Goal: Task Accomplishment & Management: Manage account settings

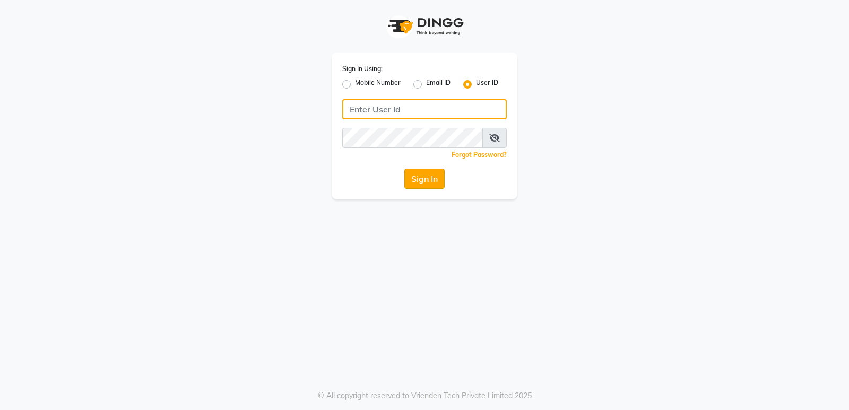
type input "e1931-09"
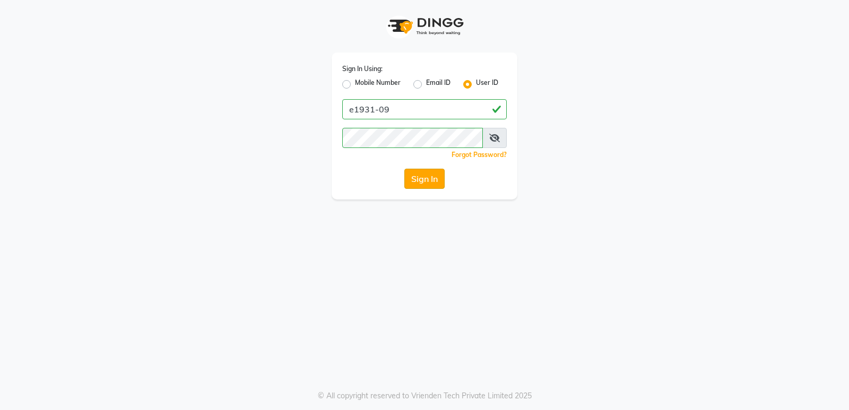
click at [425, 182] on button "Sign In" at bounding box center [424, 179] width 40 height 20
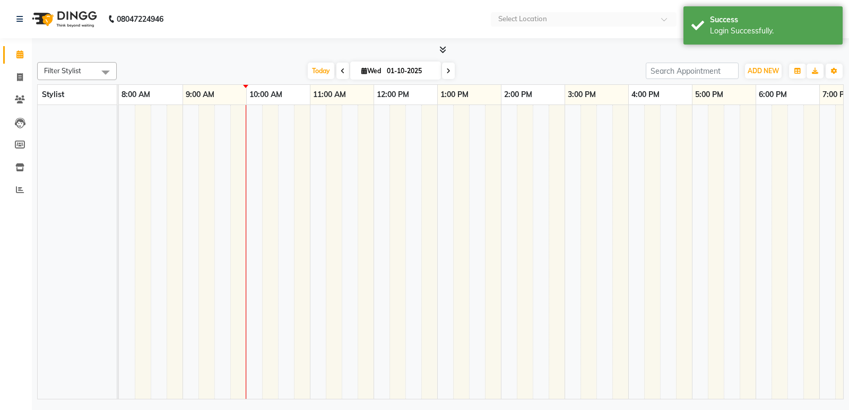
select select "en"
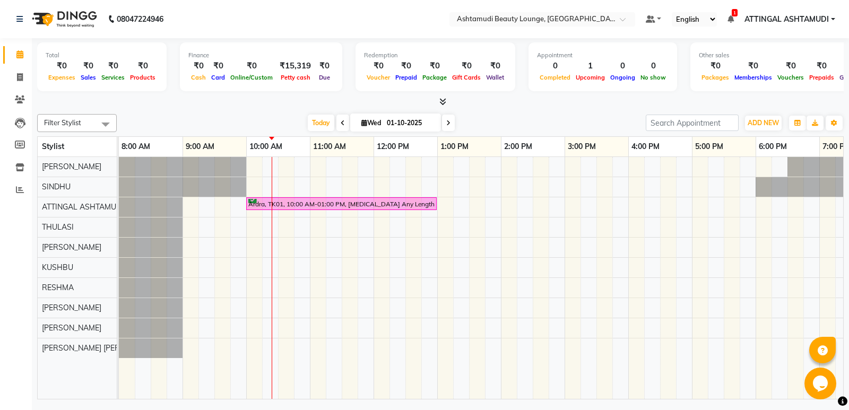
click at [276, 213] on div "Ardra, TK01, 10:00 AM-01:00 PM, Botox Any Length Offer" at bounding box center [532, 278] width 827 height 242
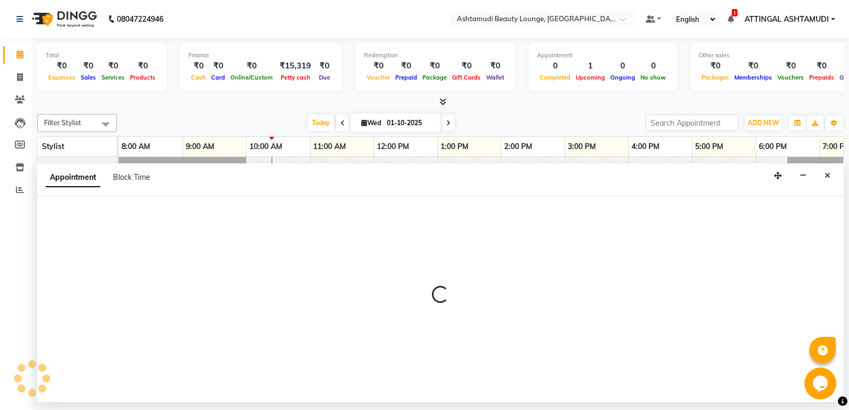
select select "27460"
select select "tentative"
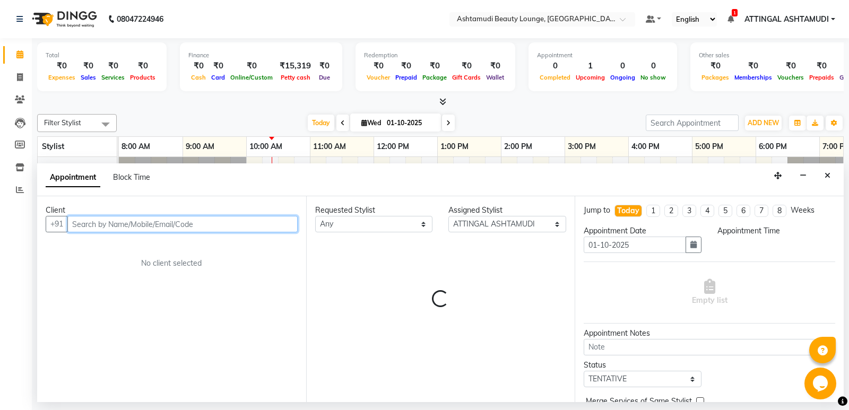
select select "615"
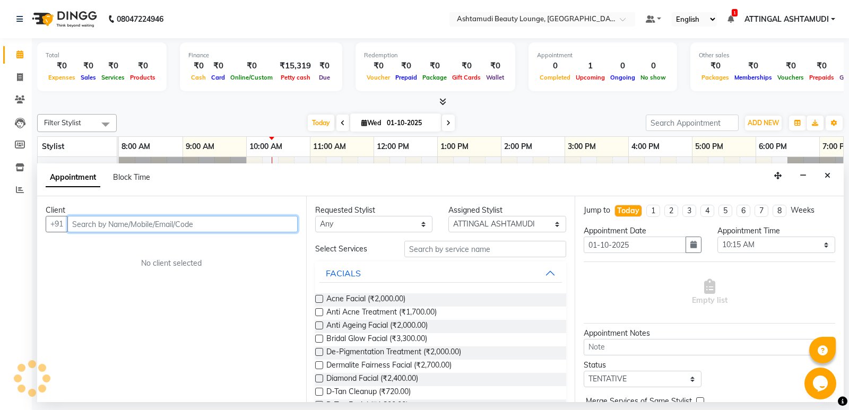
click at [108, 220] on input "text" at bounding box center [182, 224] width 230 height 16
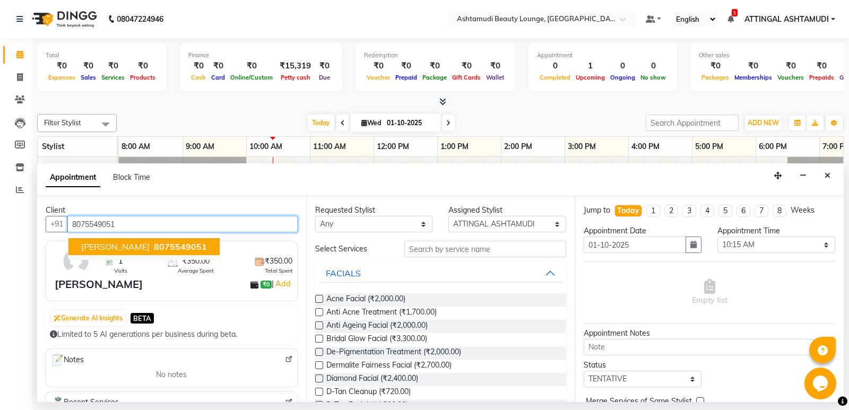
click at [154, 248] on span "8075549051" at bounding box center [180, 246] width 53 height 11
type input "8075549051"
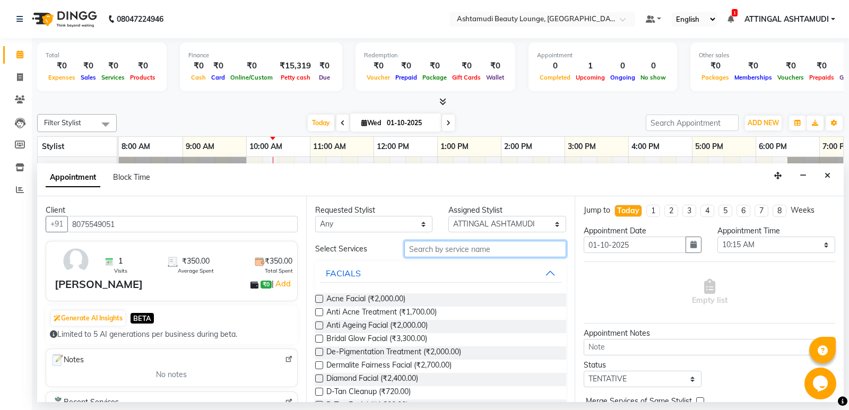
click at [442, 243] on input "text" at bounding box center [485, 249] width 162 height 16
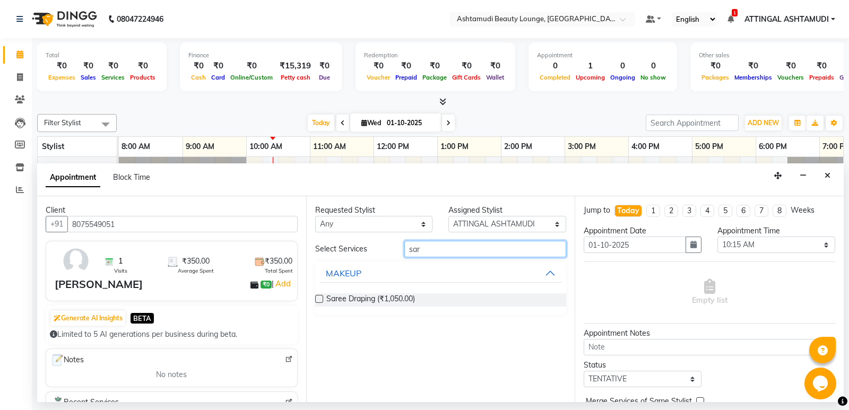
type input "sar"
click at [321, 298] on label at bounding box center [319, 299] width 8 height 8
click at [321, 298] on input "checkbox" at bounding box center [318, 299] width 7 height 7
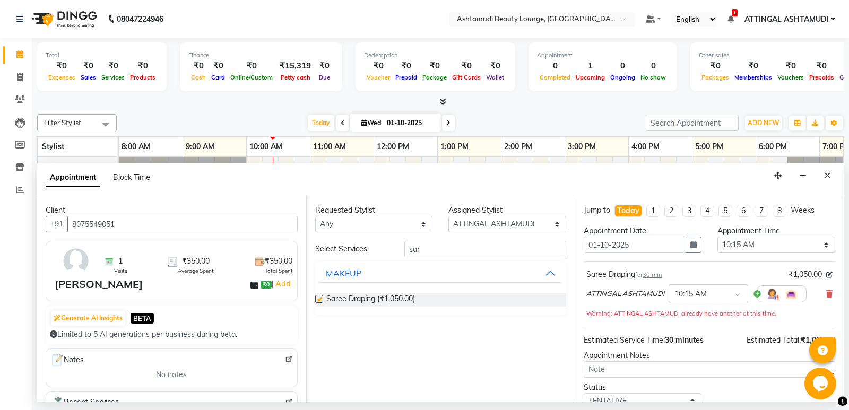
checkbox input "false"
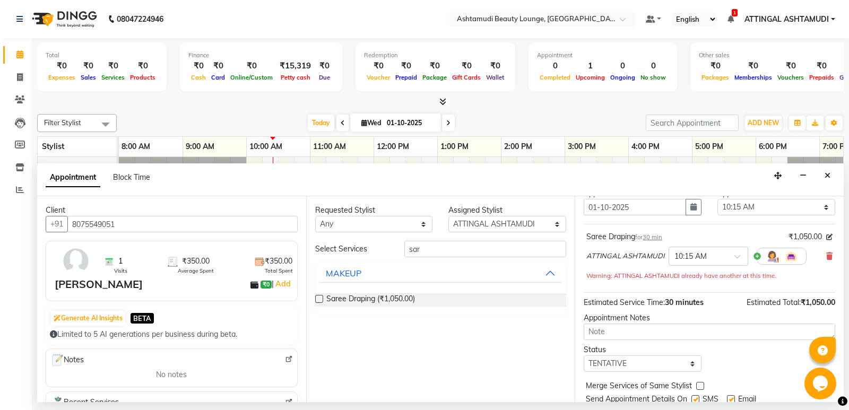
scroll to position [53, 0]
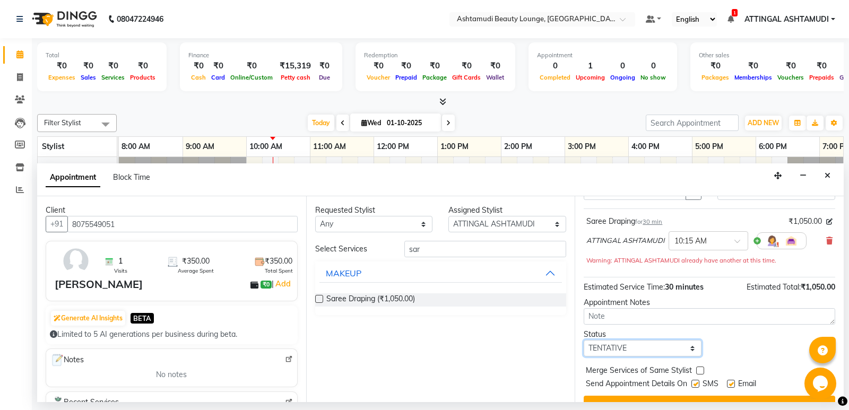
click at [691, 349] on select "Select TENTATIVE CONFIRM CHECK-IN UPCOMING" at bounding box center [642, 348] width 118 height 16
select select "check-in"
click at [583, 340] on select "Select TENTATIVE CONFIRM CHECK-IN UPCOMING" at bounding box center [642, 348] width 118 height 16
click at [697, 382] on label at bounding box center [695, 384] width 8 height 8
click at [697, 382] on input "checkbox" at bounding box center [694, 384] width 7 height 7
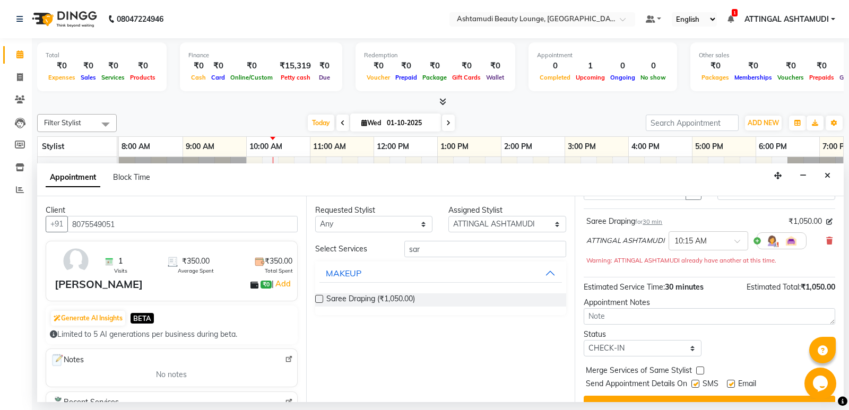
checkbox input "false"
click at [728, 385] on label at bounding box center [731, 384] width 8 height 8
click at [728, 385] on input "checkbox" at bounding box center [730, 384] width 7 height 7
checkbox input "false"
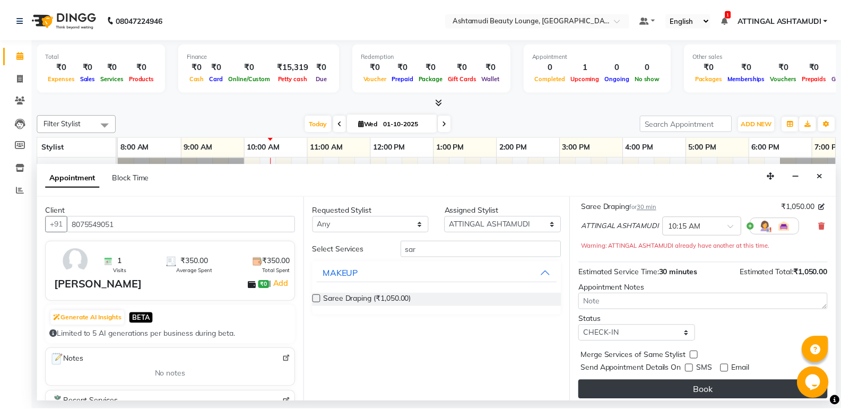
scroll to position [74, 0]
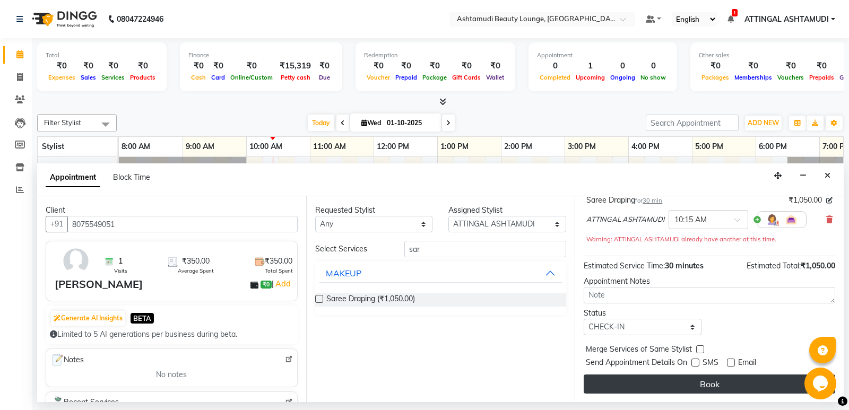
click at [721, 382] on button "Book" at bounding box center [708, 383] width 251 height 19
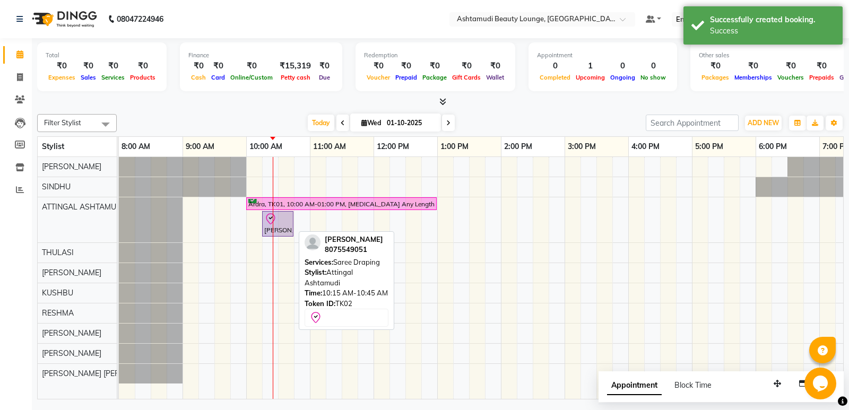
click at [274, 222] on icon at bounding box center [270, 219] width 13 height 13
select select "8"
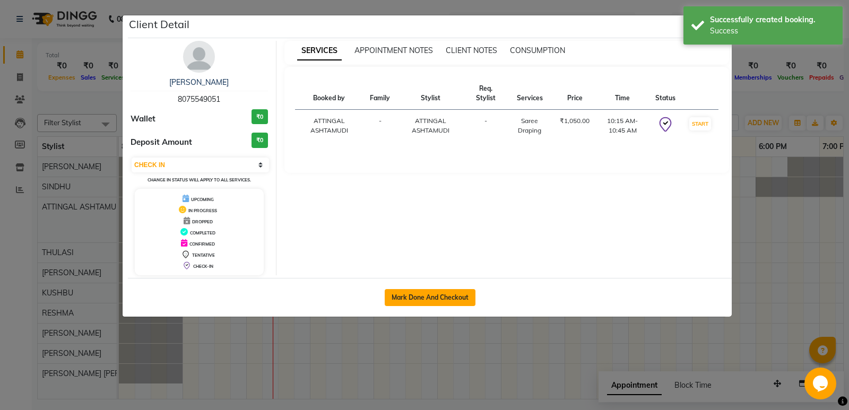
click at [428, 294] on button "Mark Done And Checkout" at bounding box center [429, 297] width 91 height 17
select select "service"
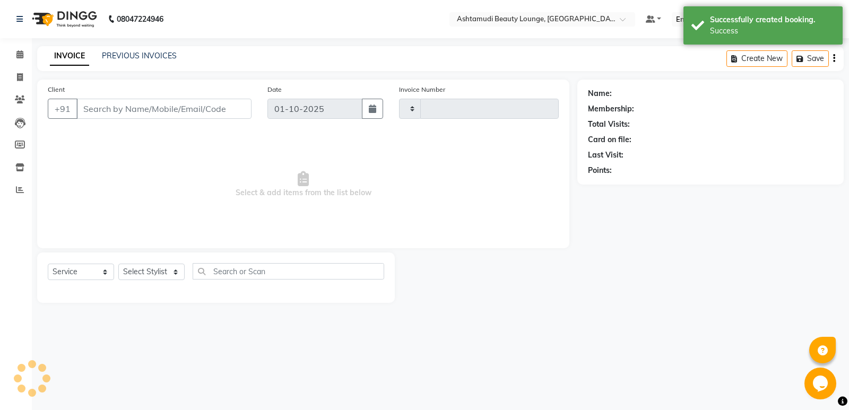
type input "1934"
select select "4628"
type input "8075549051"
select select "27460"
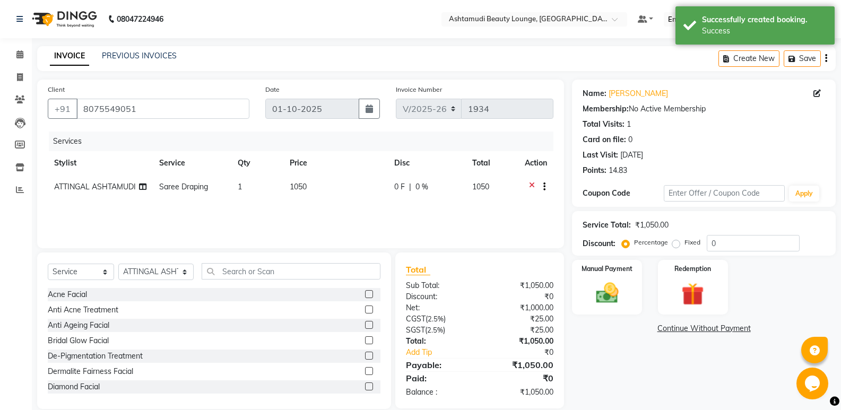
scroll to position [15, 0]
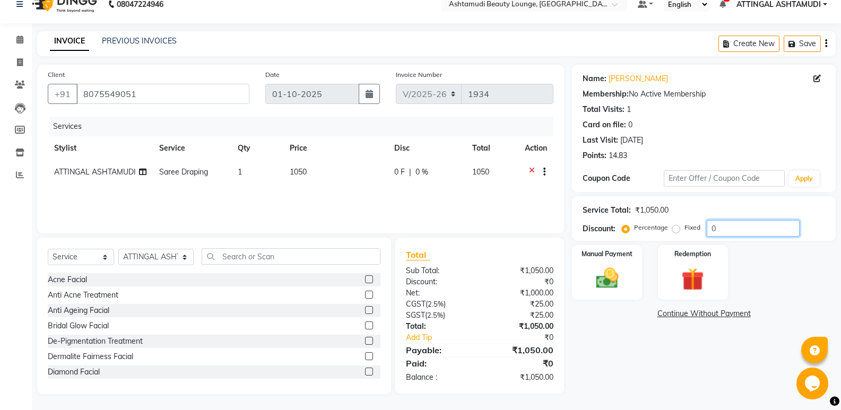
click at [710, 228] on input "0" at bounding box center [752, 228] width 93 height 16
type input "50"
click at [684, 228] on label "Fixed" at bounding box center [692, 228] width 16 height 10
click at [674, 228] on input "Fixed" at bounding box center [677, 227] width 7 height 7
radio input "true"
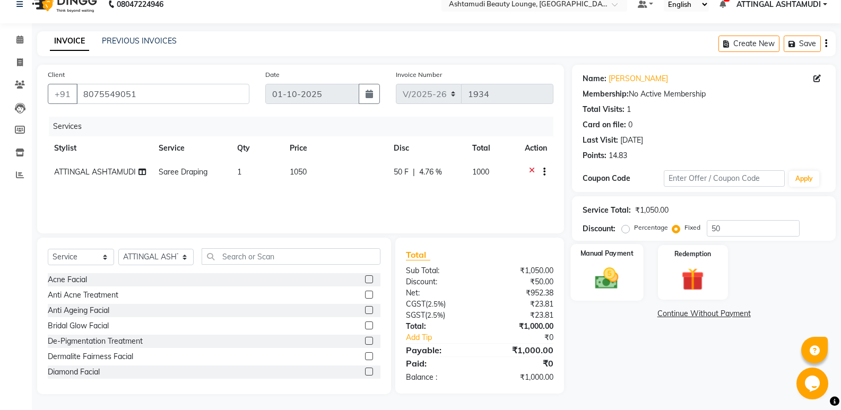
click at [609, 277] on img at bounding box center [607, 278] width 38 height 27
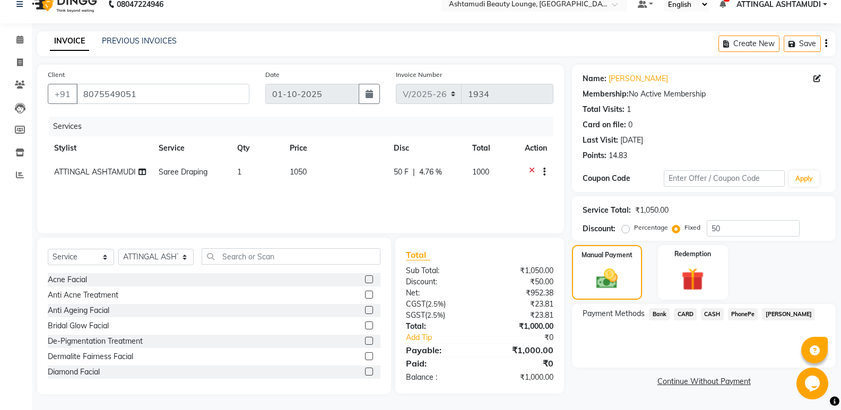
click at [738, 315] on span "PhonePe" at bounding box center [743, 314] width 30 height 12
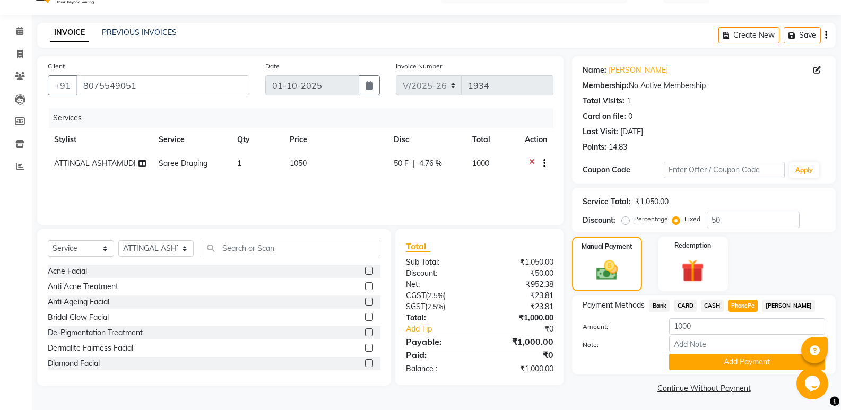
scroll to position [25, 0]
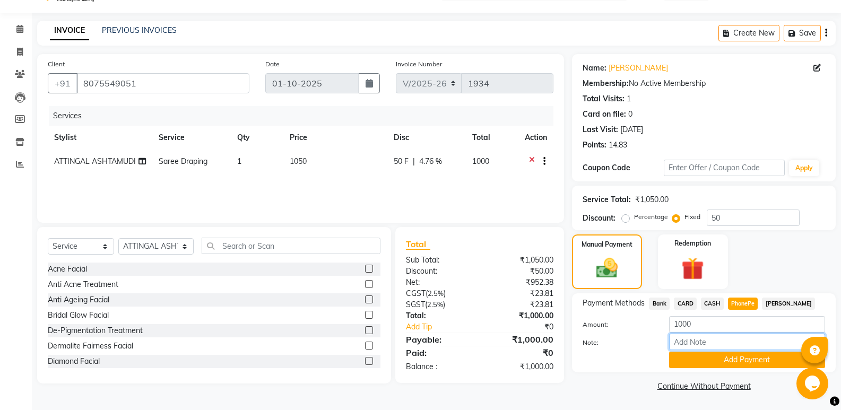
click at [719, 339] on input "Note:" at bounding box center [747, 342] width 156 height 16
type input "SINDHU"
click at [728, 357] on button "Add Payment" at bounding box center [747, 360] width 156 height 16
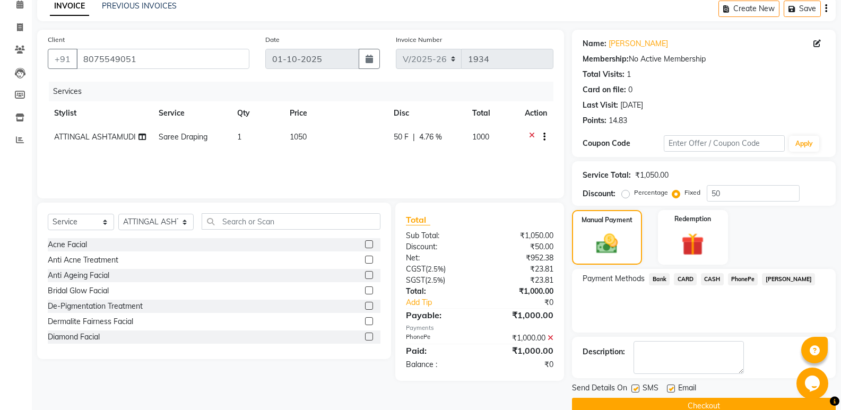
scroll to position [70, 0]
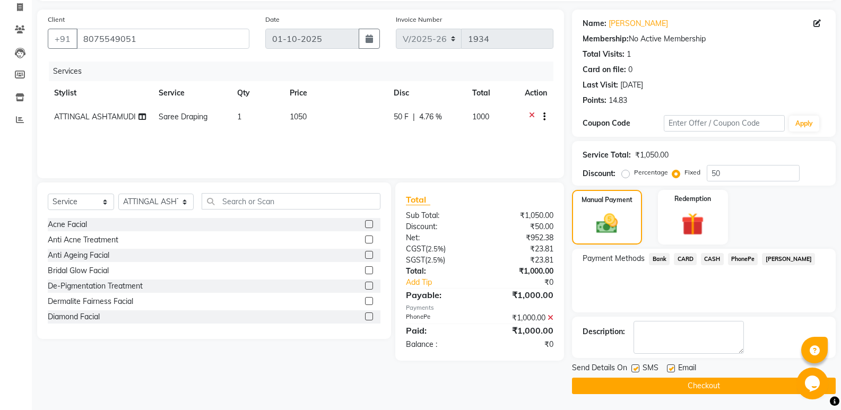
click at [669, 369] on label at bounding box center [671, 368] width 8 height 8
click at [669, 369] on input "checkbox" at bounding box center [670, 368] width 7 height 7
checkbox input "false"
click at [658, 388] on button "Checkout" at bounding box center [704, 386] width 264 height 16
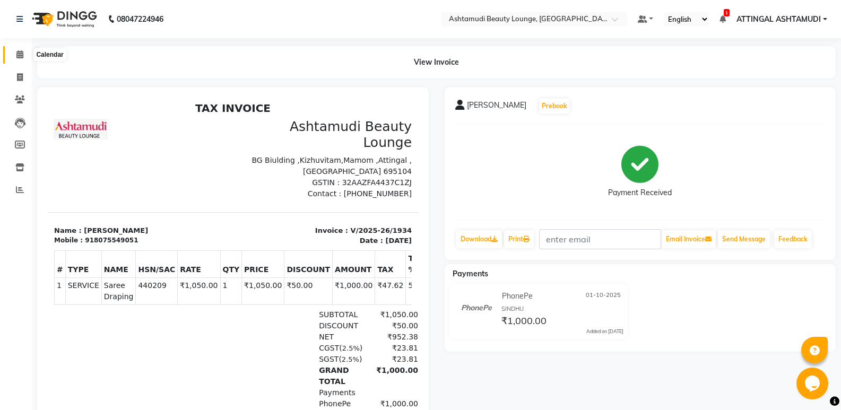
click at [18, 55] on icon at bounding box center [19, 54] width 7 height 8
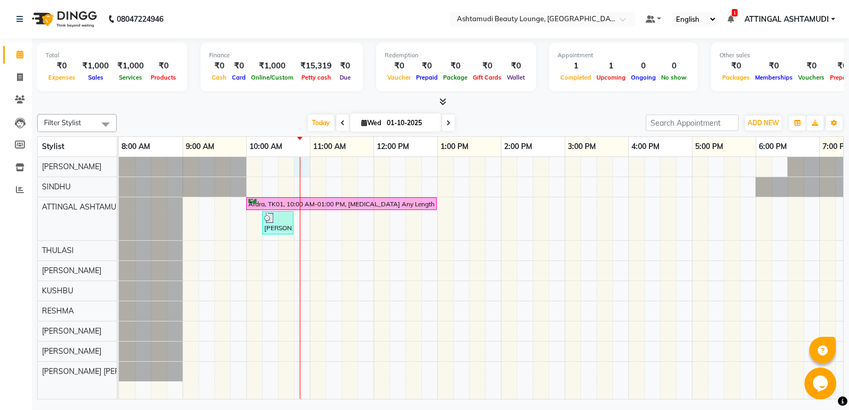
click at [301, 168] on div "Ardra, TK01, 10:00 AM-01:00 PM, Botox Any Length Offer Swathy, TK02, 10:15 AM-1…" at bounding box center [532, 278] width 827 height 242
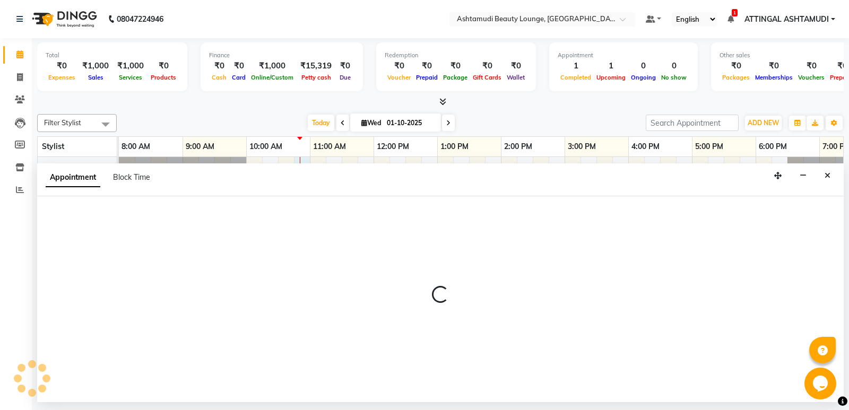
select select "27403"
select select "645"
select select "tentative"
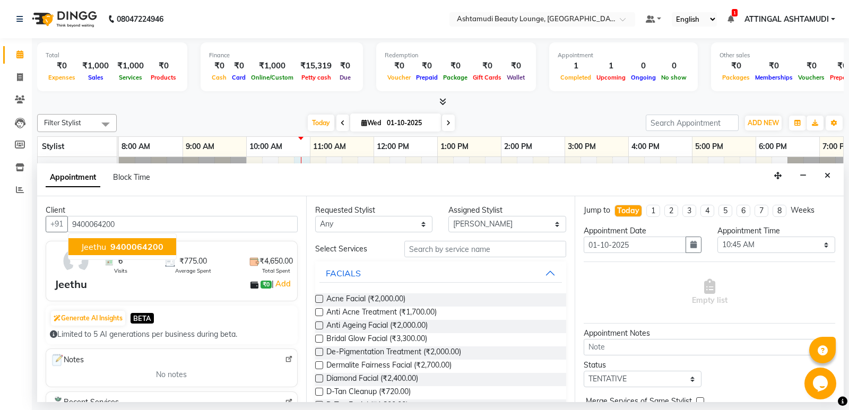
click at [154, 244] on span "9400064200" at bounding box center [136, 246] width 53 height 11
type input "9400064200"
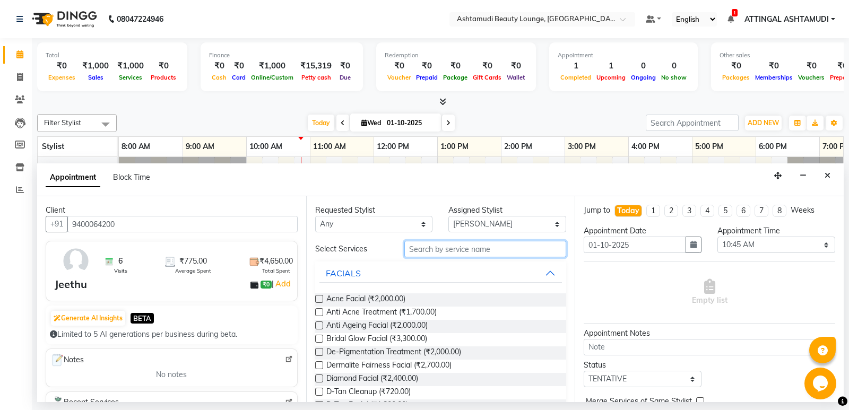
click at [492, 248] on input "text" at bounding box center [485, 249] width 162 height 16
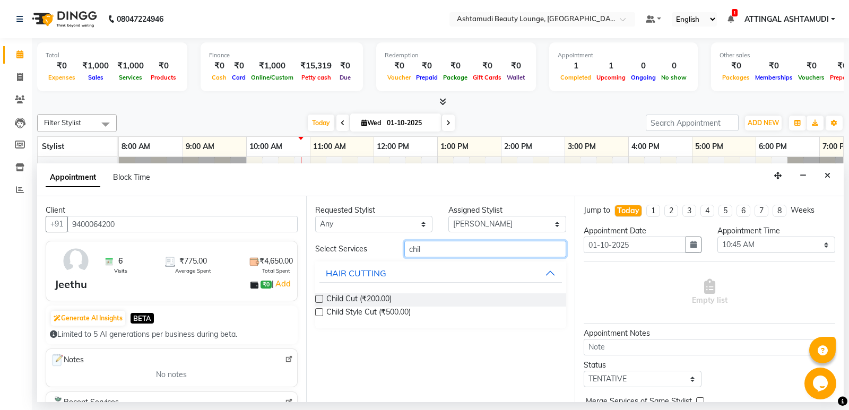
type input "chil"
click at [319, 311] on label at bounding box center [319, 312] width 8 height 8
click at [319, 311] on input "checkbox" at bounding box center [318, 313] width 7 height 7
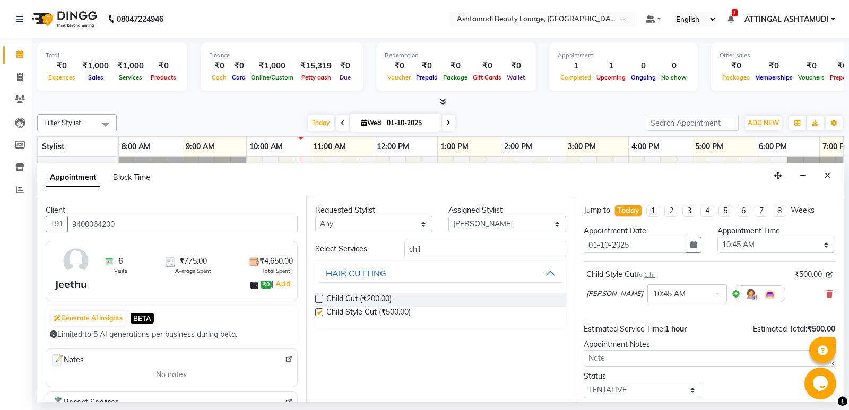
checkbox input "false"
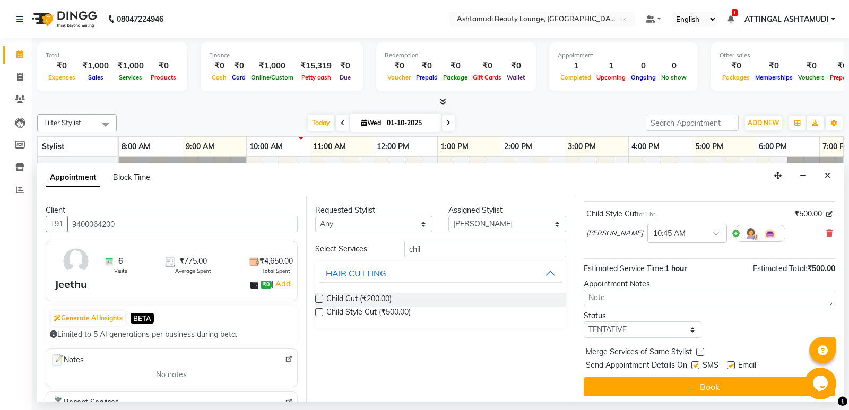
scroll to position [63, 0]
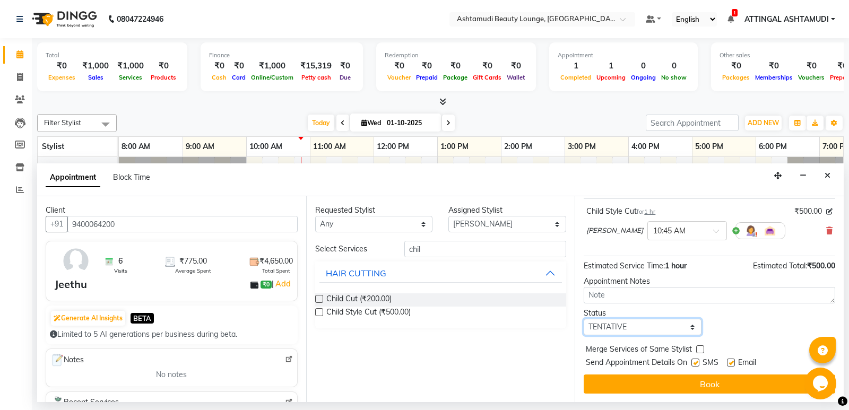
click at [691, 325] on select "Select TENTATIVE CONFIRM CHECK-IN UPCOMING" at bounding box center [642, 327] width 118 height 16
click at [583, 319] on select "Select TENTATIVE CONFIRM CHECK-IN UPCOMING" at bounding box center [642, 327] width 118 height 16
click at [689, 326] on select "Select TENTATIVE CONFIRM CHECK-IN UPCOMING" at bounding box center [642, 327] width 118 height 16
click at [583, 319] on select "Select TENTATIVE CONFIRM CHECK-IN UPCOMING" at bounding box center [642, 327] width 118 height 16
click at [688, 326] on select "Select TENTATIVE CONFIRM CHECK-IN UPCOMING" at bounding box center [642, 327] width 118 height 16
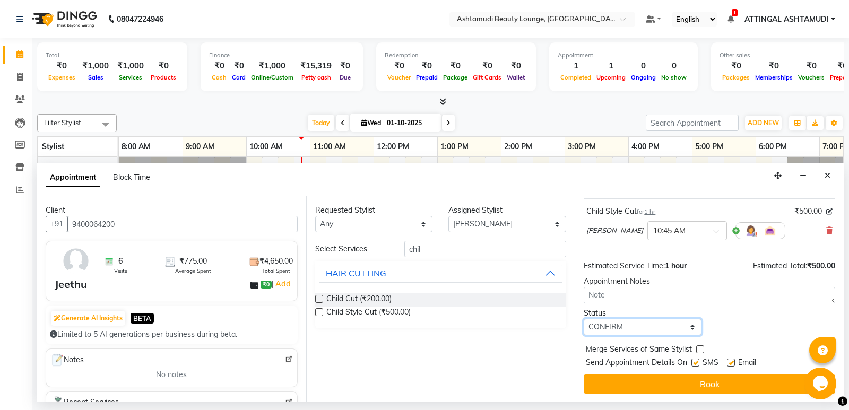
select select "check-in"
click at [583, 319] on select "Select TENTATIVE CONFIRM CHECK-IN UPCOMING" at bounding box center [642, 327] width 118 height 16
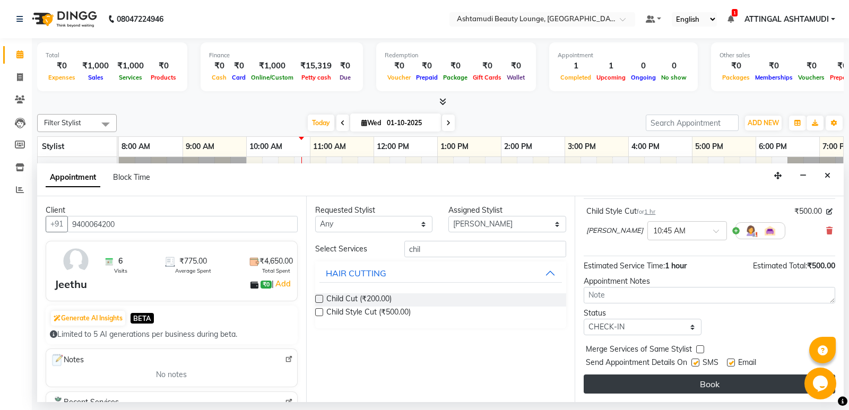
click at [720, 382] on button "Book" at bounding box center [708, 383] width 251 height 19
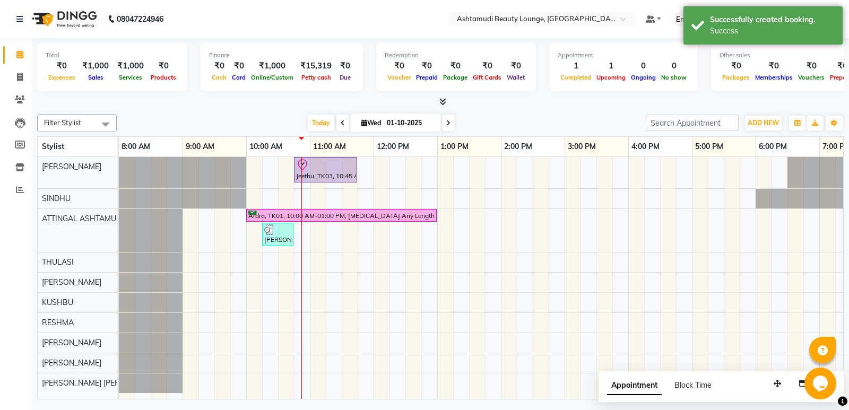
click at [304, 302] on div "Jeethu, TK03, 10:45 AM-11:45 AM, Child Style Cut Ardra, TK01, 10:00 AM-01:00 PM…" at bounding box center [532, 278] width 827 height 242
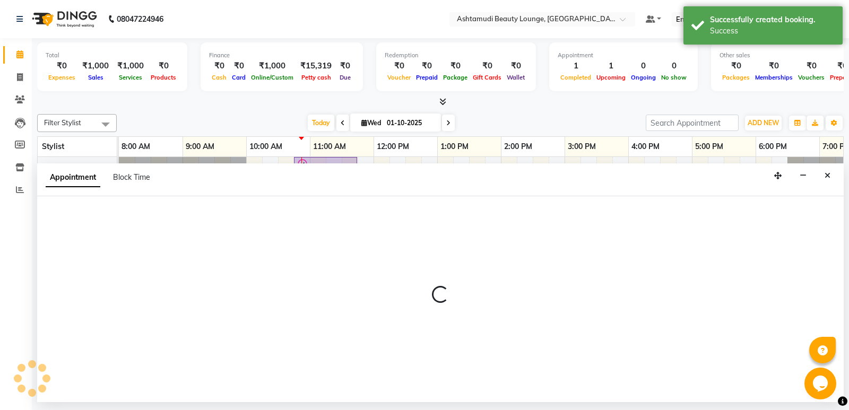
select select "58127"
select select "tentative"
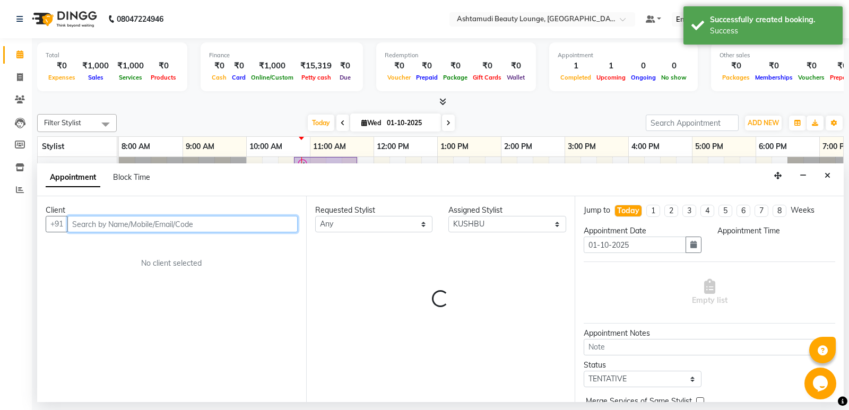
select select "645"
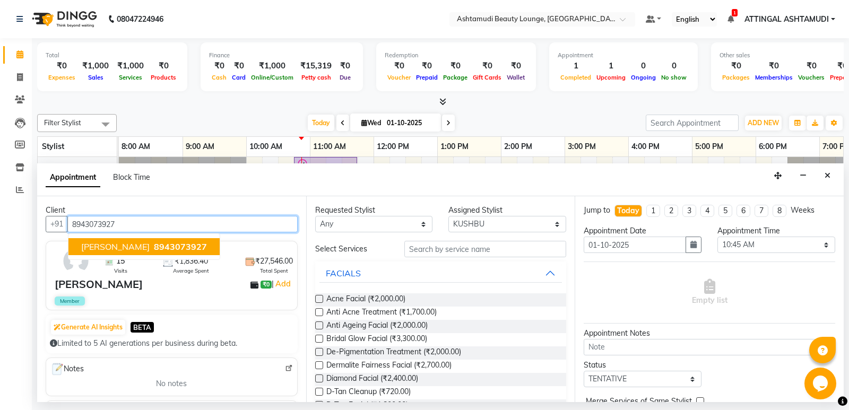
click at [117, 246] on span "[PERSON_NAME]" at bounding box center [115, 246] width 68 height 11
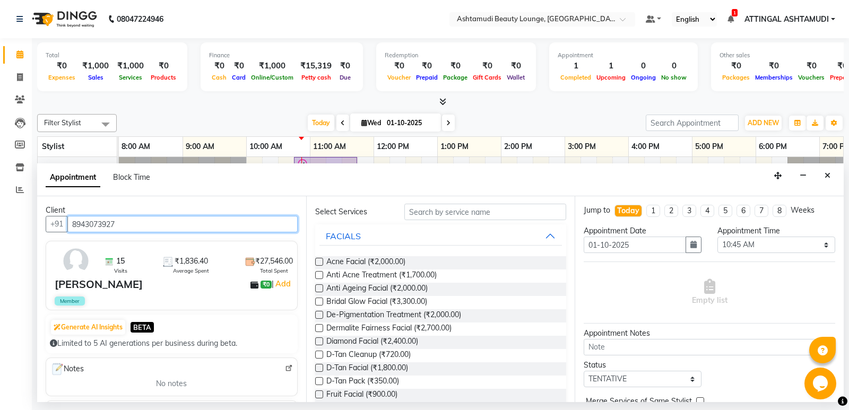
scroll to position [0, 0]
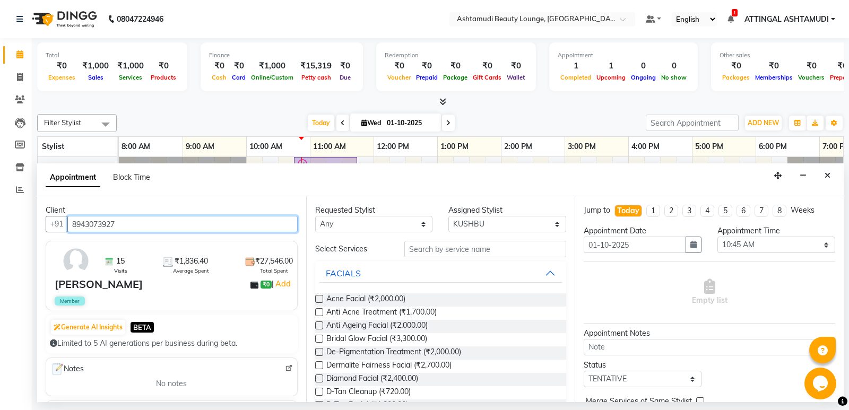
type input "8943073927"
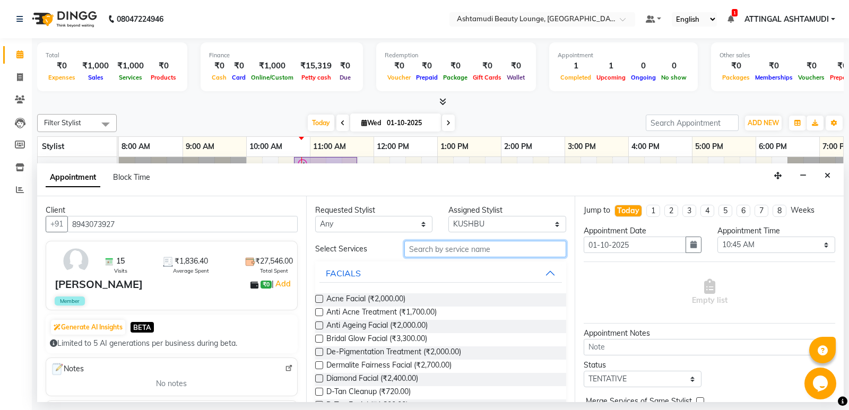
click at [485, 254] on input "text" at bounding box center [485, 249] width 162 height 16
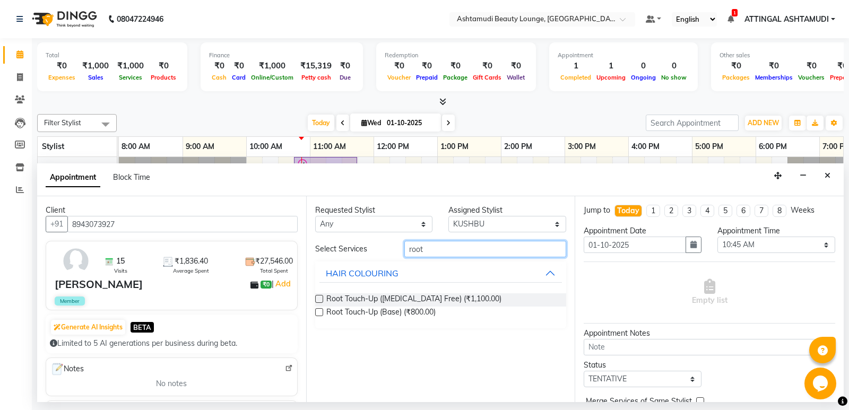
type input "root"
click at [322, 296] on label at bounding box center [319, 299] width 8 height 8
click at [322, 296] on input "checkbox" at bounding box center [318, 299] width 7 height 7
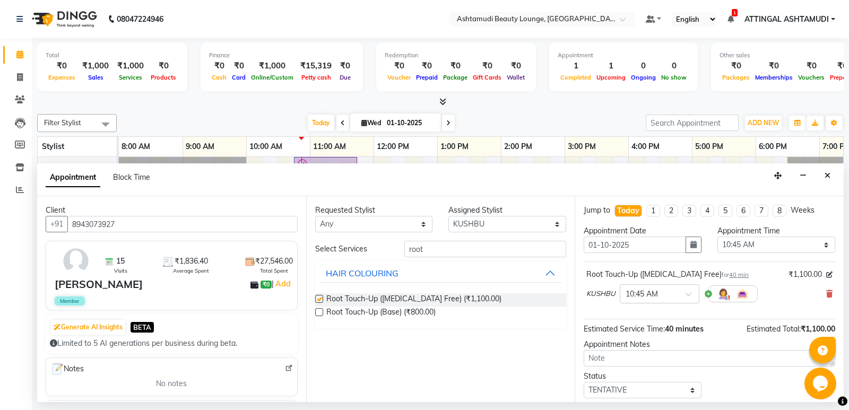
checkbox input "false"
click at [690, 390] on select "Select TENTATIVE CONFIRM CHECK-IN UPCOMING" at bounding box center [642, 390] width 118 height 16
select select "check-in"
click at [583, 382] on select "Select TENTATIVE CONFIRM CHECK-IN UPCOMING" at bounding box center [642, 390] width 118 height 16
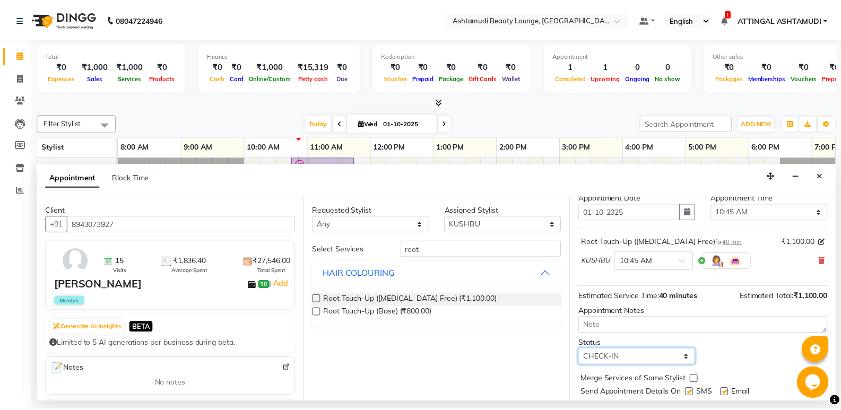
scroll to position [63, 0]
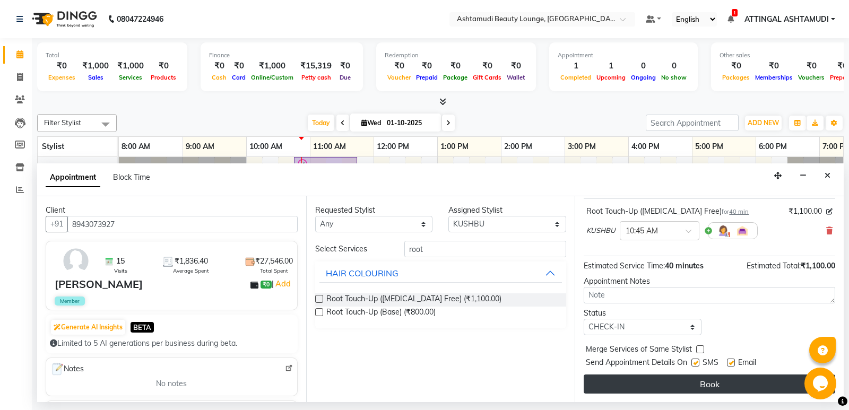
click at [717, 387] on button "Book" at bounding box center [708, 383] width 251 height 19
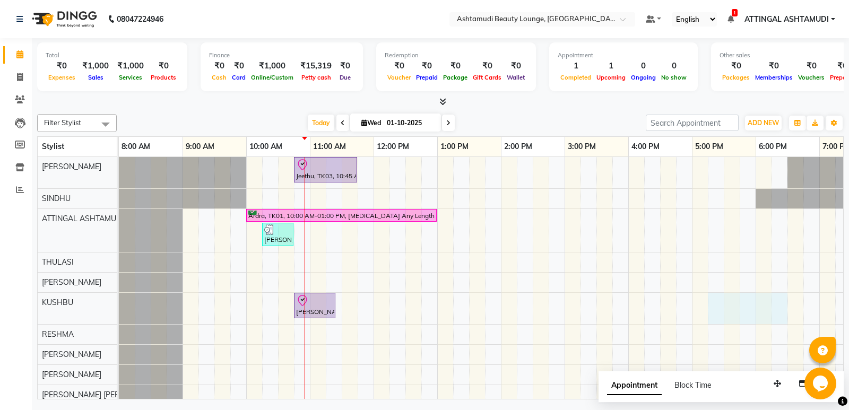
drag, startPoint x: 729, startPoint y: 334, endPoint x: 322, endPoint y: 206, distance: 426.9
click at [334, 222] on div "Jeethu, TK03, 10:45 AM-11:45 AM, Child Style Cut Ardra, TK01, 10:00 AM-01:00 PM…" at bounding box center [532, 281] width 827 height 248
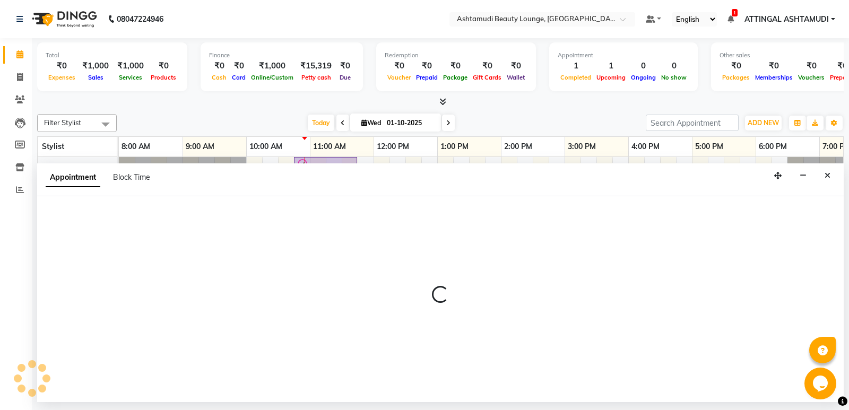
select select "58127"
select select "675"
select select "tentative"
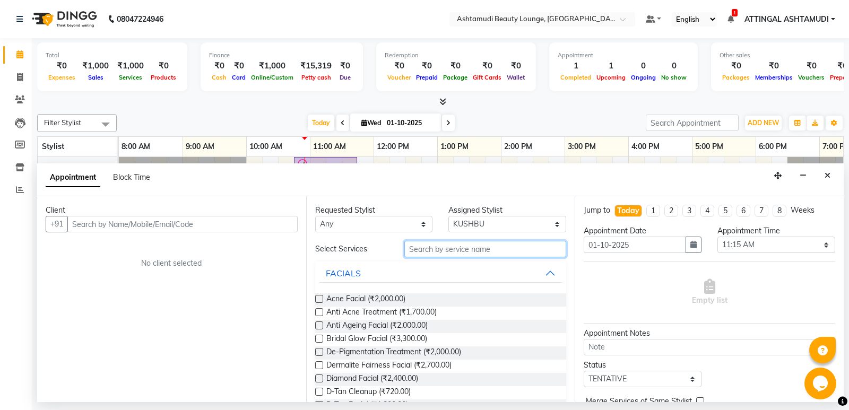
click at [444, 250] on input "text" at bounding box center [485, 249] width 162 height 16
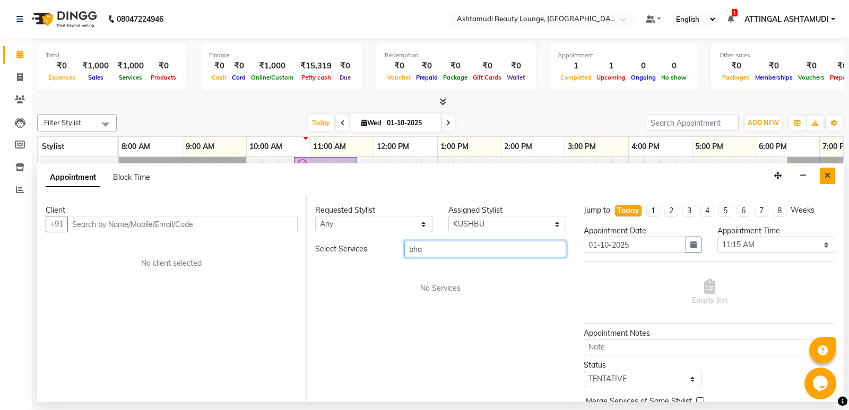
type input "bha"
click at [827, 178] on icon "Close" at bounding box center [827, 175] width 6 height 7
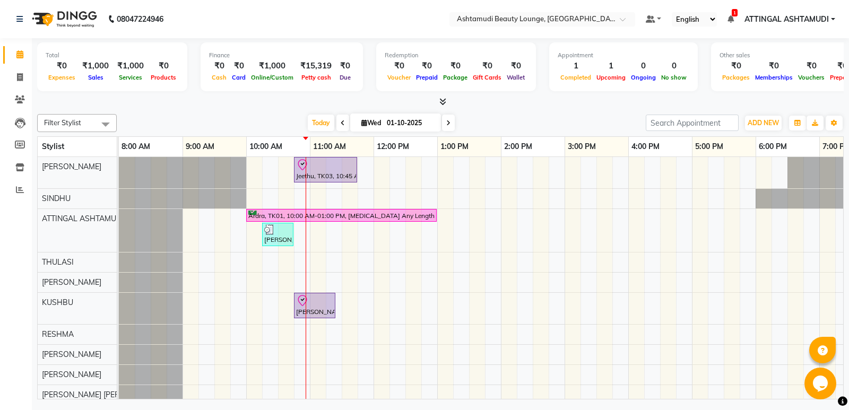
click at [325, 238] on div "Jeethu, TK03, 10:45 AM-11:45 AM, Child Style Cut Ardra, TK01, 10:00 AM-01:00 PM…" at bounding box center [532, 281] width 827 height 248
select select "27460"
select select "tentative"
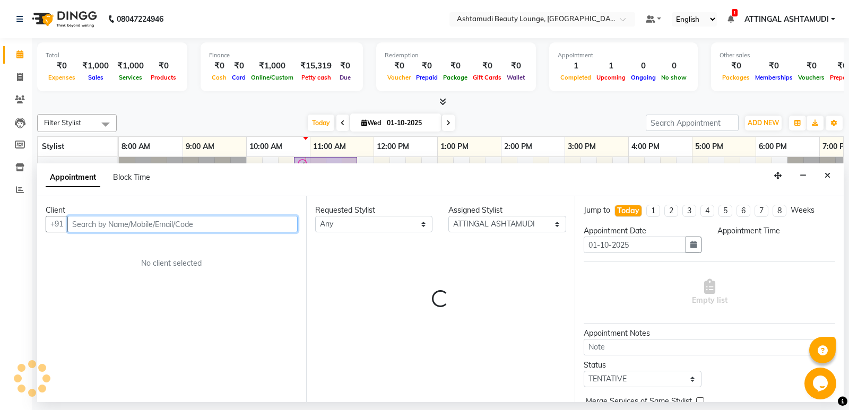
select select "660"
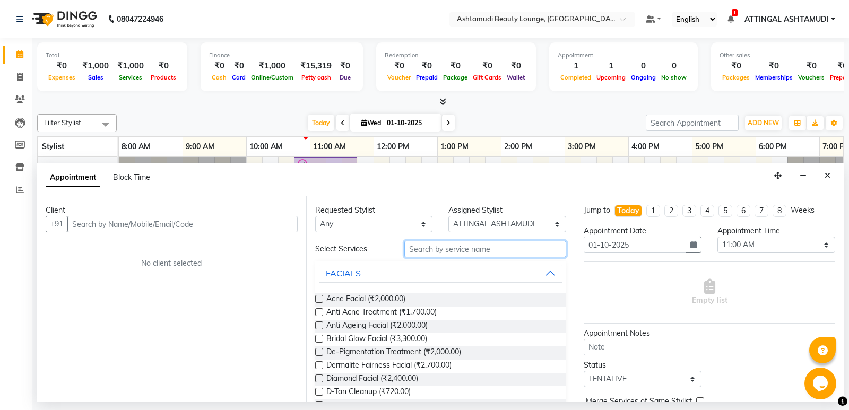
click at [425, 249] on input "text" at bounding box center [485, 249] width 162 height 16
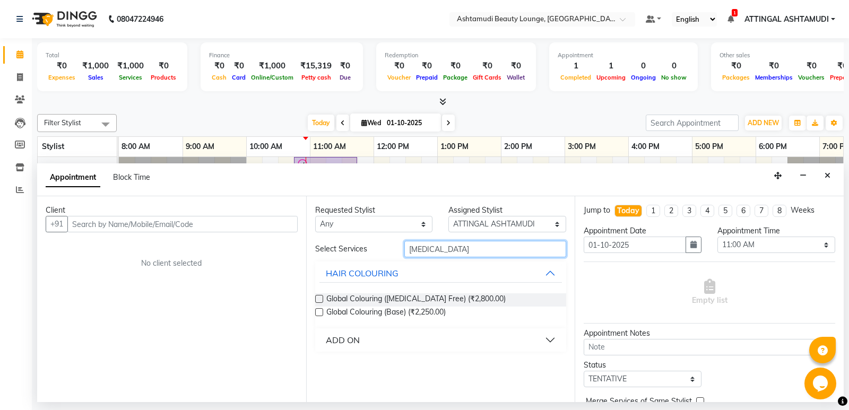
type input "bal"
click at [333, 334] on div "ADD ON" at bounding box center [343, 340] width 34 height 13
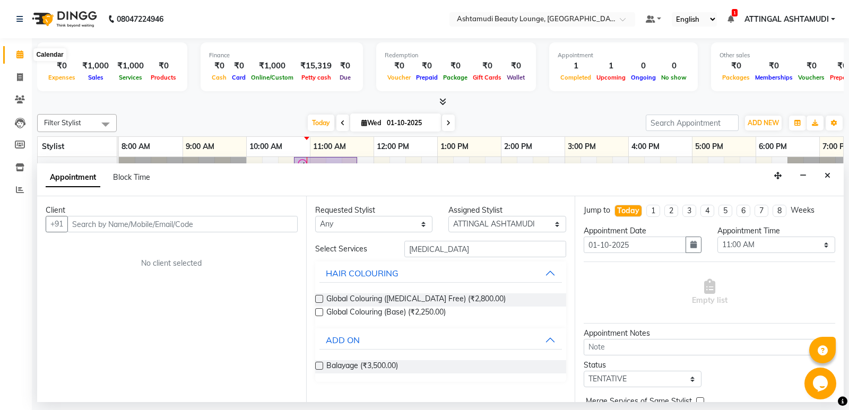
click at [14, 53] on span at bounding box center [20, 55] width 19 height 12
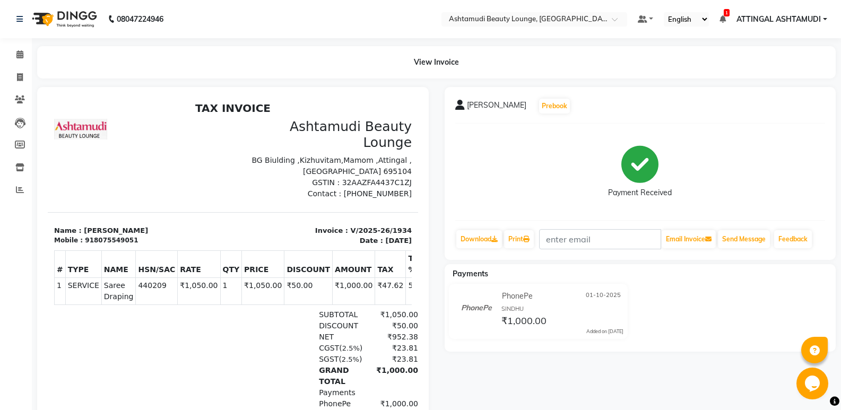
select select "service"
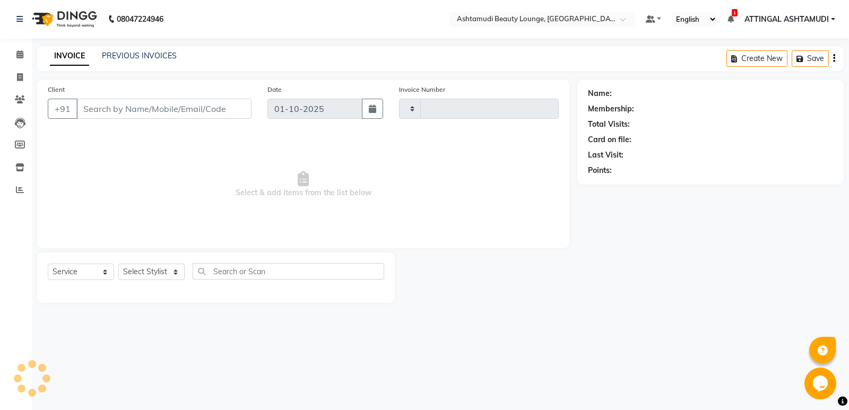
type input "1935"
select select "4628"
type input "8075549051"
select select "27460"
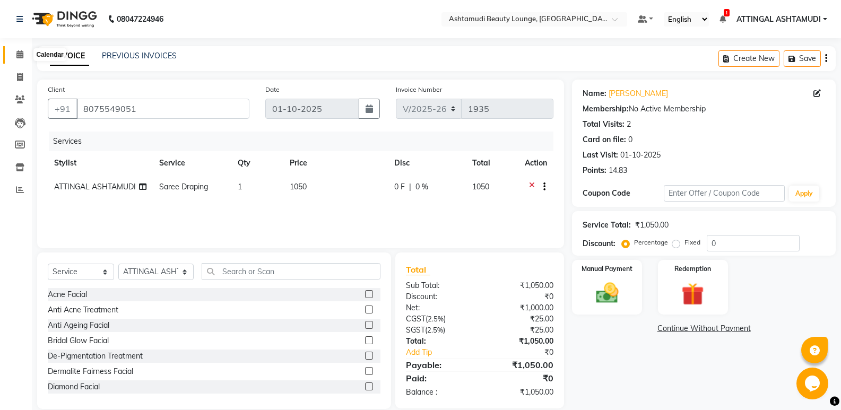
click at [17, 51] on icon at bounding box center [19, 54] width 7 height 8
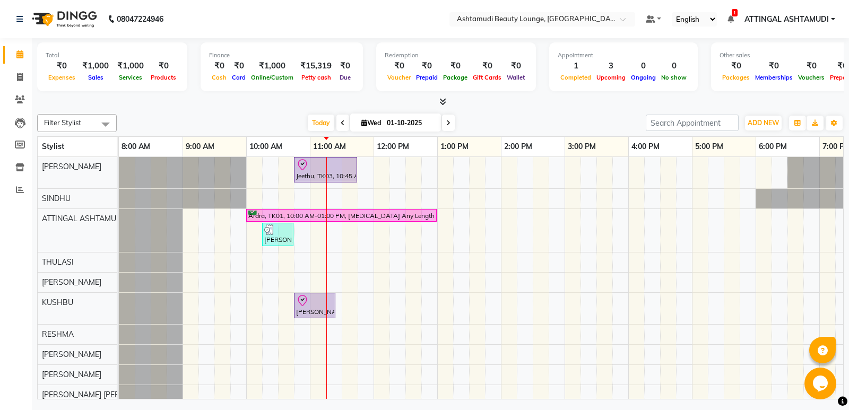
drag, startPoint x: 266, startPoint y: 11, endPoint x: 179, endPoint y: 341, distance: 341.6
click at [179, 341] on div at bounding box center [151, 335] width 64 height 20
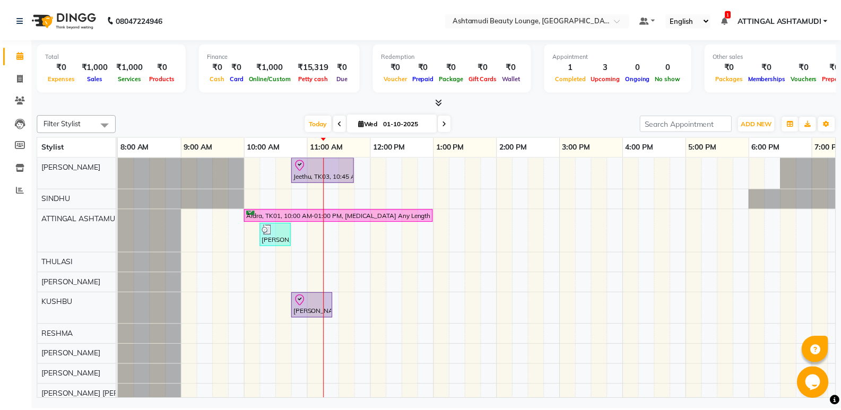
scroll to position [9, 0]
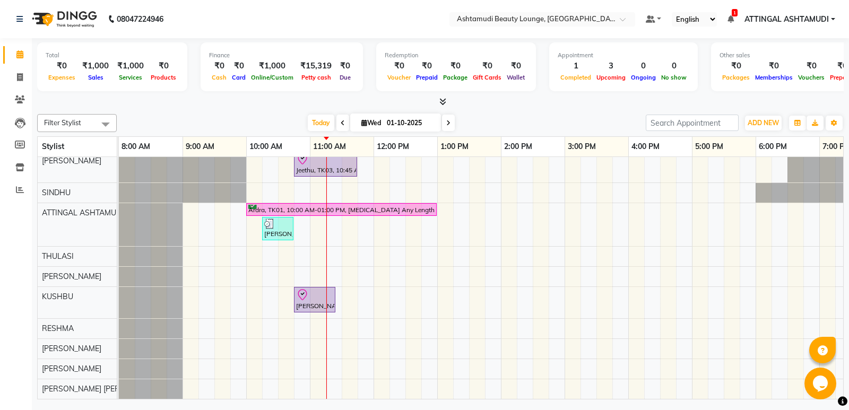
drag, startPoint x: 170, startPoint y: 366, endPoint x: 162, endPoint y: 429, distance: 62.6
click at [162, 409] on html "08047224946 Select Location × Ashtamudi Beauty Lounge, Attingal Default Panel M…" at bounding box center [424, 205] width 849 height 410
click at [503, 218] on div "Jeethu, TK03, 10:45 AM-11:45 AM, Child Style Cut Ardra, TK01, 10:00 AM-01:00 PM…" at bounding box center [532, 275] width 827 height 248
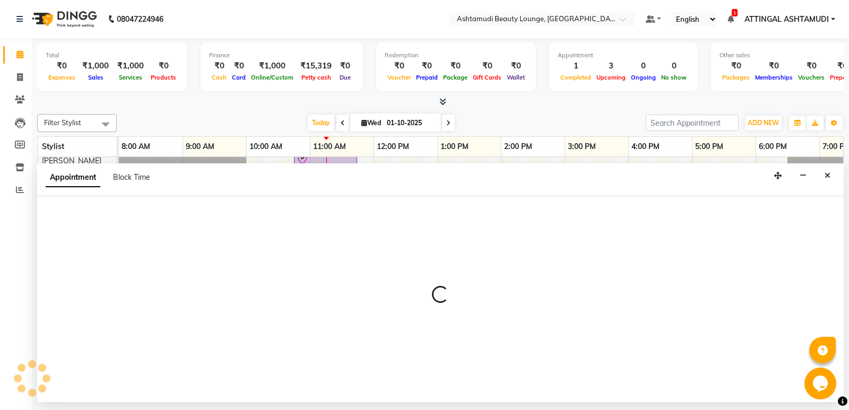
select select "27460"
select select "840"
select select "tentative"
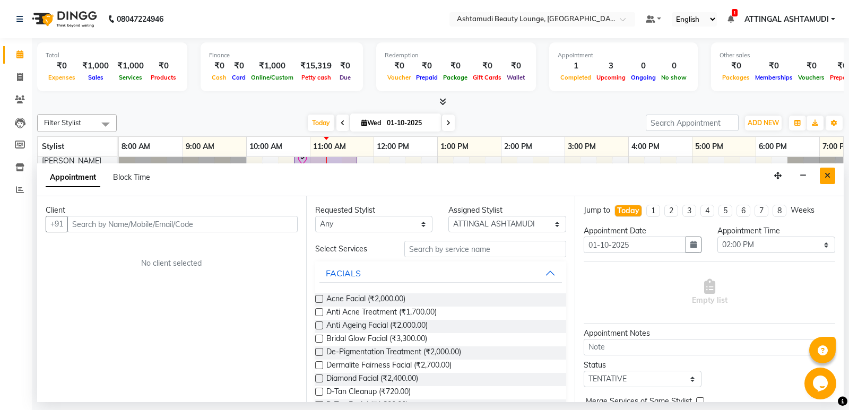
click at [828, 171] on button "Close" at bounding box center [826, 176] width 15 height 16
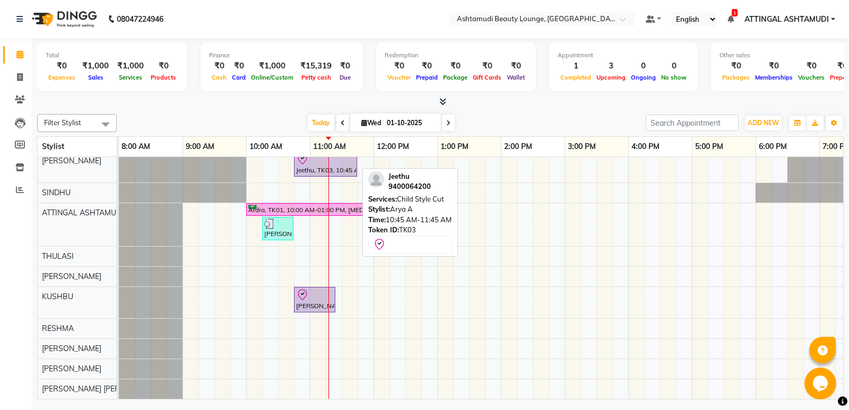
click at [312, 160] on div at bounding box center [325, 159] width 59 height 13
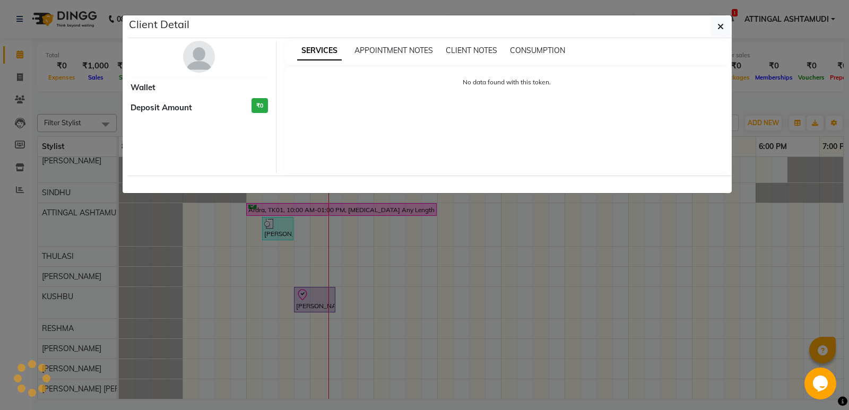
select select "8"
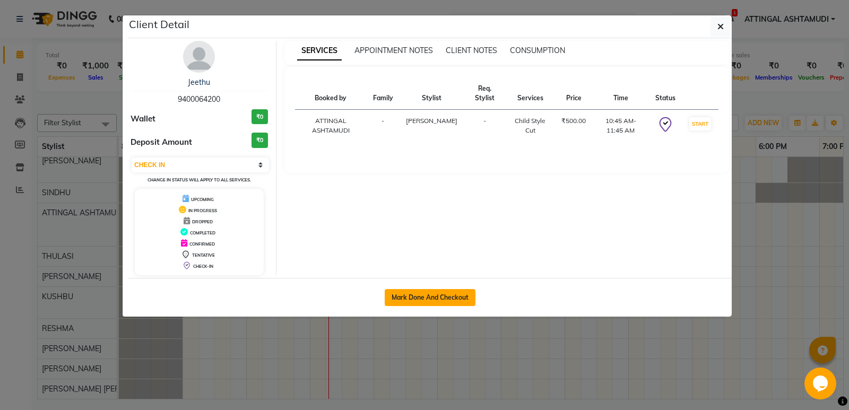
click at [412, 299] on button "Mark Done And Checkout" at bounding box center [429, 297] width 91 height 17
select select "service"
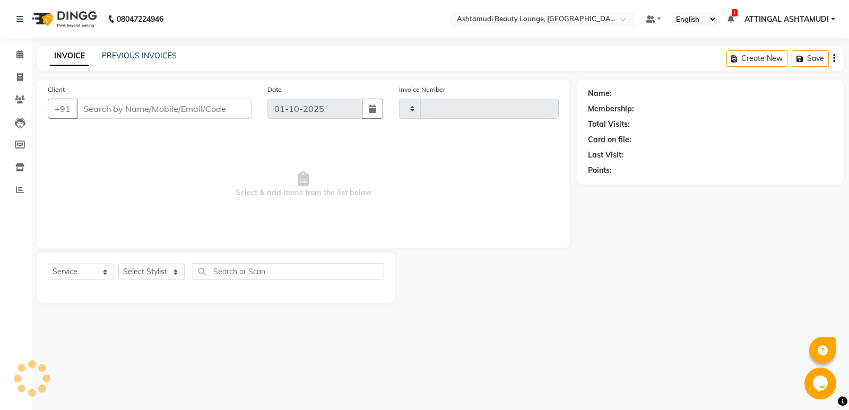
type input "1935"
select select "4628"
type input "9400064200"
select select "27403"
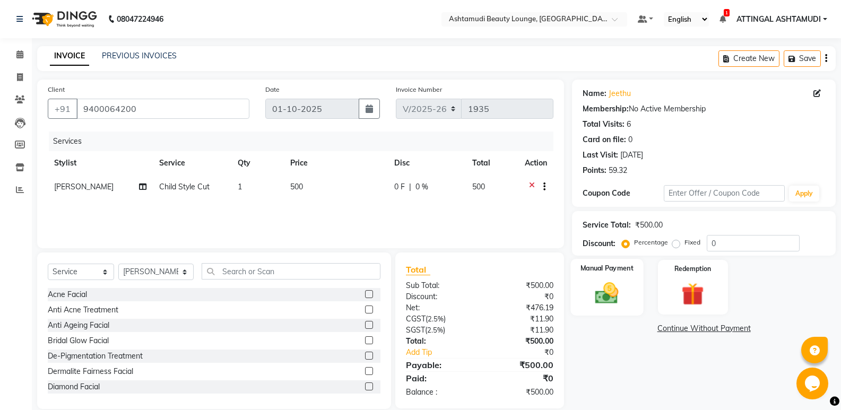
click at [601, 276] on div "Manual Payment" at bounding box center [607, 287] width 73 height 57
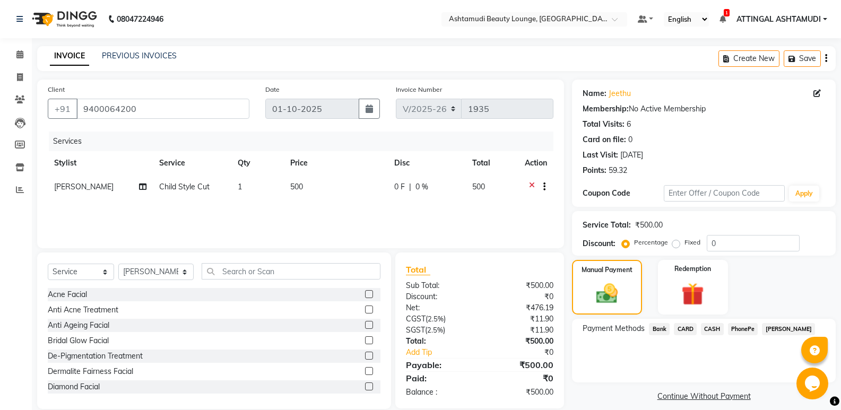
click at [734, 330] on span "PhonePe" at bounding box center [743, 329] width 30 height 12
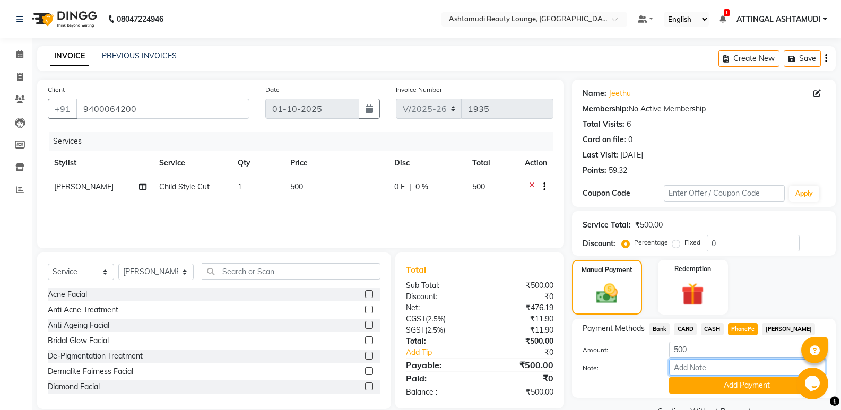
click at [727, 363] on input "Note:" at bounding box center [747, 367] width 156 height 16
type input "SINDHU"
click at [719, 391] on button "Add Payment" at bounding box center [747, 385] width 156 height 16
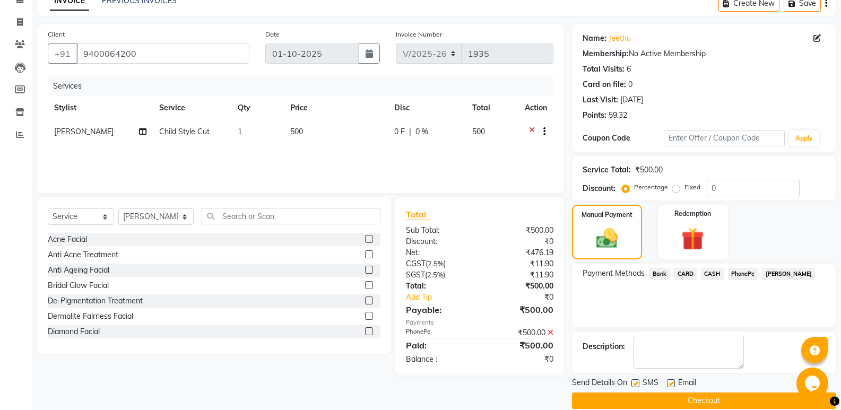
scroll to position [70, 0]
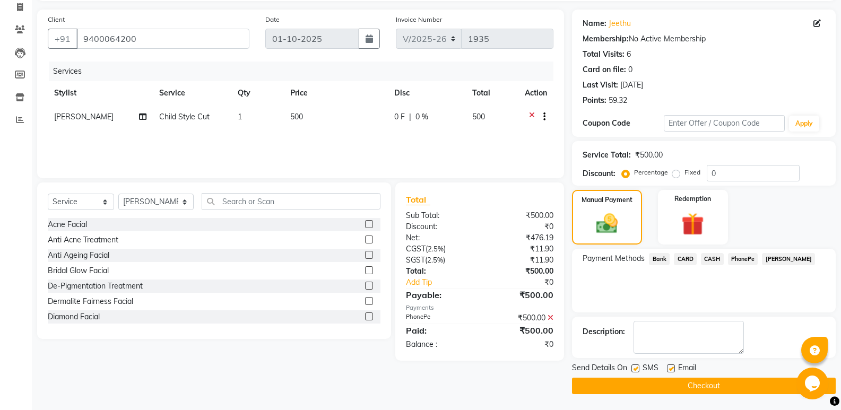
click at [668, 372] on div at bounding box center [670, 369] width 7 height 11
click at [670, 365] on label at bounding box center [671, 368] width 8 height 8
click at [670, 365] on input "checkbox" at bounding box center [670, 368] width 7 height 7
checkbox input "false"
click at [661, 388] on button "Checkout" at bounding box center [704, 386] width 264 height 16
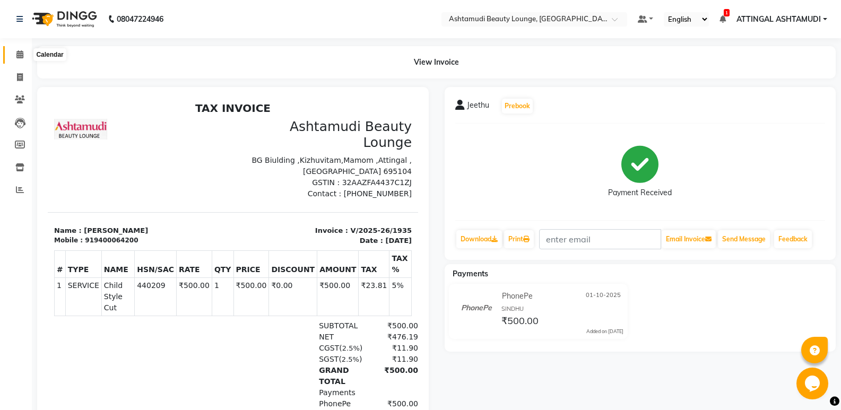
click at [22, 55] on icon at bounding box center [19, 54] width 7 height 8
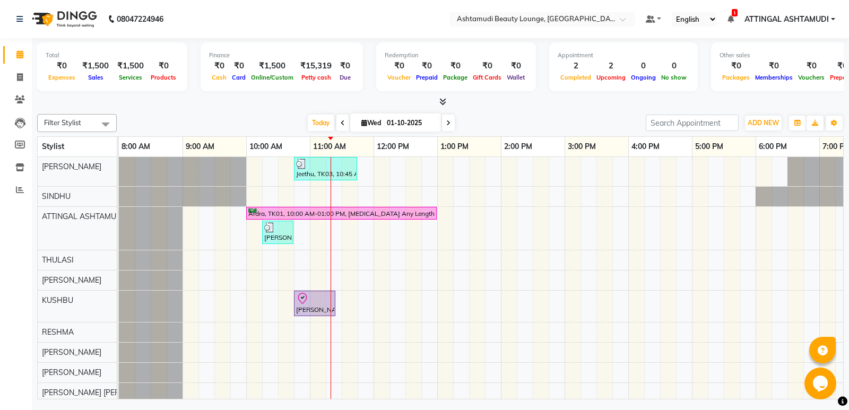
click at [340, 124] on icon at bounding box center [342, 123] width 4 height 6
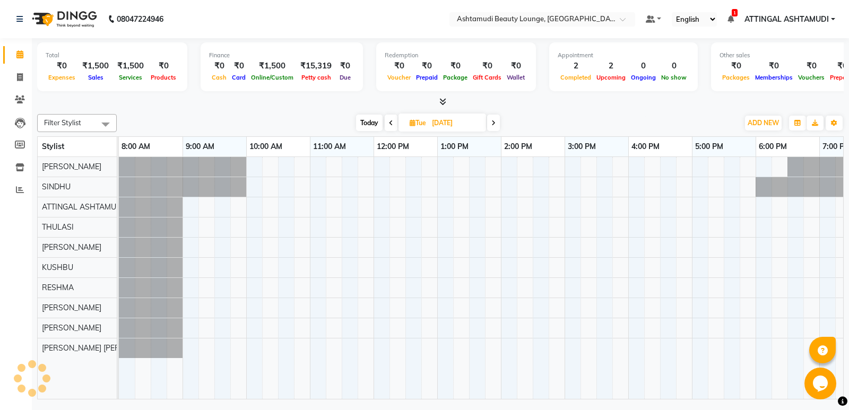
scroll to position [0, 103]
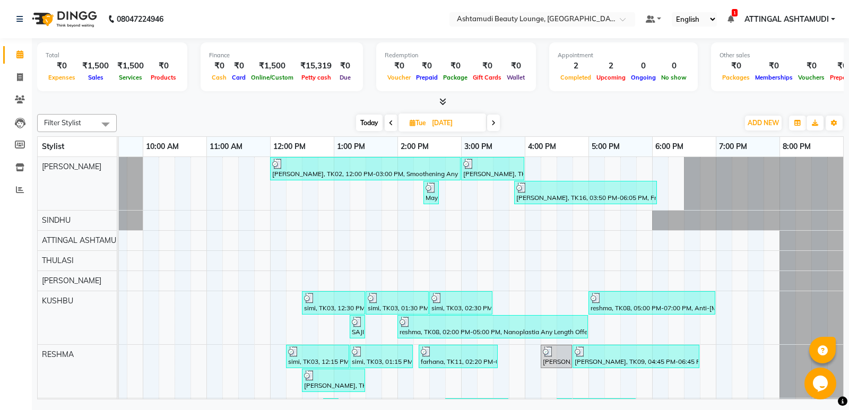
click at [386, 122] on span at bounding box center [390, 123] width 13 height 16
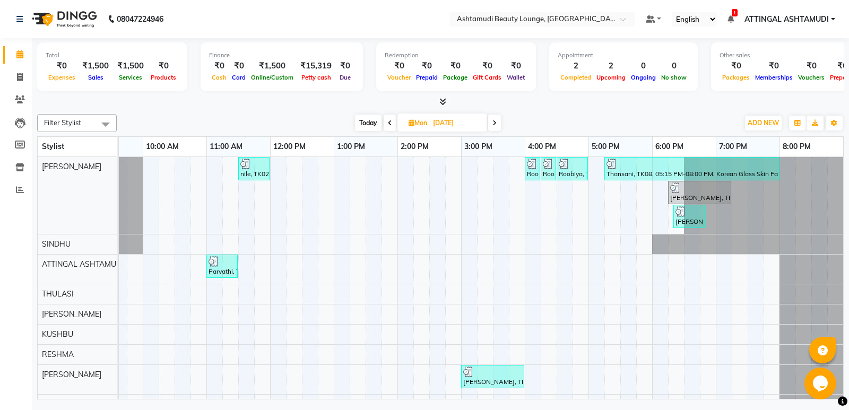
click at [390, 122] on icon at bounding box center [390, 123] width 4 height 6
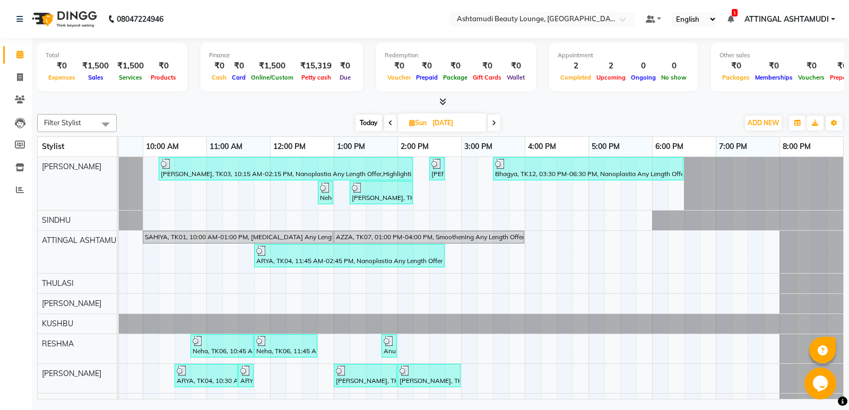
click at [389, 122] on icon at bounding box center [390, 123] width 4 height 6
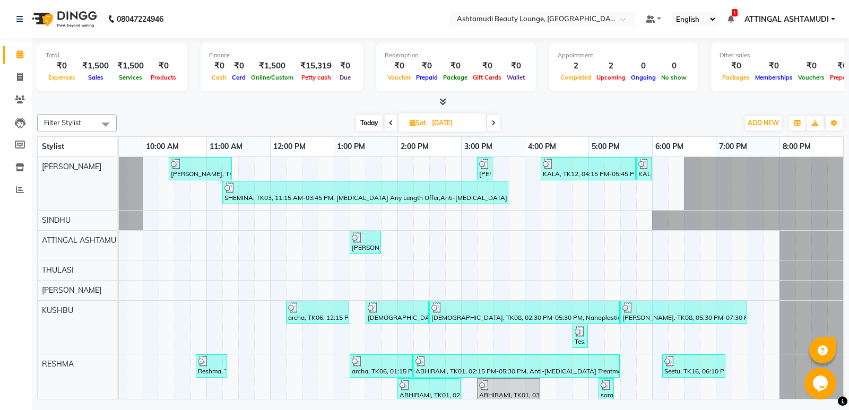
click at [387, 122] on span at bounding box center [390, 123] width 13 height 16
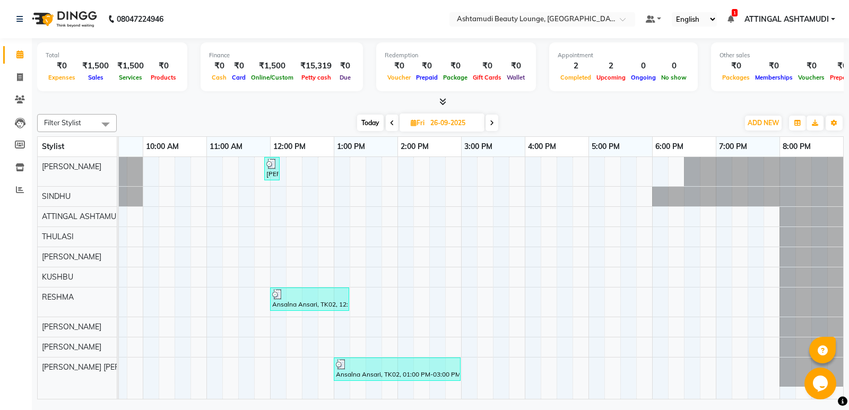
click at [387, 122] on span at bounding box center [392, 123] width 13 height 16
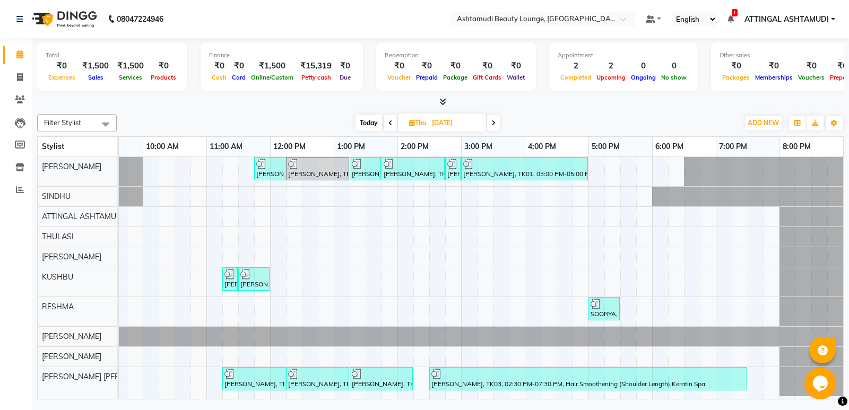
click at [387, 122] on span at bounding box center [390, 123] width 13 height 16
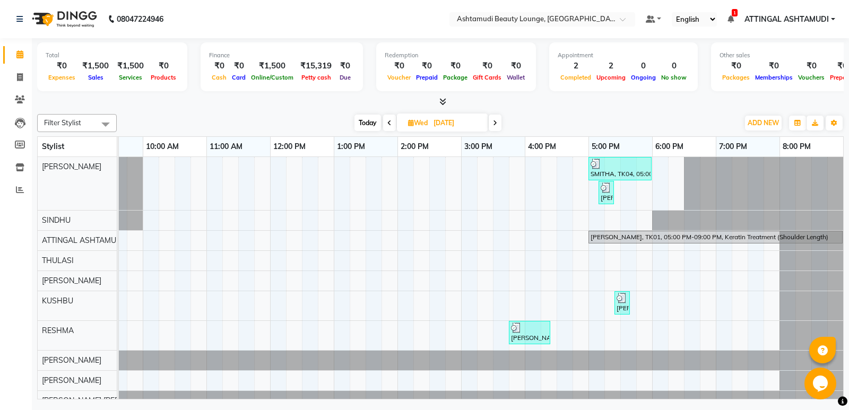
click at [494, 123] on icon at bounding box center [495, 123] width 4 height 6
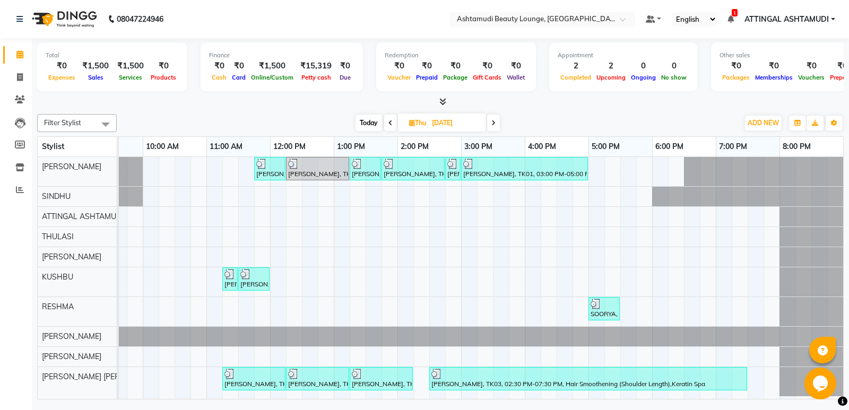
click at [494, 123] on icon at bounding box center [493, 123] width 4 height 6
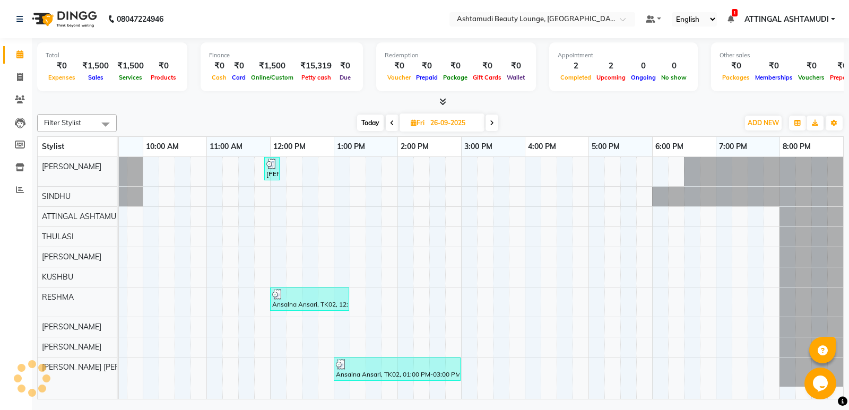
click at [494, 123] on span at bounding box center [491, 123] width 13 height 16
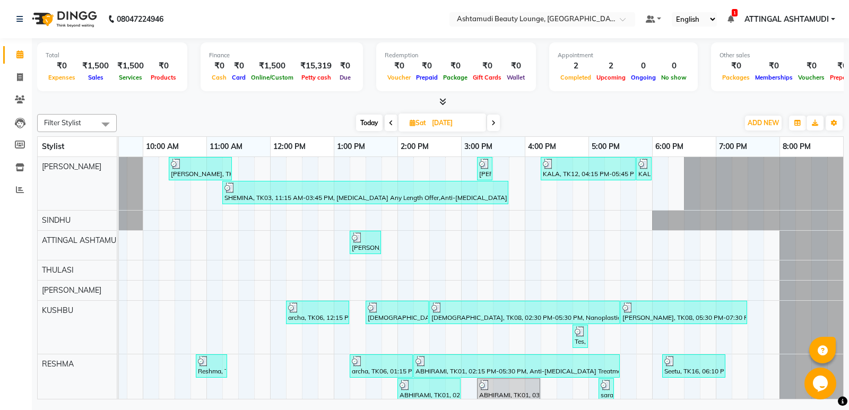
click at [494, 123] on icon at bounding box center [493, 123] width 4 height 6
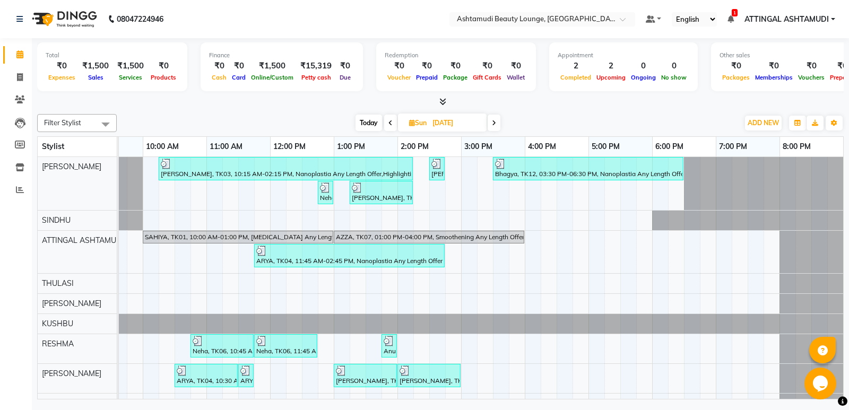
click at [391, 123] on icon at bounding box center [390, 123] width 4 height 6
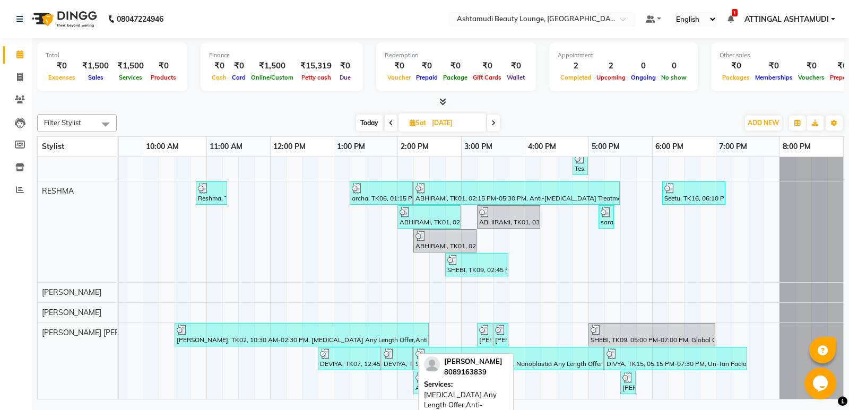
scroll to position [182, 0]
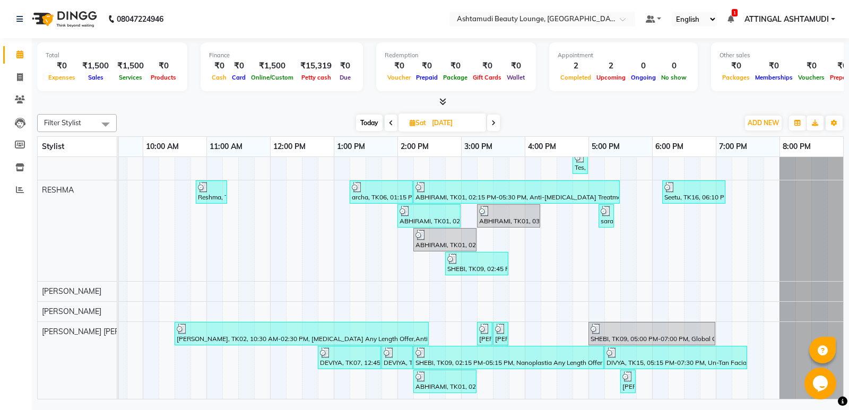
click at [387, 121] on span at bounding box center [390, 123] width 13 height 16
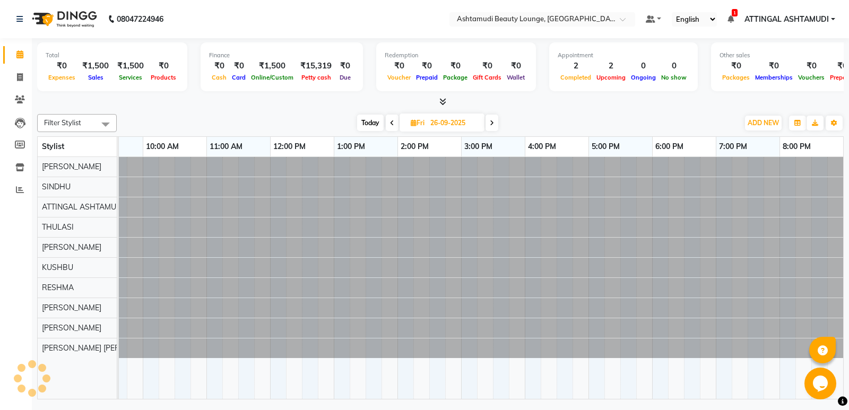
scroll to position [0, 0]
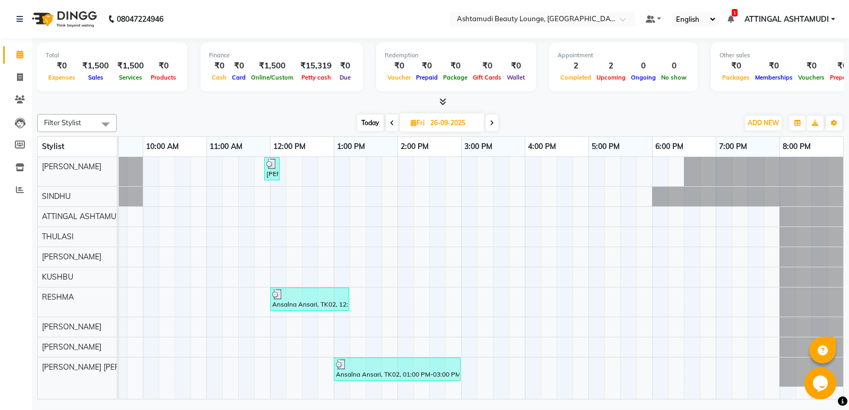
click at [395, 130] on span at bounding box center [392, 123] width 13 height 16
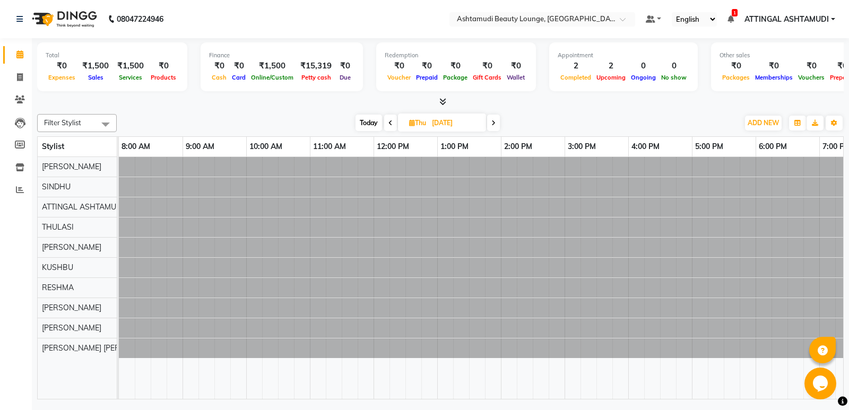
scroll to position [0, 103]
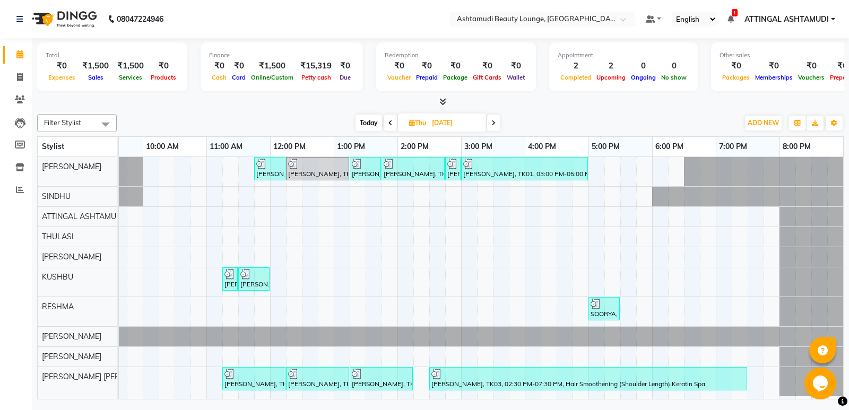
click at [392, 124] on span at bounding box center [390, 123] width 13 height 16
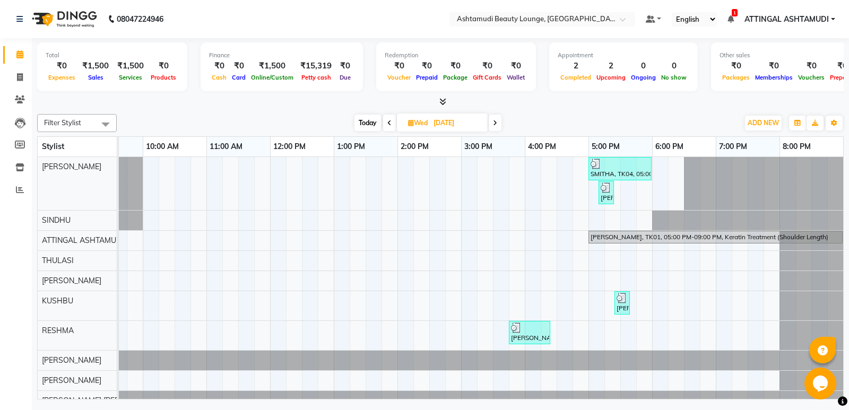
click at [387, 123] on icon at bounding box center [389, 123] width 4 height 6
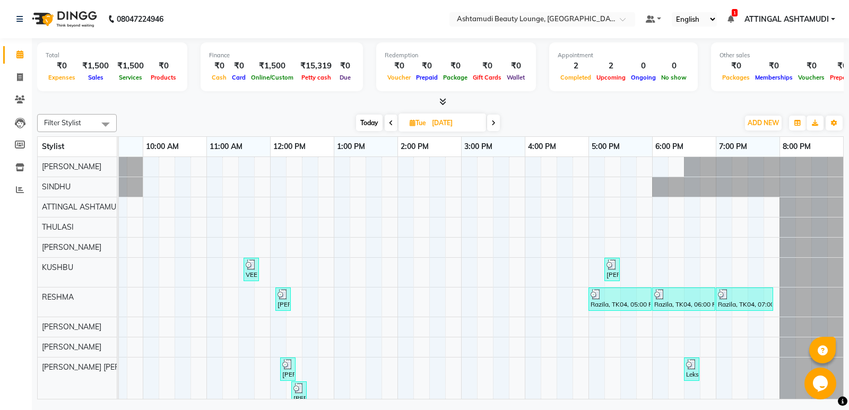
click at [386, 123] on span at bounding box center [390, 123] width 13 height 16
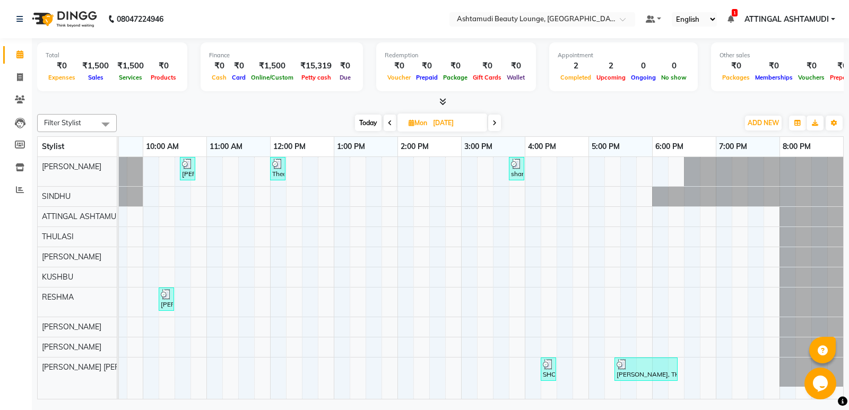
click at [386, 123] on span at bounding box center [389, 123] width 13 height 16
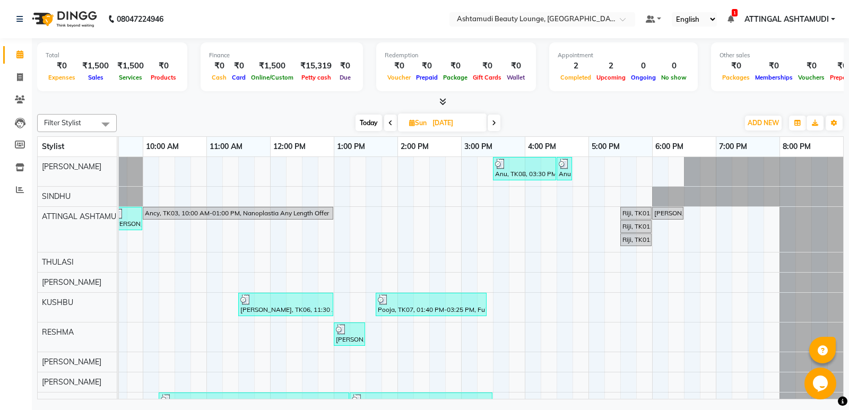
click at [389, 122] on icon at bounding box center [390, 123] width 4 height 6
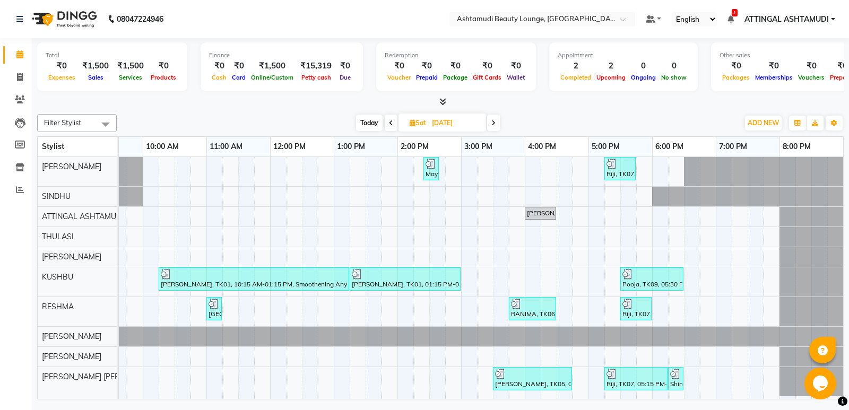
click at [389, 122] on icon at bounding box center [391, 123] width 4 height 6
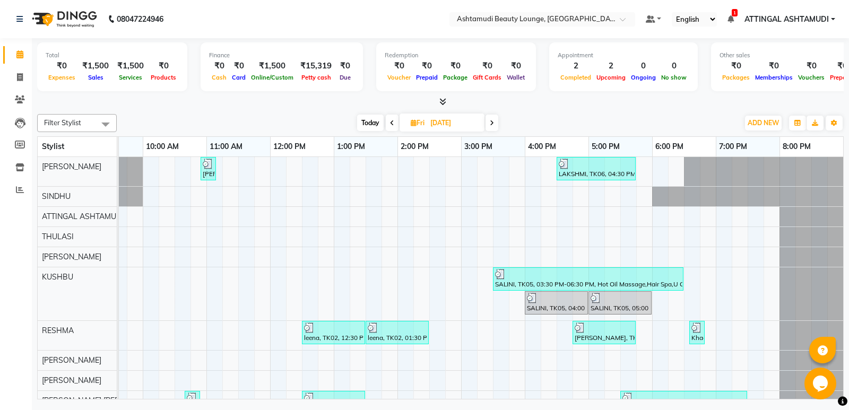
click at [389, 122] on span at bounding box center [392, 123] width 13 height 16
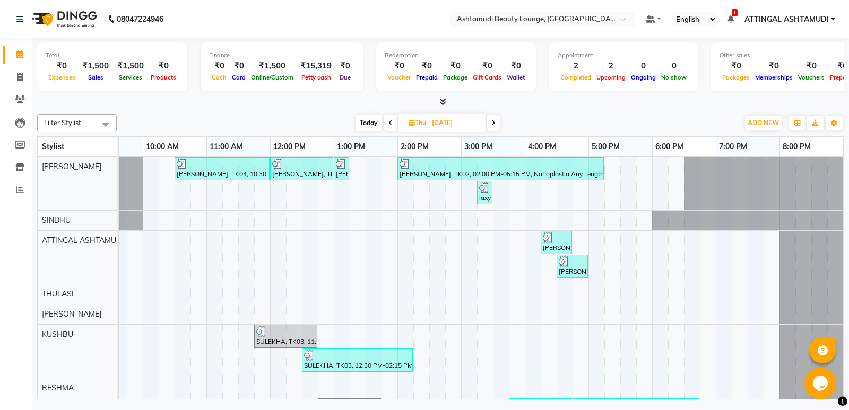
click at [389, 122] on icon at bounding box center [390, 123] width 4 height 6
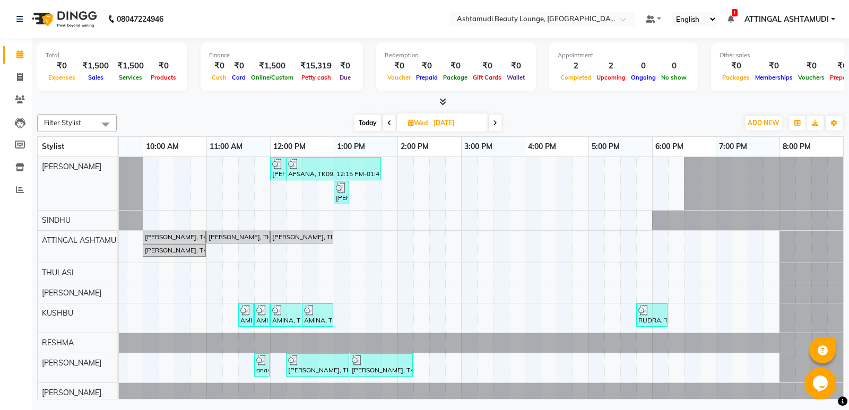
click at [389, 122] on icon at bounding box center [389, 123] width 4 height 6
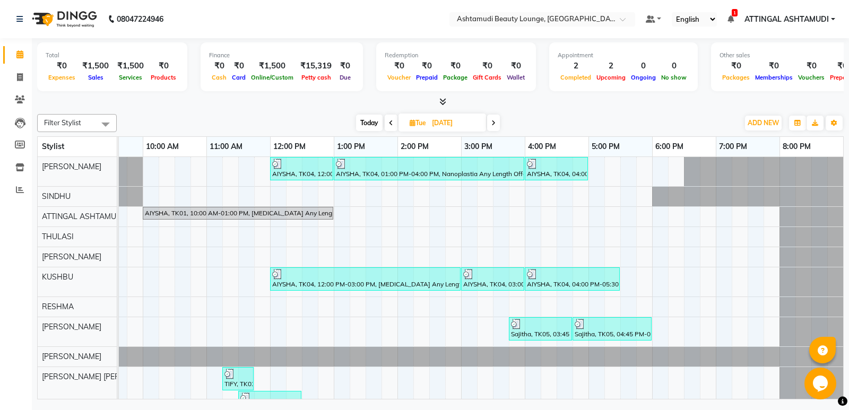
click at [496, 122] on span at bounding box center [493, 123] width 13 height 16
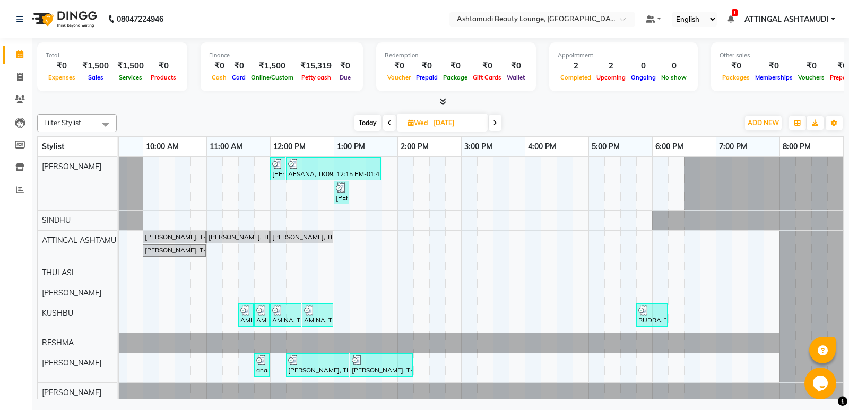
click at [389, 120] on icon at bounding box center [389, 123] width 4 height 6
type input "[DATE]"
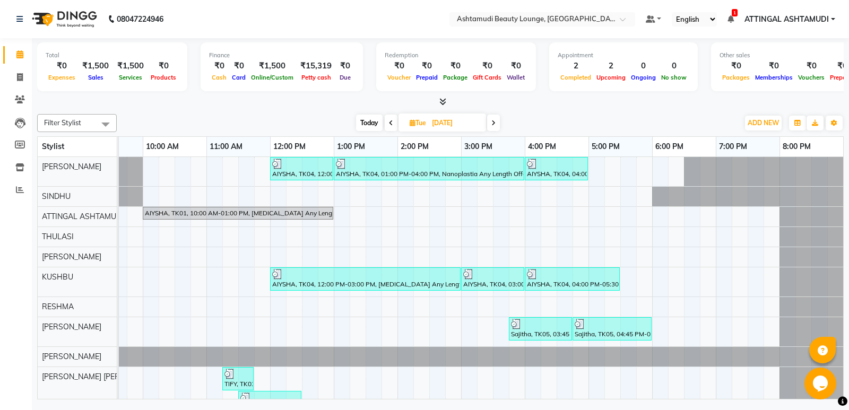
click at [407, 119] on span "Tue" at bounding box center [418, 123] width 22 height 8
select select "9"
select select "2025"
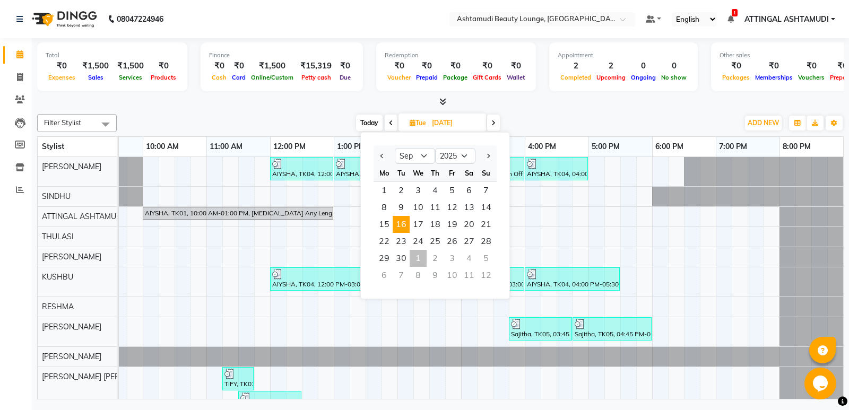
click at [422, 257] on div "1" at bounding box center [417, 258] width 17 height 17
type input "01-10-2025"
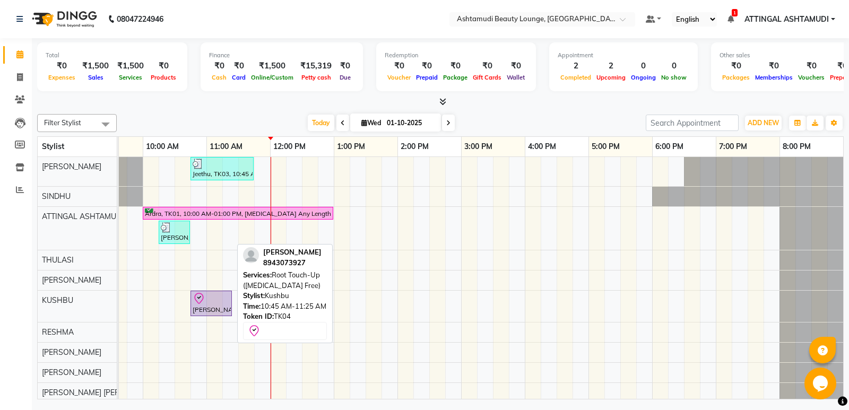
click at [214, 306] on div "sathya priya, TK04, 10:45 AM-11:25 AM, Root Touch-Up (Ammonia Free)" at bounding box center [210, 303] width 39 height 22
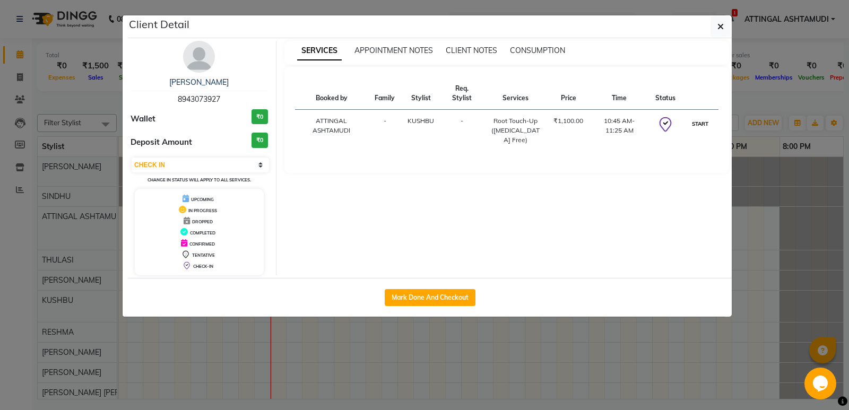
click at [694, 124] on button "START" at bounding box center [700, 123] width 22 height 13
select select "1"
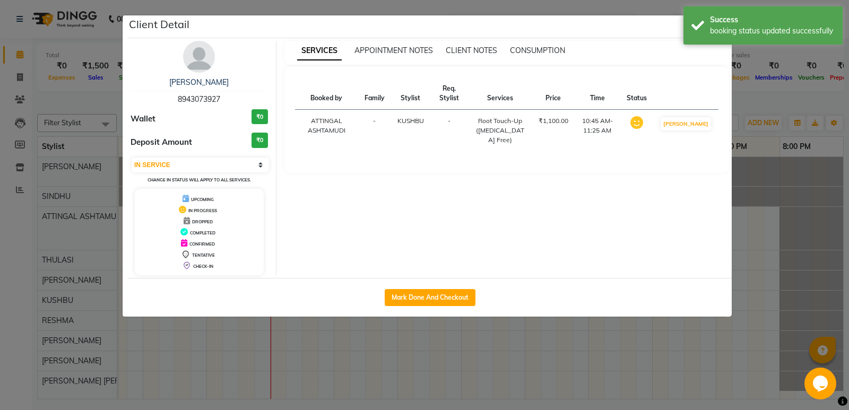
click at [764, 243] on ngb-modal-window "Client Detail sathya priya 8943073927 Wallet ₹0 Deposit Amount ₹0 Select IN SER…" at bounding box center [424, 205] width 849 height 410
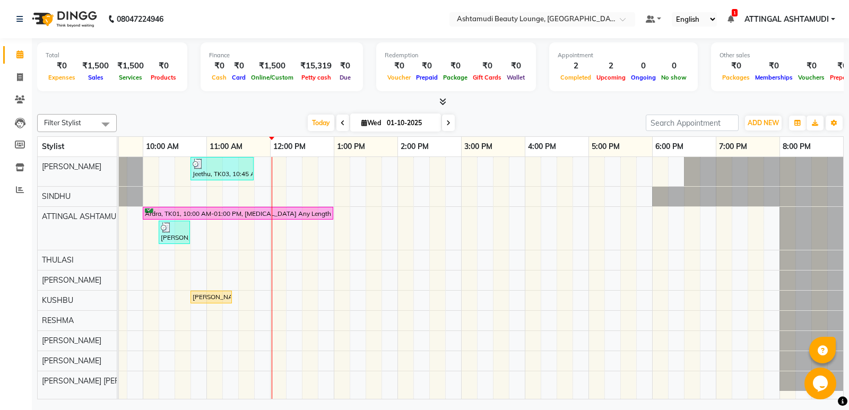
drag, startPoint x: 180, startPoint y: 267, endPoint x: 91, endPoint y: 358, distance: 127.9
click at [445, 303] on div "Jeethu, TK03, 10:45 AM-11:45 AM, Child Style Cut Ardra, TK01, 10:00 AM-01:00 PM…" at bounding box center [428, 278] width 827 height 242
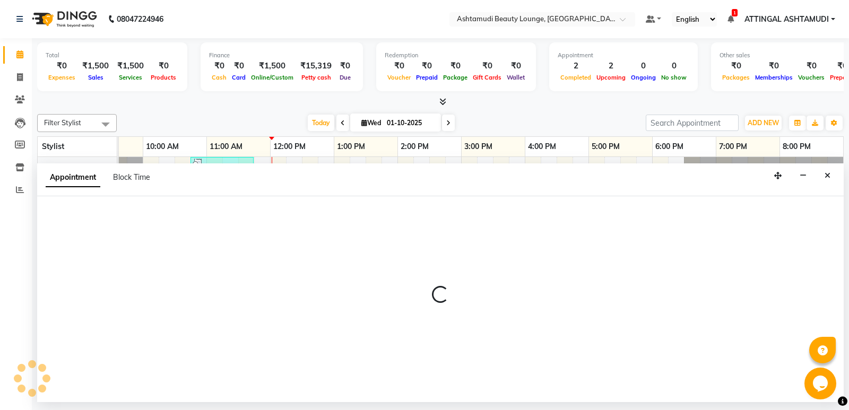
select select "58127"
select select "tentative"
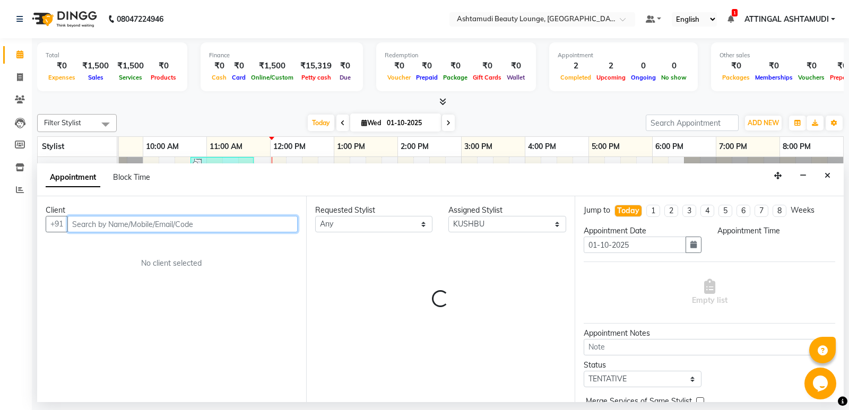
select select "885"
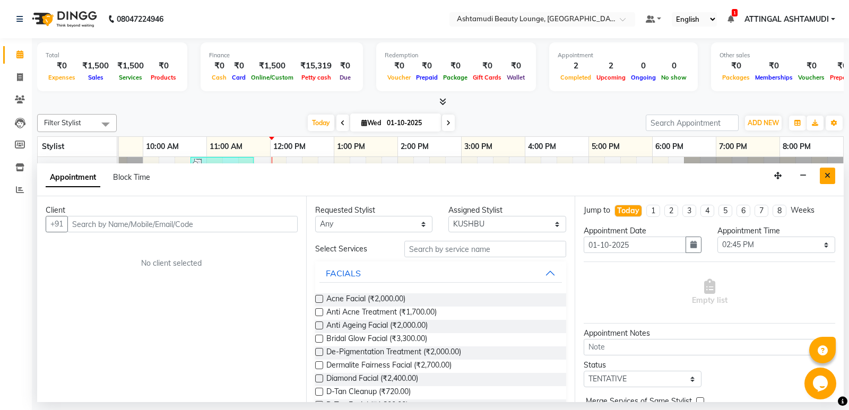
click at [827, 177] on icon "Close" at bounding box center [827, 175] width 6 height 7
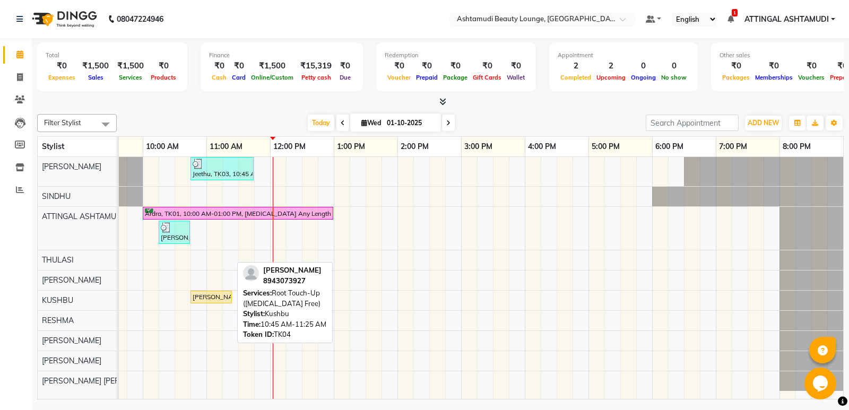
click at [207, 295] on div "sathya priya, TK04, 10:45 AM-11:25 AM, Root Touch-Up (Ammonia Free)" at bounding box center [210, 297] width 39 height 10
select select "1"
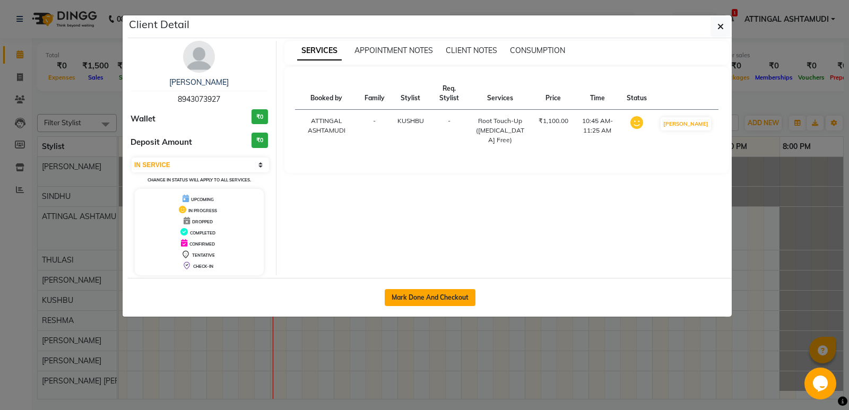
click at [424, 291] on button "Mark Done And Checkout" at bounding box center [429, 297] width 91 height 17
select select "4628"
select select "service"
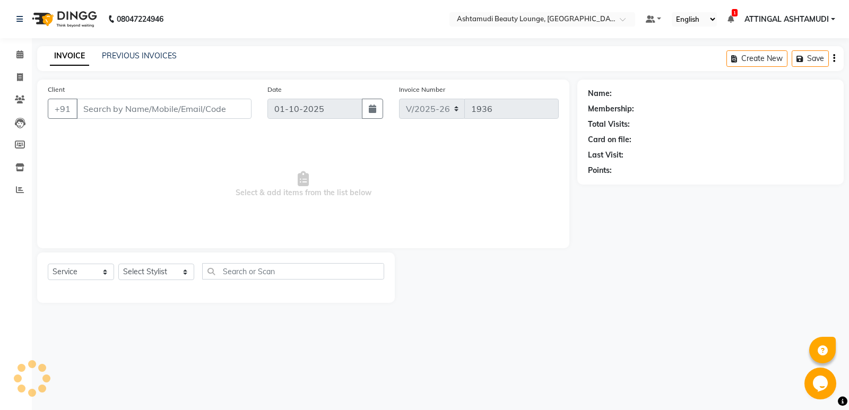
type input "8943073927"
select select "58127"
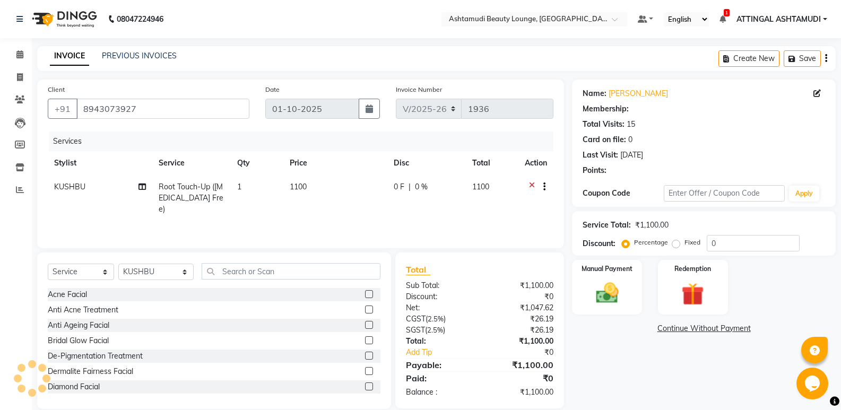
select select "1: Object"
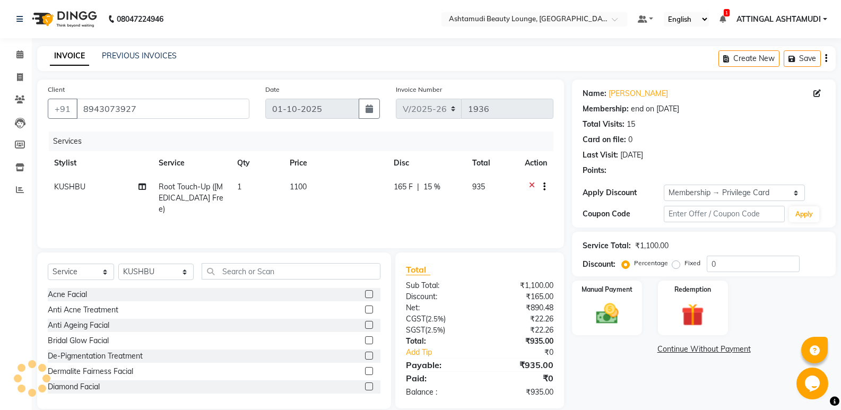
type input "15"
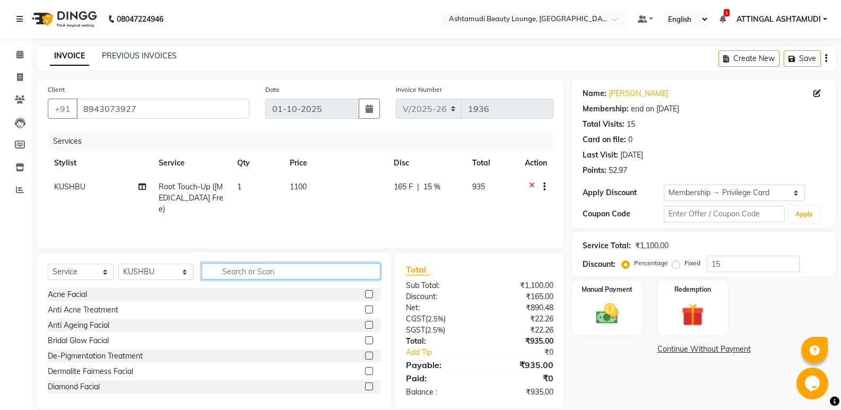
click at [216, 270] on input "text" at bounding box center [291, 271] width 179 height 16
type input "thr"
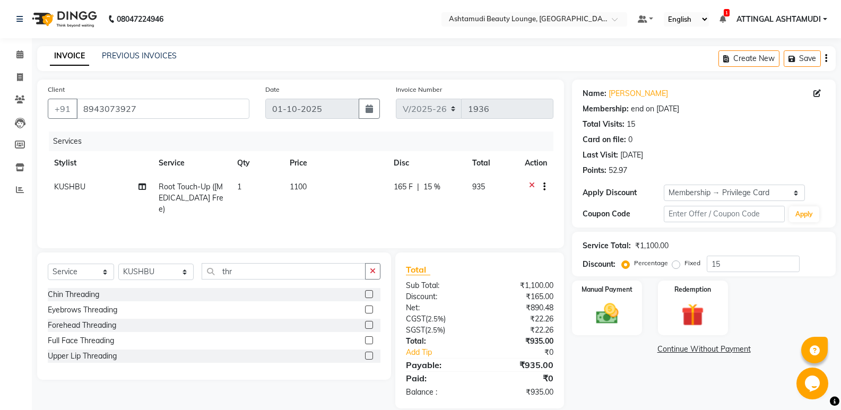
click at [368, 308] on label at bounding box center [369, 309] width 8 height 8
click at [368, 308] on input "checkbox" at bounding box center [368, 310] width 7 height 7
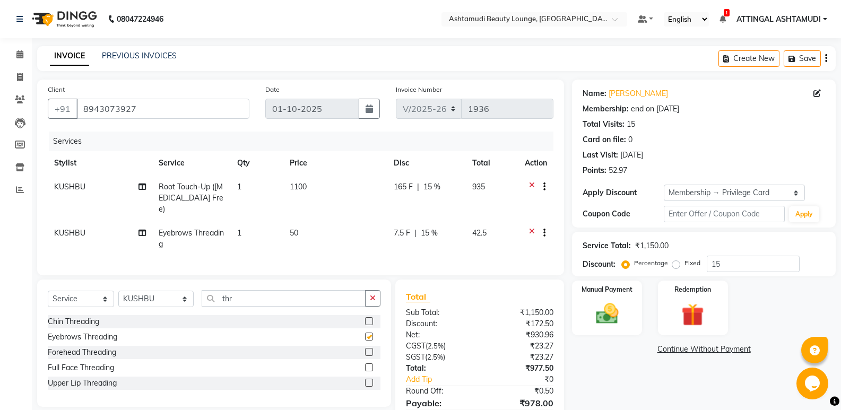
checkbox input "false"
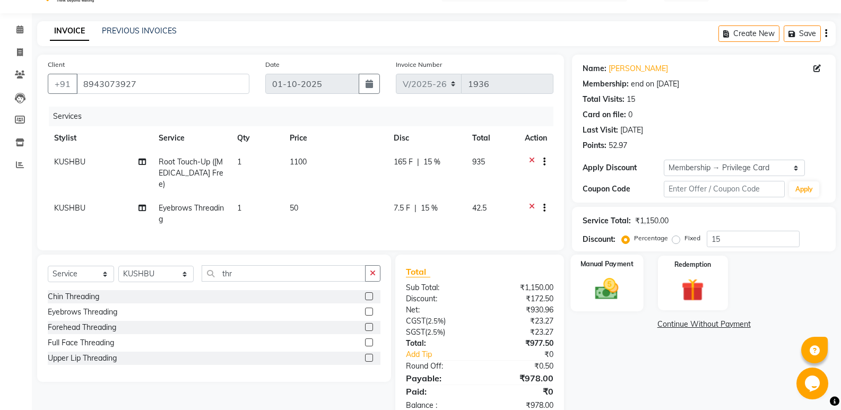
scroll to position [49, 0]
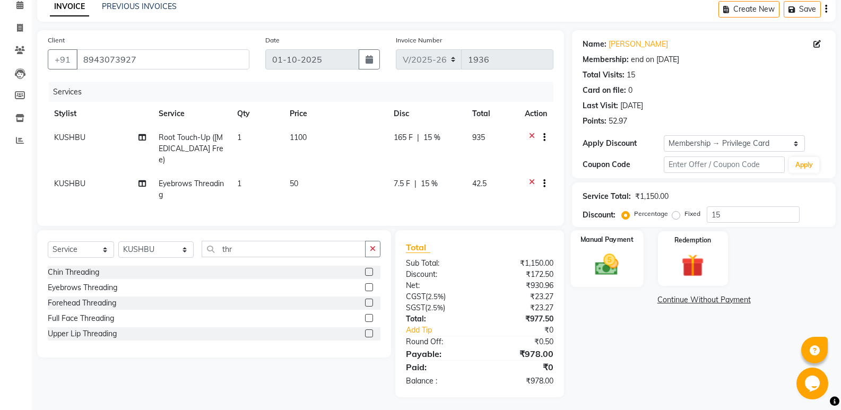
click at [613, 260] on img at bounding box center [607, 264] width 38 height 27
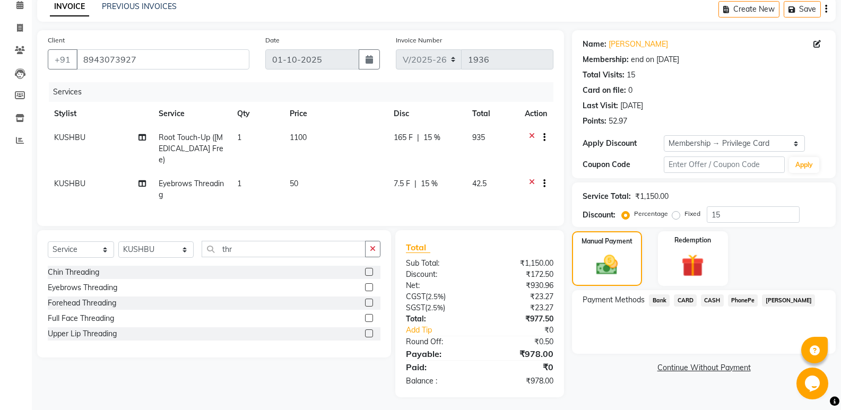
click at [745, 298] on span "PhonePe" at bounding box center [743, 300] width 30 height 12
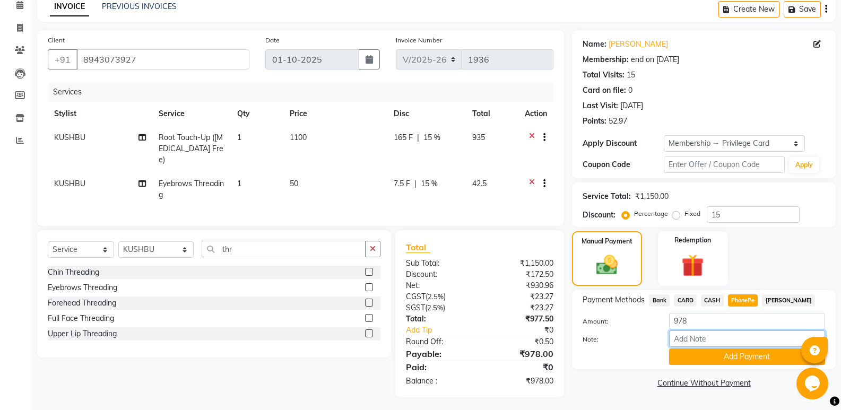
click at [712, 336] on input "Note:" at bounding box center [747, 338] width 156 height 16
type input "SINDHU"
click at [715, 358] on button "Add Payment" at bounding box center [747, 356] width 156 height 16
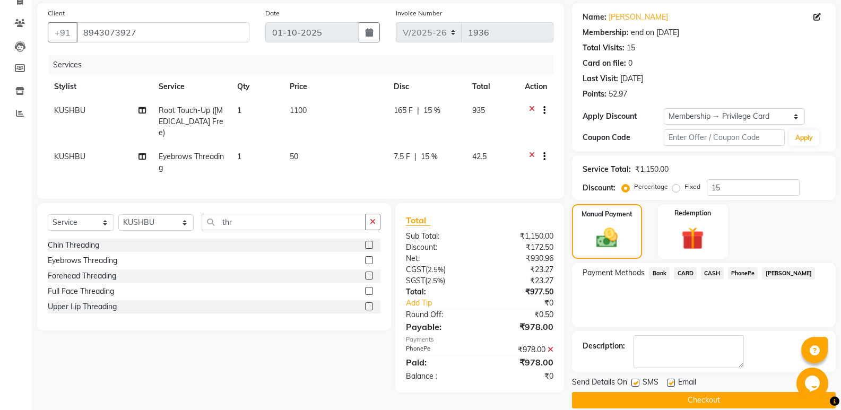
scroll to position [91, 0]
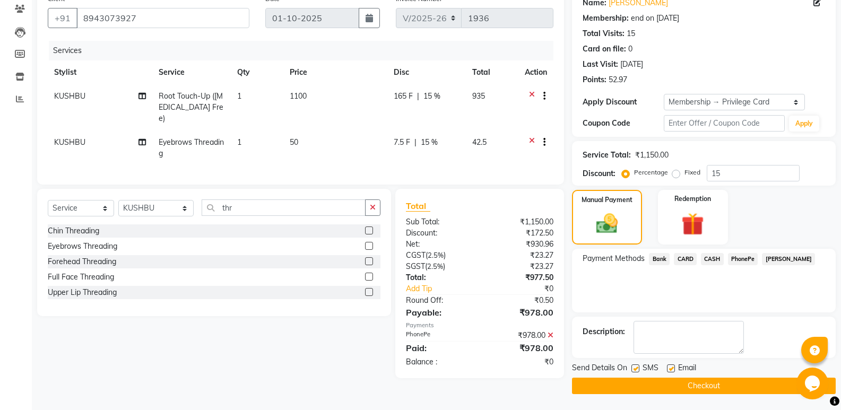
click at [669, 368] on label at bounding box center [671, 368] width 8 height 8
click at [669, 368] on input "checkbox" at bounding box center [670, 368] width 7 height 7
checkbox input "false"
click at [633, 388] on button "Checkout" at bounding box center [704, 386] width 264 height 16
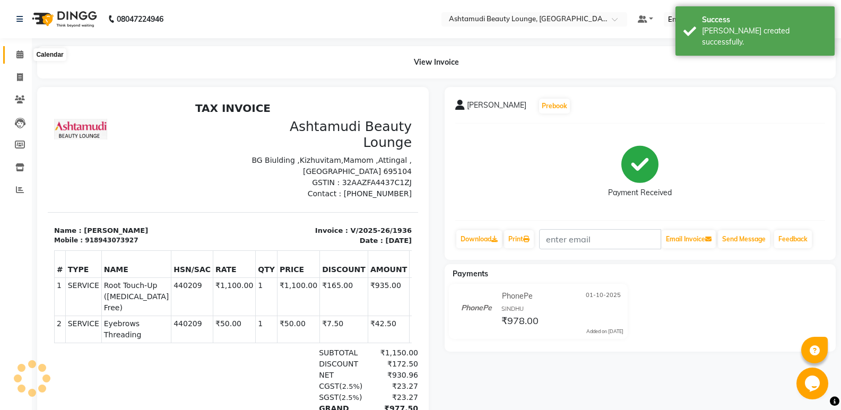
click at [16, 54] on icon at bounding box center [19, 54] width 7 height 8
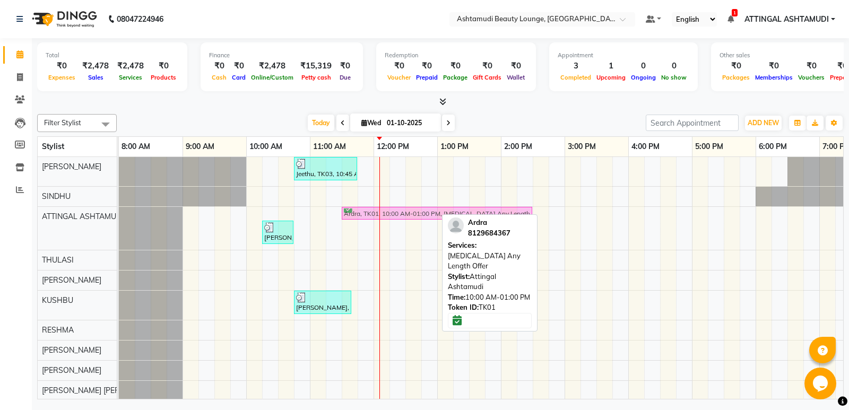
drag, startPoint x: 411, startPoint y: 209, endPoint x: 501, endPoint y: 213, distance: 90.2
click at [119, 213] on div "Ardra, TK01, 10:00 AM-01:00 PM, Botox Any Length Offer Swathy, TK02, 10:15 AM-1…" at bounding box center [119, 228] width 0 height 43
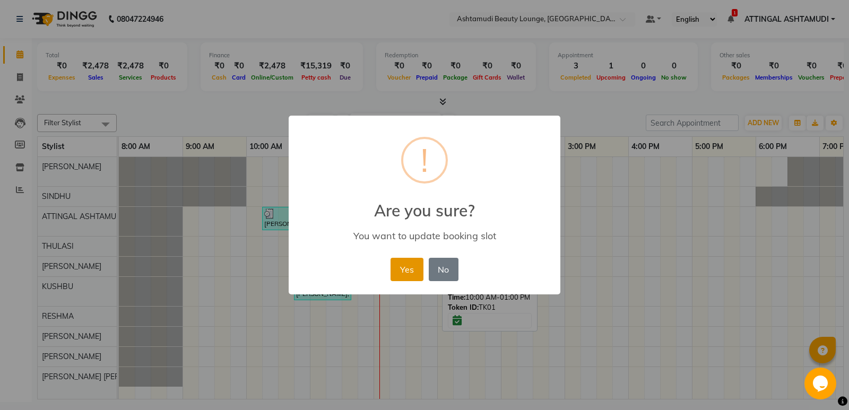
click at [402, 268] on button "Yes" at bounding box center [406, 269] width 32 height 23
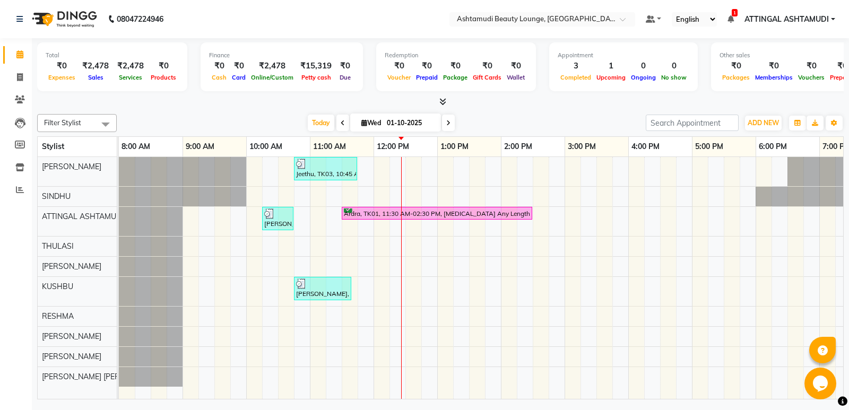
select select "service"
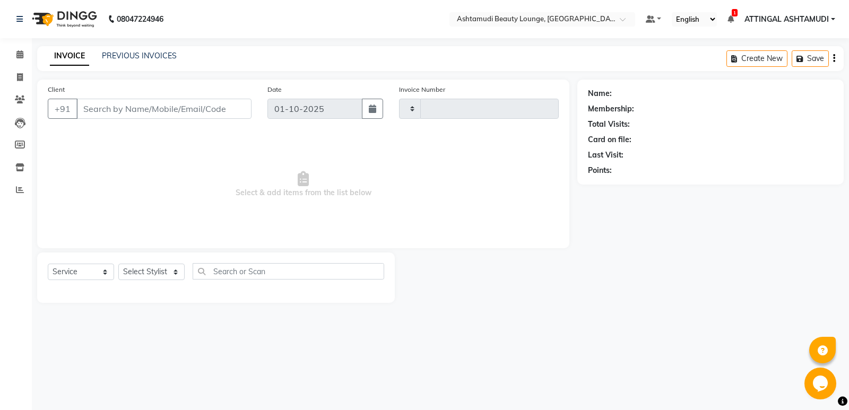
type input "1937"
select select "4628"
type input "8943073927"
select select "58127"
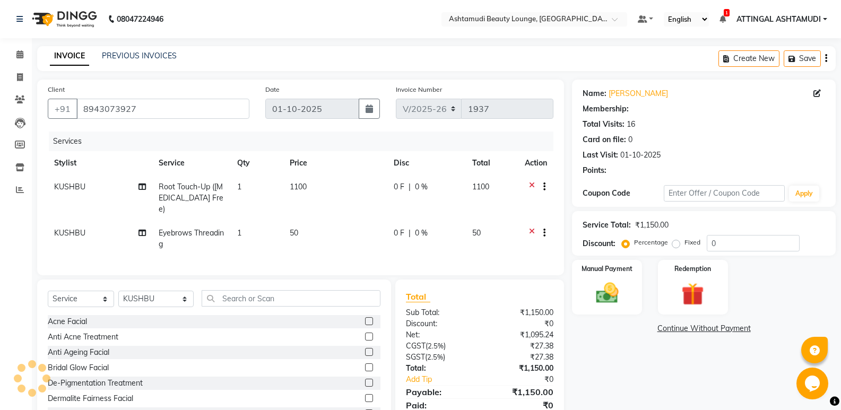
type input "15"
select select "1: Object"
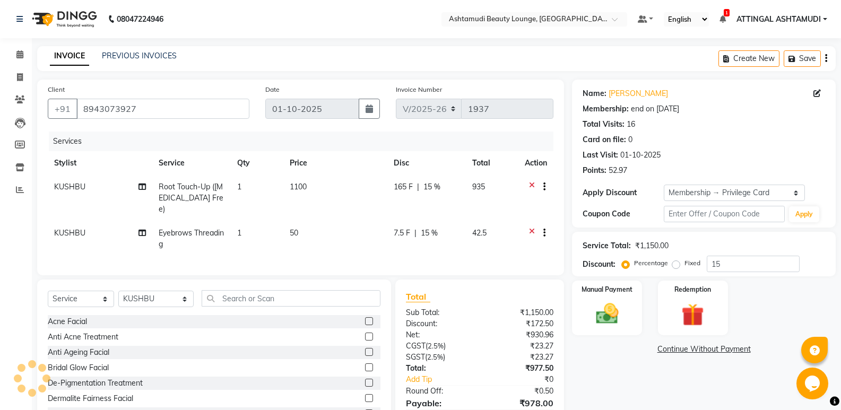
click at [503, 398] on div "Total Sub Total: ₹1,150.00 Discount: ₹172.50 Net: ₹930.96 CGST ( 2.5% ) ₹23.27 …" at bounding box center [479, 363] width 147 height 146
click at [452, 390] on div "Round Off:" at bounding box center [439, 391] width 82 height 11
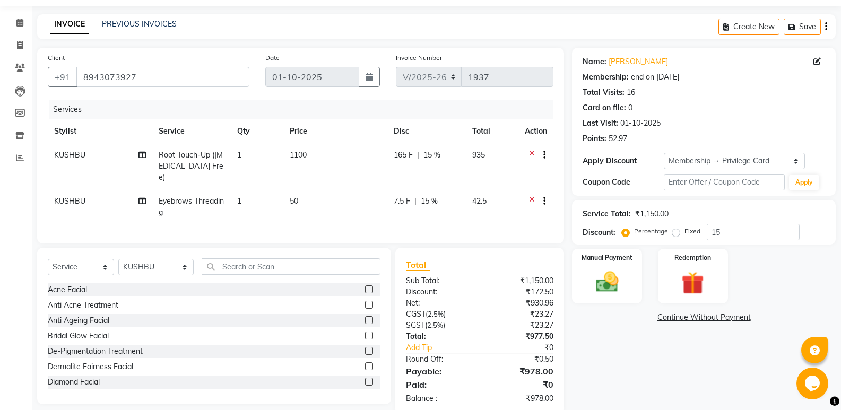
scroll to position [49, 0]
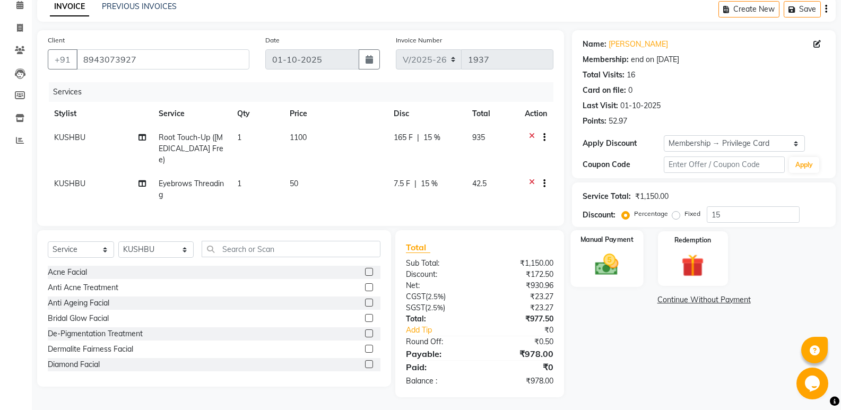
click at [607, 265] on img at bounding box center [607, 264] width 38 height 27
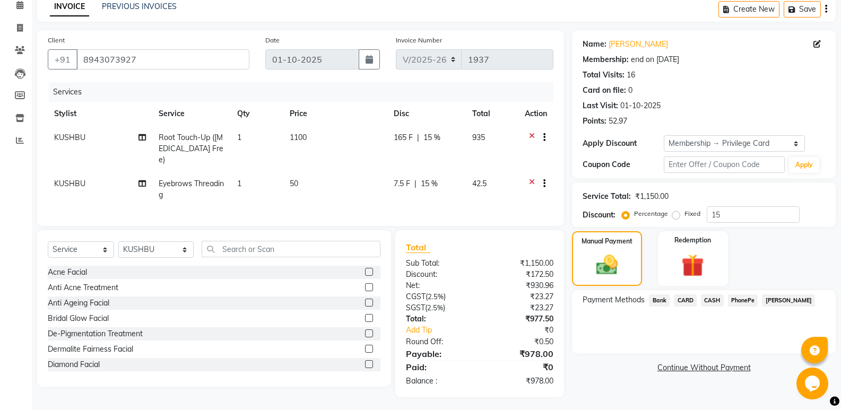
click at [744, 302] on span "PhonePe" at bounding box center [743, 300] width 30 height 12
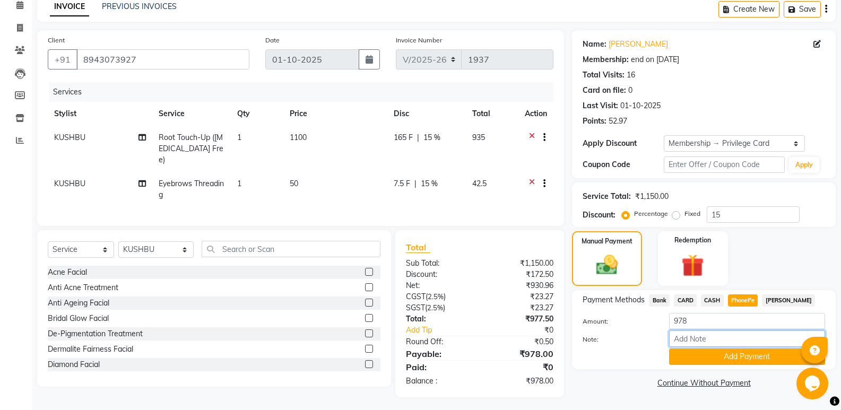
click at [699, 338] on input "Note:" at bounding box center [747, 338] width 156 height 16
type input "SINDHU"
click at [716, 357] on button "Add Payment" at bounding box center [747, 356] width 156 height 16
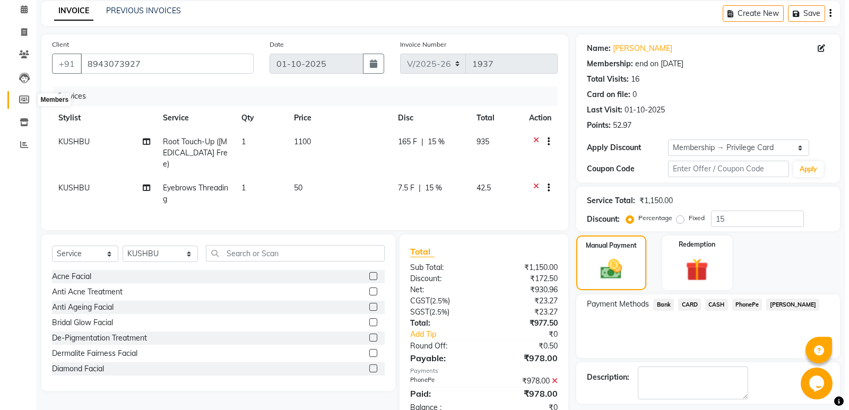
scroll to position [0, 0]
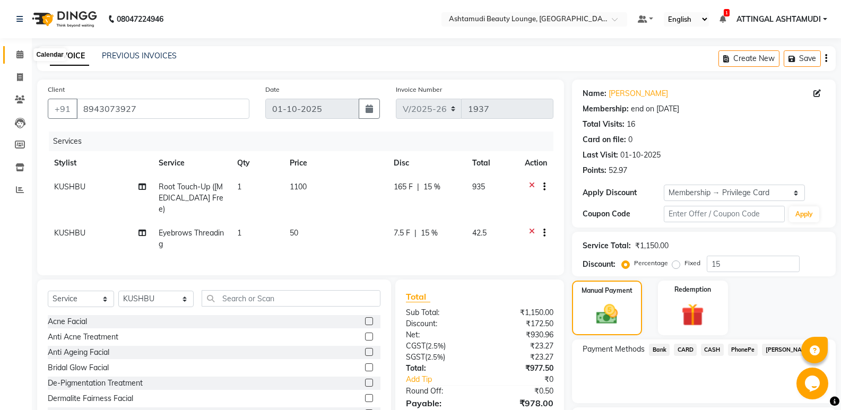
click at [16, 53] on icon at bounding box center [19, 54] width 7 height 8
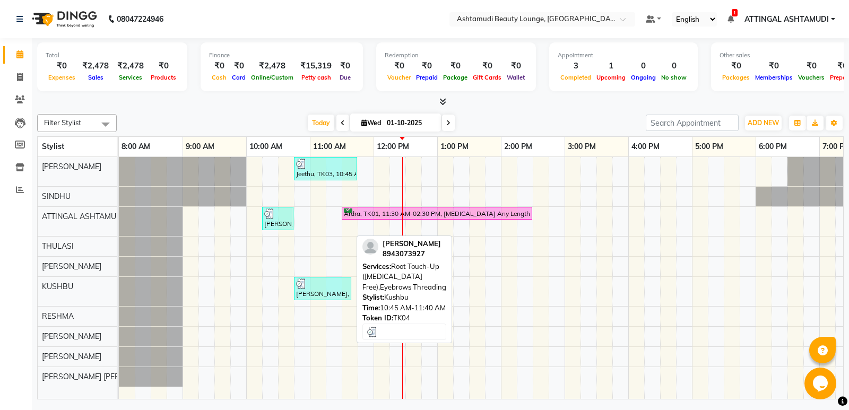
click at [334, 287] on div at bounding box center [322, 283] width 53 height 11
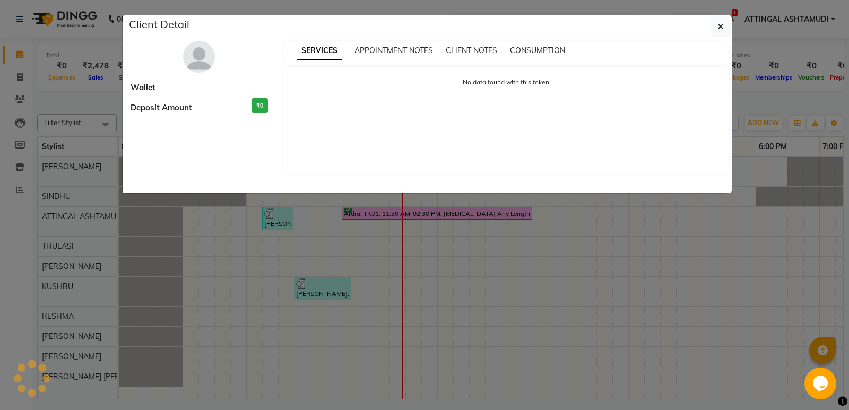
select select "3"
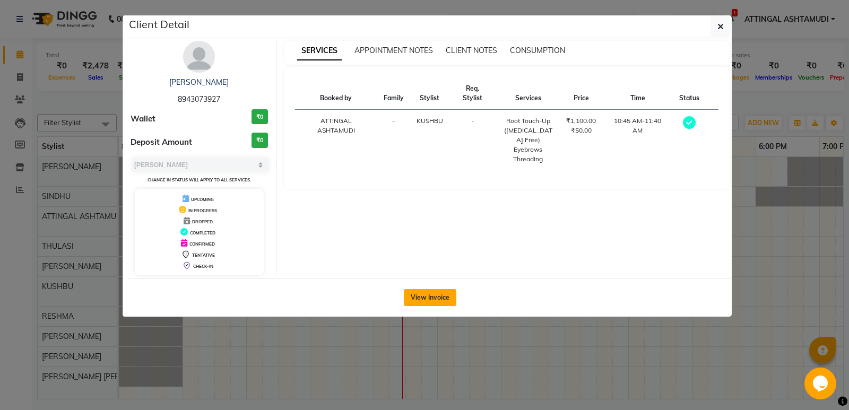
click at [422, 295] on button "View Invoice" at bounding box center [430, 297] width 53 height 17
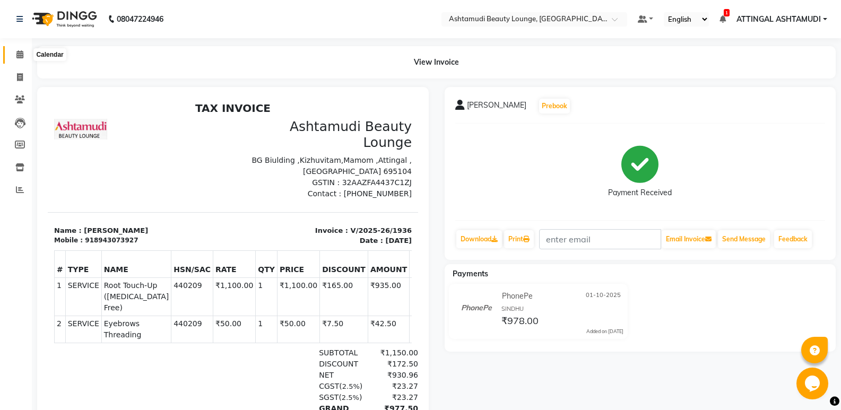
click at [18, 52] on icon at bounding box center [19, 54] width 7 height 8
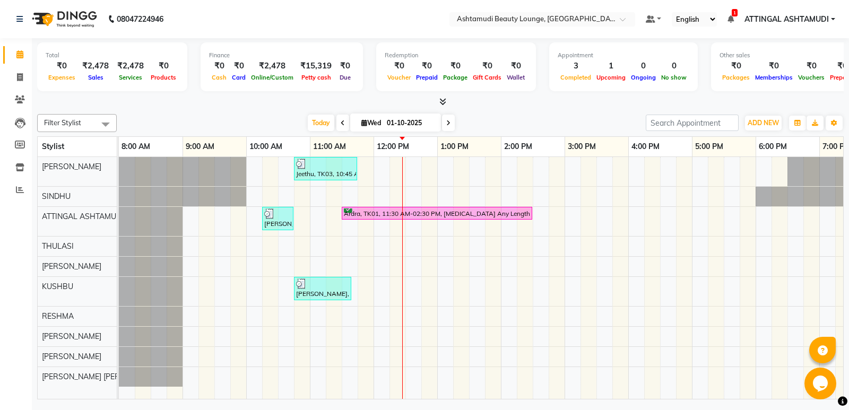
click at [401, 169] on div "Jeethu, TK03, 10:45 AM-11:45 AM, Child Style Cut Swathy, TK02, 10:15 AM-10:45 A…" at bounding box center [501, 278] width 764 height 242
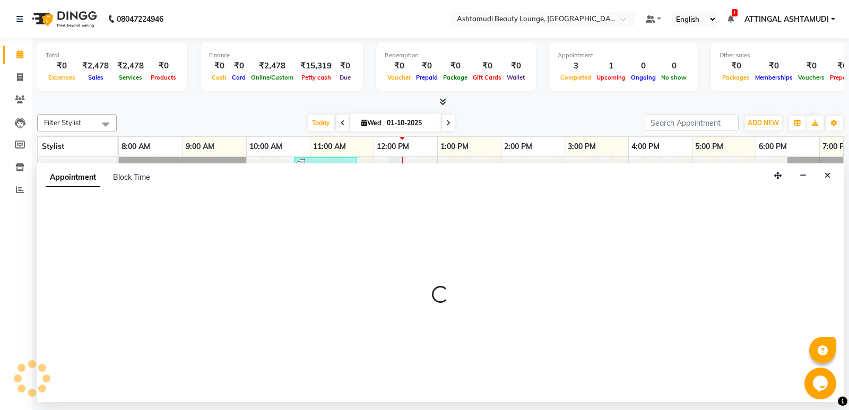
select select "27403"
select select "tentative"
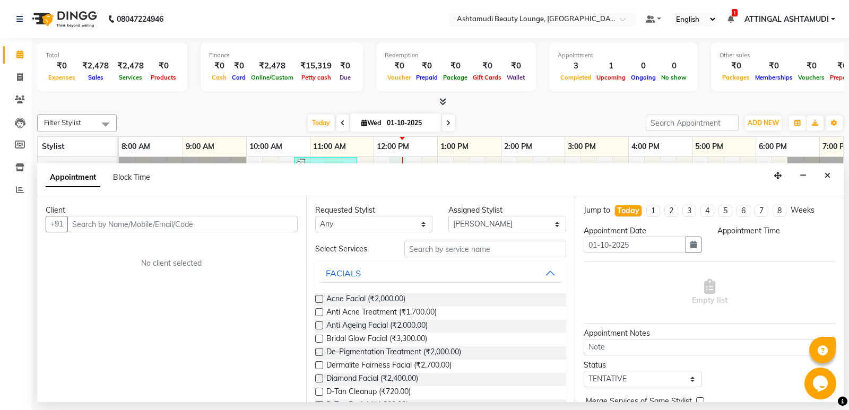
click at [79, 221] on input "text" at bounding box center [182, 224] width 230 height 16
click at [104, 223] on input "81570313689" at bounding box center [160, 224] width 186 height 16
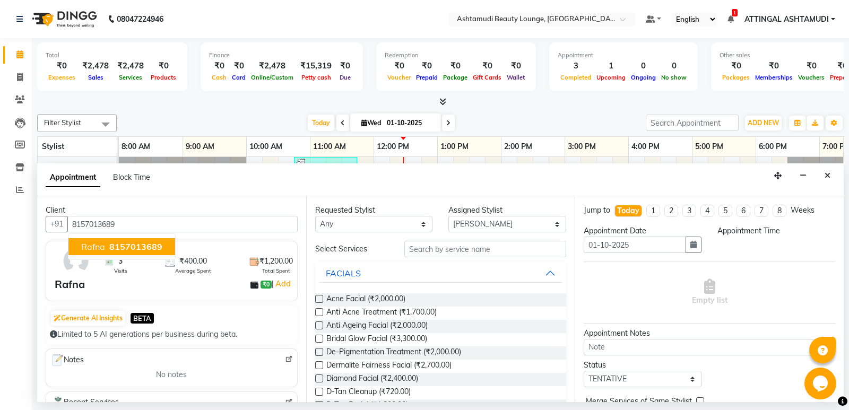
click at [143, 249] on span "8157013689" at bounding box center [135, 246] width 53 height 11
type input "8157013689"
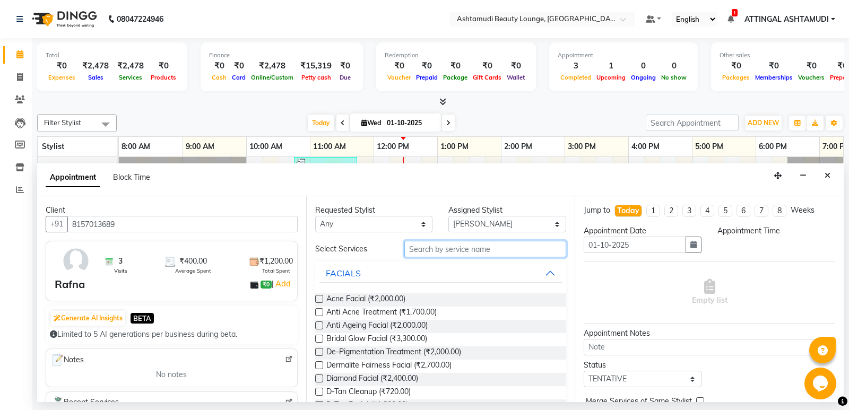
click at [433, 249] on input "text" at bounding box center [485, 249] width 162 height 16
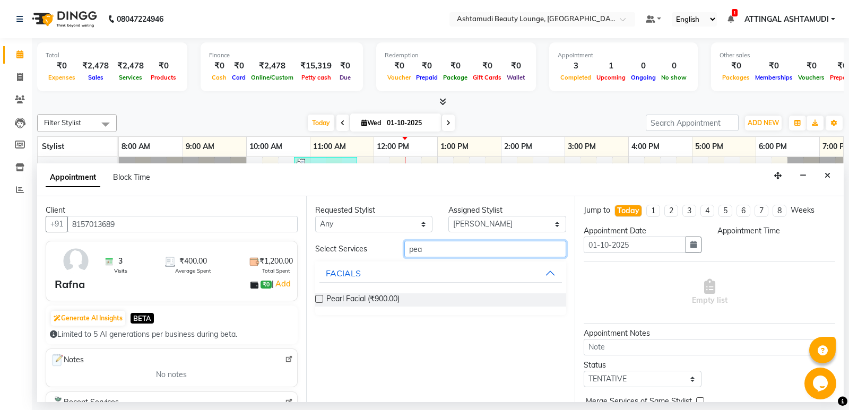
type input "pea"
click at [319, 298] on label at bounding box center [319, 299] width 8 height 8
click at [319, 298] on input "checkbox" at bounding box center [318, 299] width 7 height 7
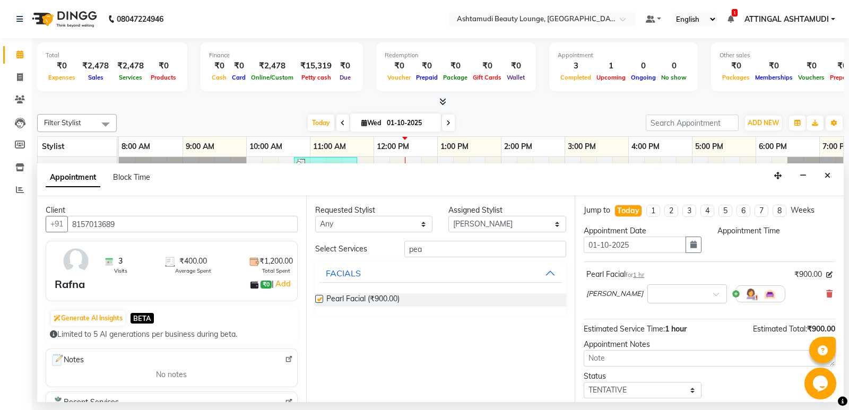
checkbox input "false"
click at [452, 251] on input "pea" at bounding box center [485, 249] width 162 height 16
type input "p"
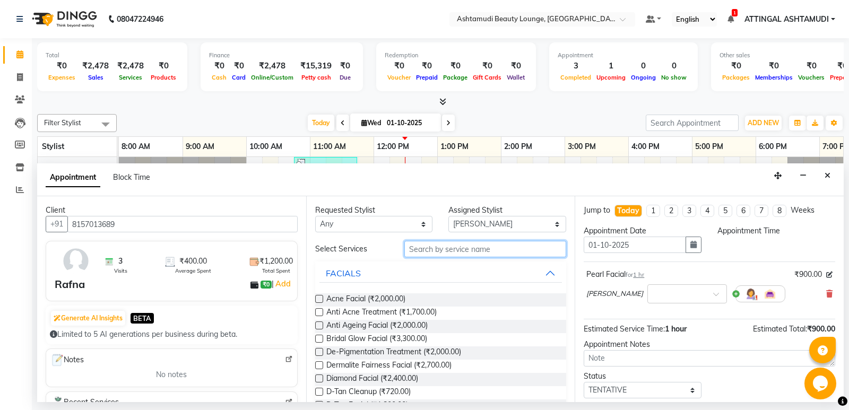
type input "e"
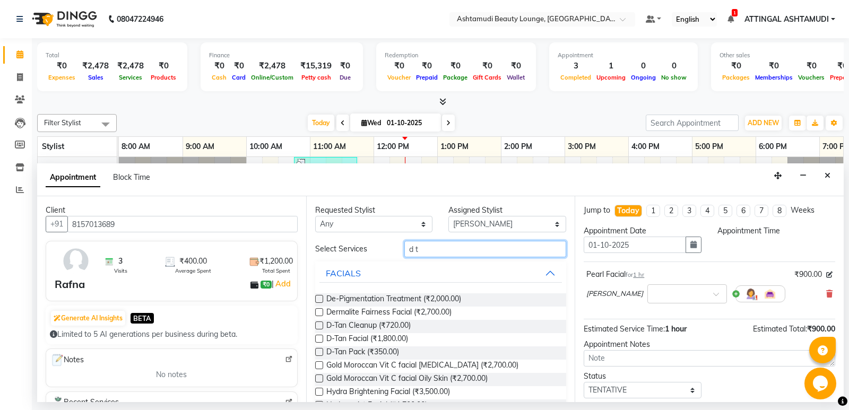
type input "d t"
click at [317, 352] on label at bounding box center [319, 352] width 8 height 8
click at [317, 352] on input "checkbox" at bounding box center [318, 352] width 7 height 7
checkbox input "true"
click at [428, 247] on input "d t" at bounding box center [485, 249] width 162 height 16
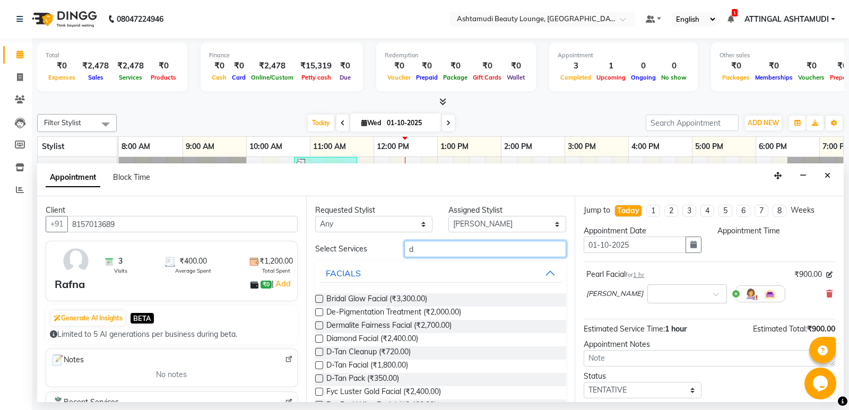
type input "d"
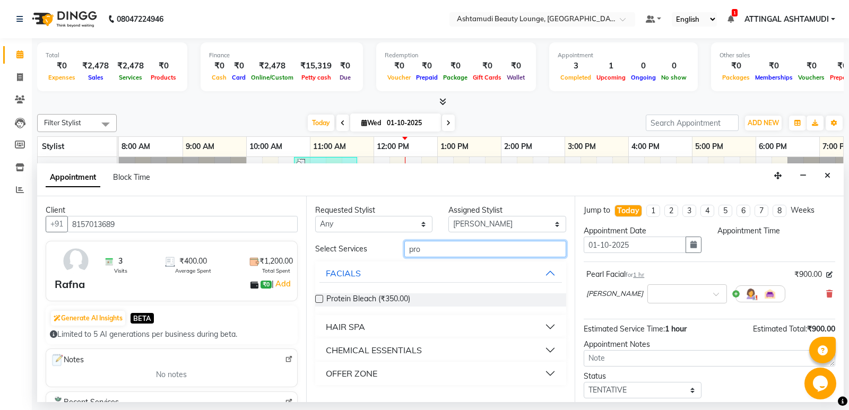
type input "pro"
click at [333, 328] on div "HAIR SPA" at bounding box center [345, 326] width 39 height 13
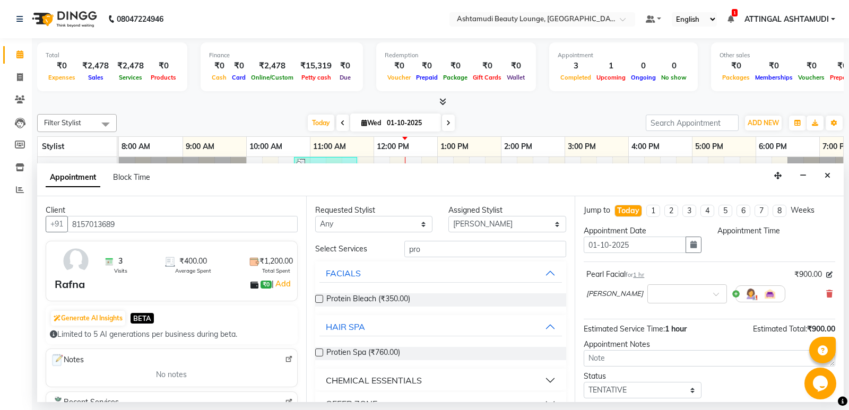
click at [319, 352] on label at bounding box center [319, 352] width 8 height 8
click at [319, 352] on input "checkbox" at bounding box center [318, 353] width 7 height 7
checkbox input "true"
click at [441, 249] on input "pro" at bounding box center [485, 249] width 162 height 16
type input "p"
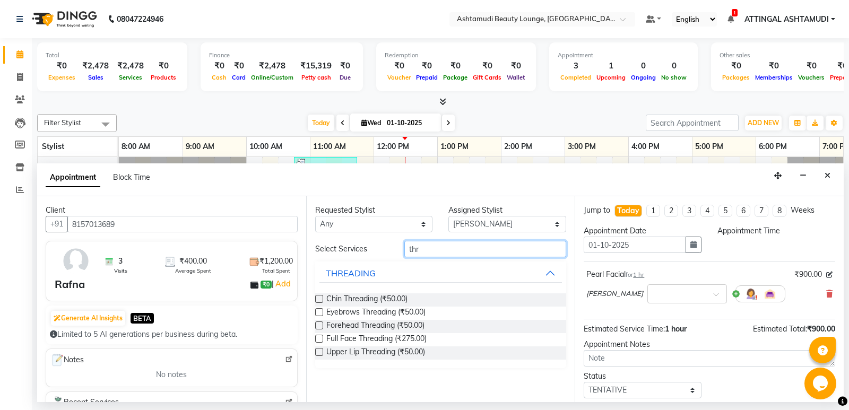
type input "thr"
click at [316, 311] on label at bounding box center [319, 312] width 8 height 8
click at [316, 311] on input "checkbox" at bounding box center [318, 313] width 7 height 7
checkbox input "true"
click at [556, 225] on select "Select [PERSON_NAME] A [PERSON_NAME] ATTINGAL ASHTAMUDI [PERSON_NAME] [PERSON_N…" at bounding box center [507, 224] width 118 height 16
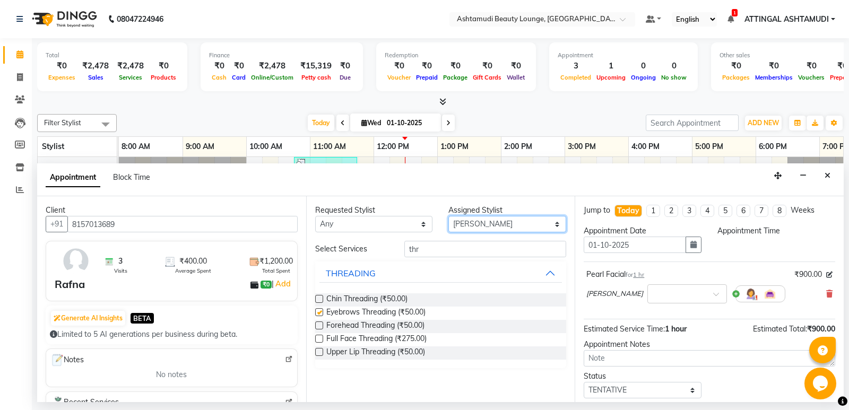
select select "71739"
click at [448, 216] on select "Select [PERSON_NAME] A [PERSON_NAME] ATTINGAL ASHTAMUDI [PERSON_NAME] [PERSON_N…" at bounding box center [507, 224] width 118 height 16
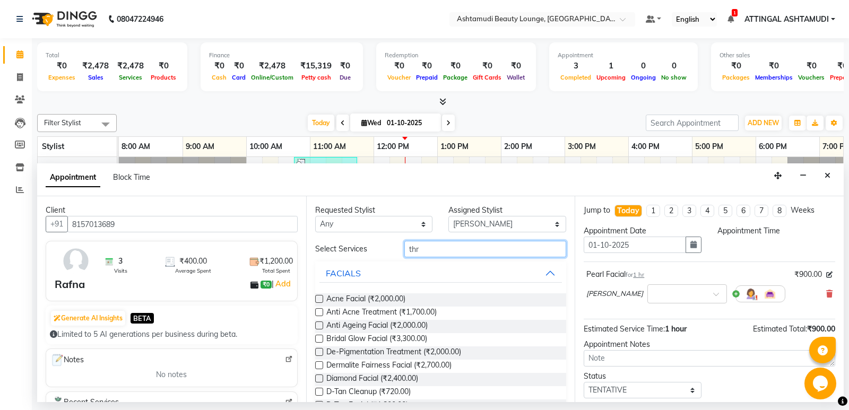
click at [431, 248] on input "thr" at bounding box center [485, 249] width 162 height 16
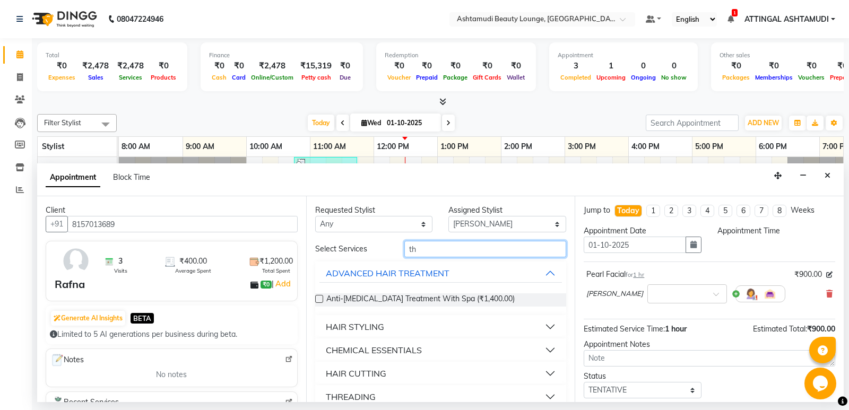
type input "t"
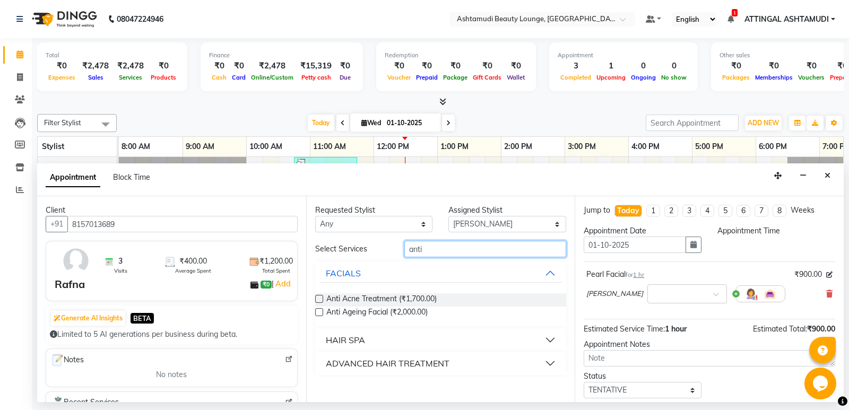
type input "anti"
click at [349, 358] on div "ADVANCED HAIR TREATMENT" at bounding box center [388, 363] width 124 height 13
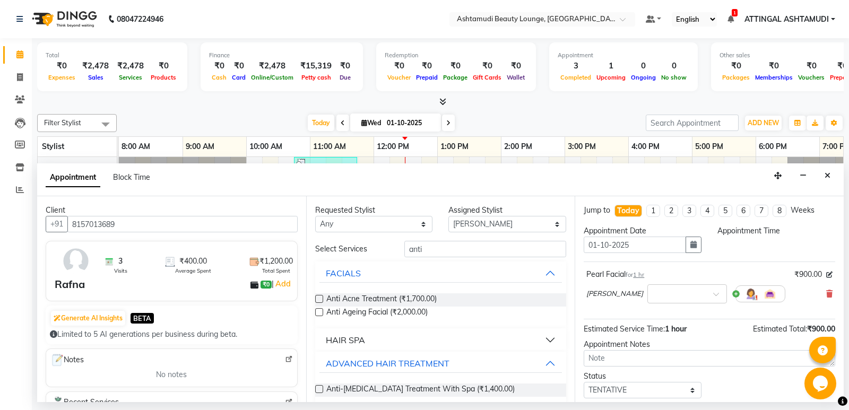
click at [318, 389] on label at bounding box center [319, 389] width 8 height 8
click at [318, 389] on input "checkbox" at bounding box center [318, 390] width 7 height 7
checkbox input "true"
click at [437, 247] on input "anti" at bounding box center [485, 249] width 162 height 16
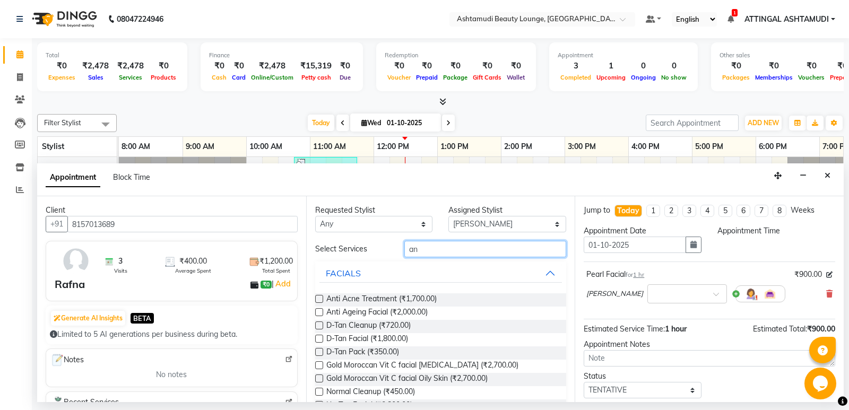
type input "a"
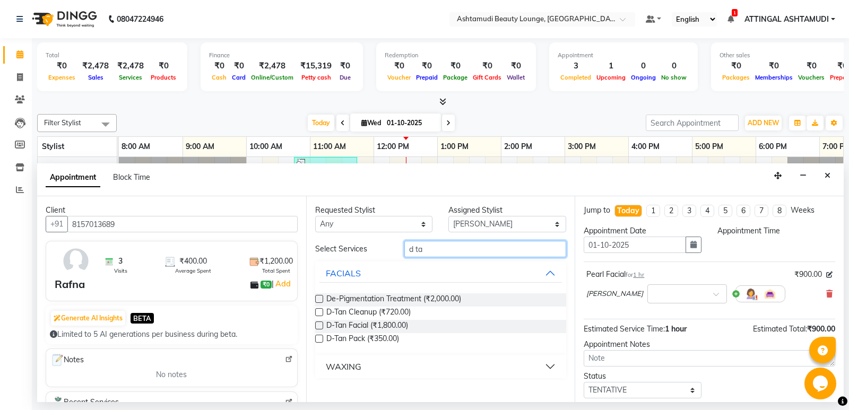
type input "d ta"
click at [320, 312] on label at bounding box center [319, 312] width 8 height 8
click at [320, 312] on input "checkbox" at bounding box center [318, 313] width 7 height 7
checkbox input "true"
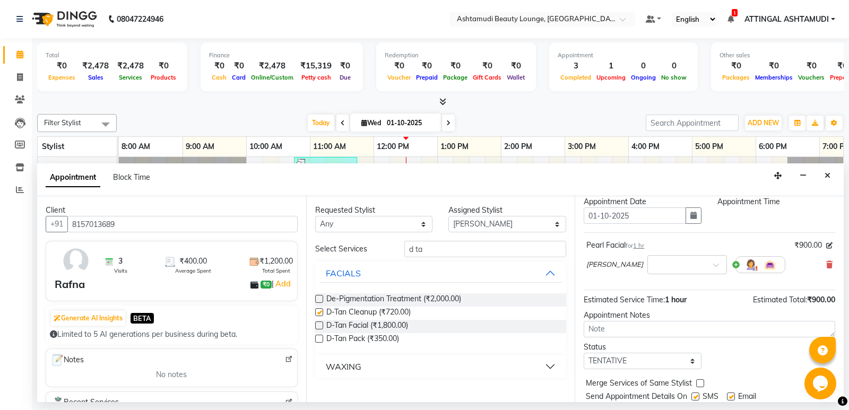
scroll to position [63, 0]
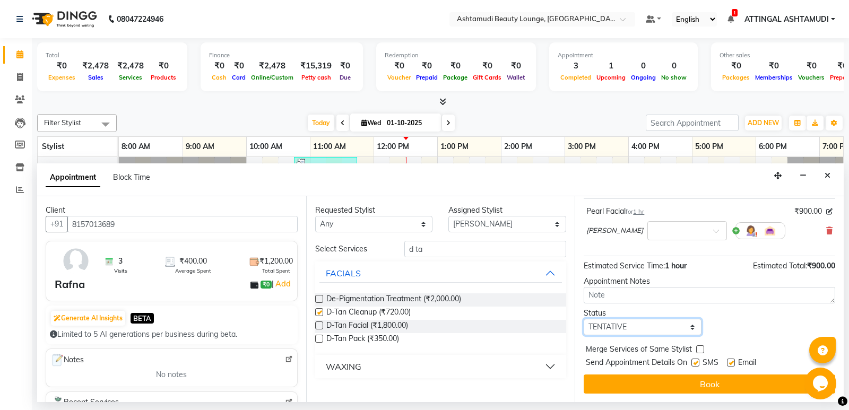
click at [685, 327] on select "Select TENTATIVE CONFIRM CHECK-IN UPCOMING" at bounding box center [642, 327] width 118 height 16
select select "check-in"
click at [583, 319] on select "Select TENTATIVE CONFIRM CHECK-IN UPCOMING" at bounding box center [642, 327] width 118 height 16
click at [696, 362] on label at bounding box center [695, 362] width 8 height 8
click at [696, 362] on input "checkbox" at bounding box center [694, 363] width 7 height 7
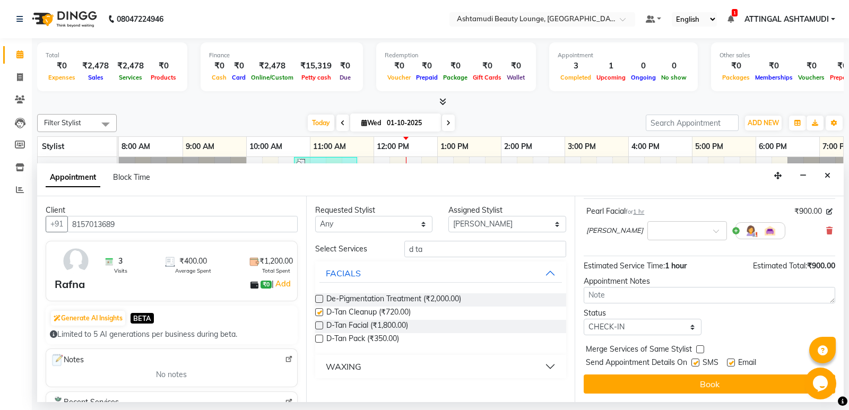
checkbox input "false"
click at [733, 362] on label at bounding box center [731, 362] width 8 height 8
click at [733, 362] on input "checkbox" at bounding box center [730, 363] width 7 height 7
checkbox input "false"
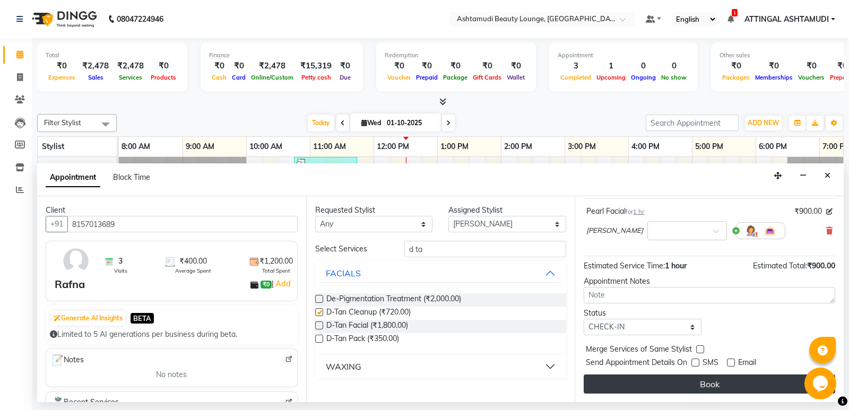
click at [703, 384] on button "Book" at bounding box center [708, 383] width 251 height 19
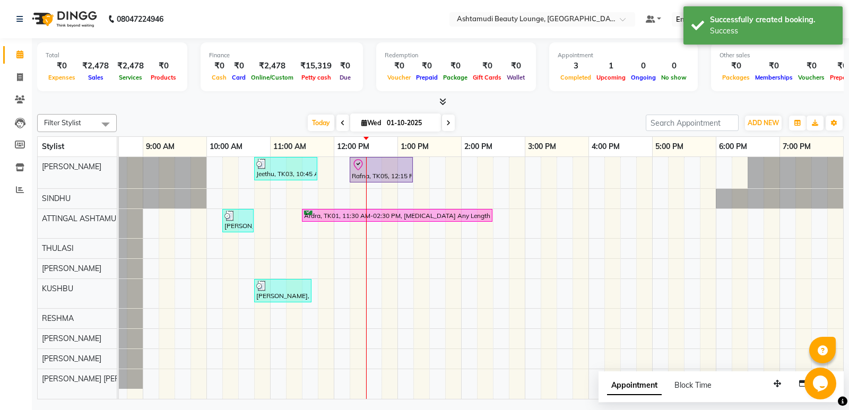
scroll to position [0, 0]
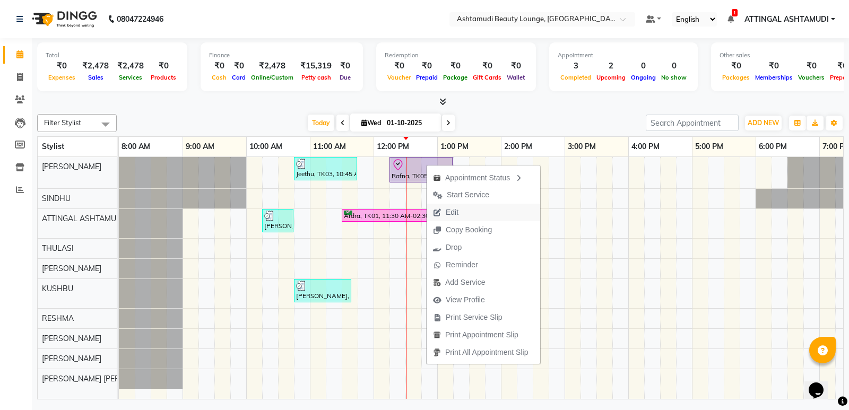
click at [453, 212] on span "Edit" at bounding box center [451, 212] width 13 height 11
select select "tentative"
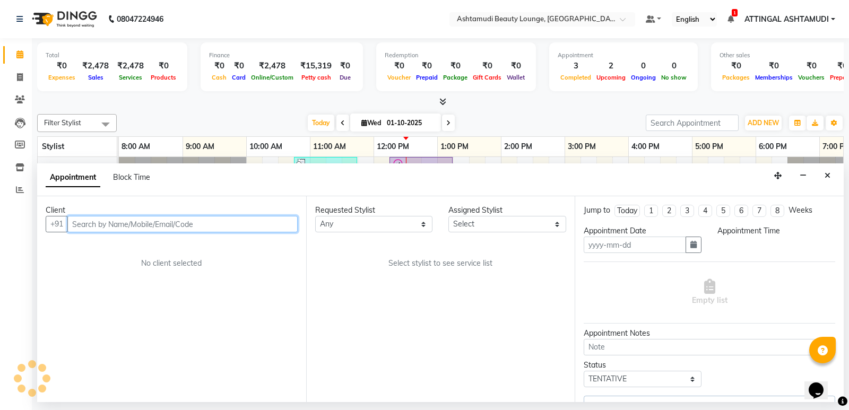
type input "01-10-2025"
select select "check-in"
select select "735"
select select "27403"
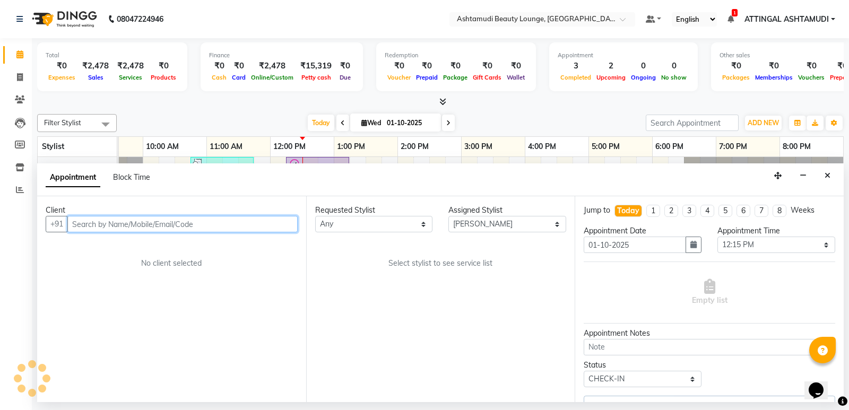
select select "2019"
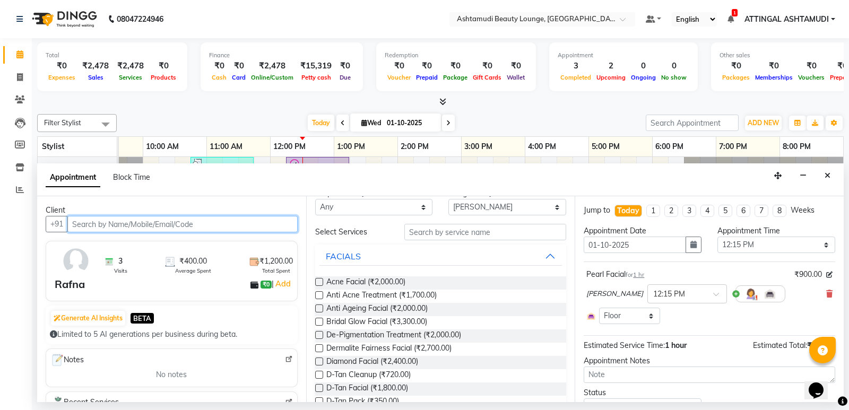
scroll to position [0, 0]
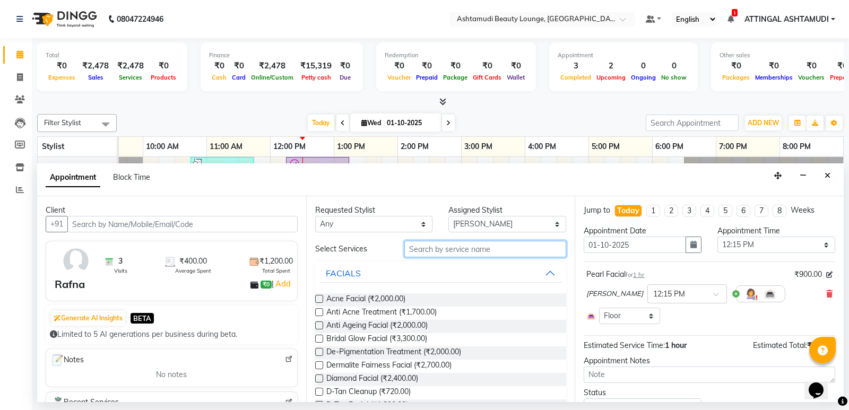
click at [444, 250] on input "text" at bounding box center [485, 249] width 162 height 16
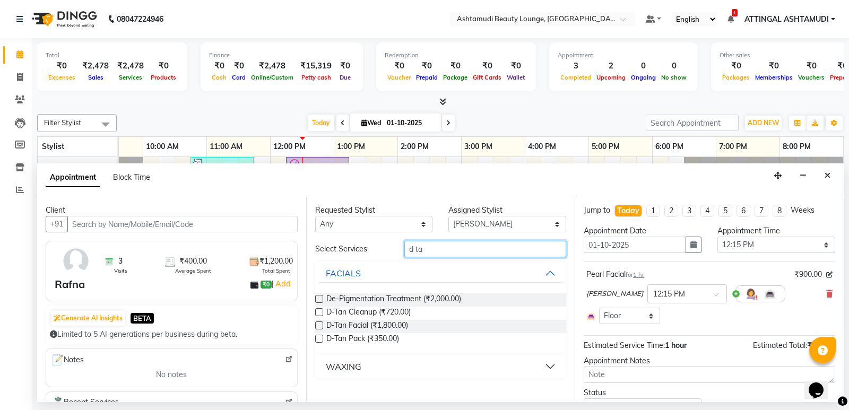
type input "d ta"
click at [318, 339] on label at bounding box center [319, 339] width 8 height 8
click at [318, 339] on input "checkbox" at bounding box center [318, 339] width 7 height 7
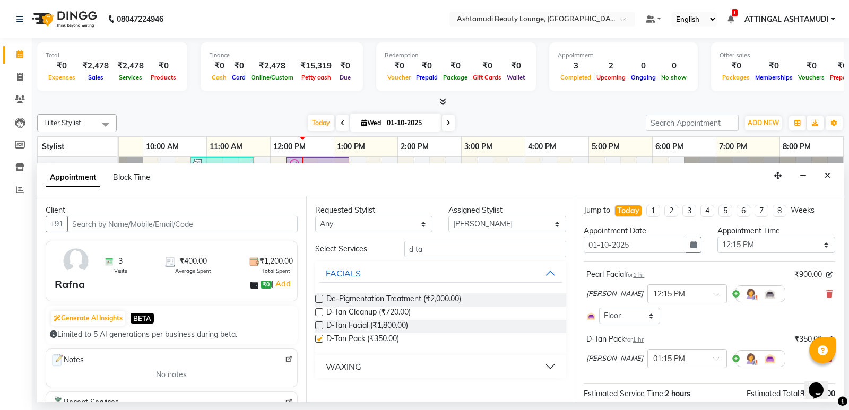
checkbox input "false"
click at [436, 258] on div "Select Services d ta FACIALS De-Pigmentation Treatment (₹2,000.00) D-Tan Cleanu…" at bounding box center [440, 309] width 251 height 137
drag, startPoint x: 438, startPoint y: 245, endPoint x: 445, endPoint y: 256, distance: 13.4
click at [445, 256] on input "d ta" at bounding box center [485, 249] width 162 height 16
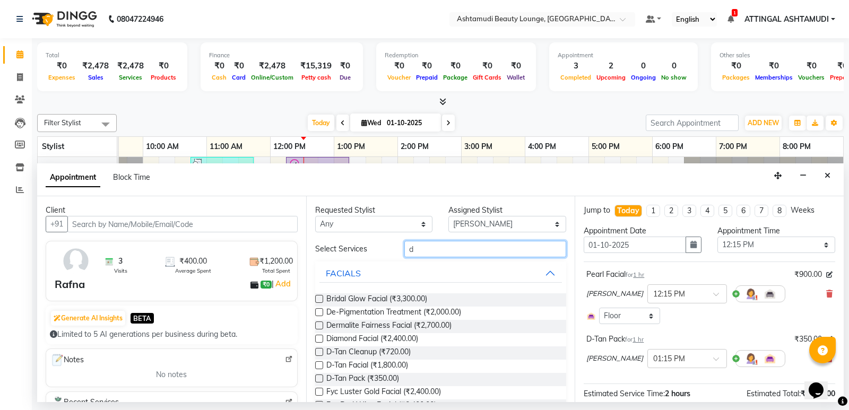
type input "d"
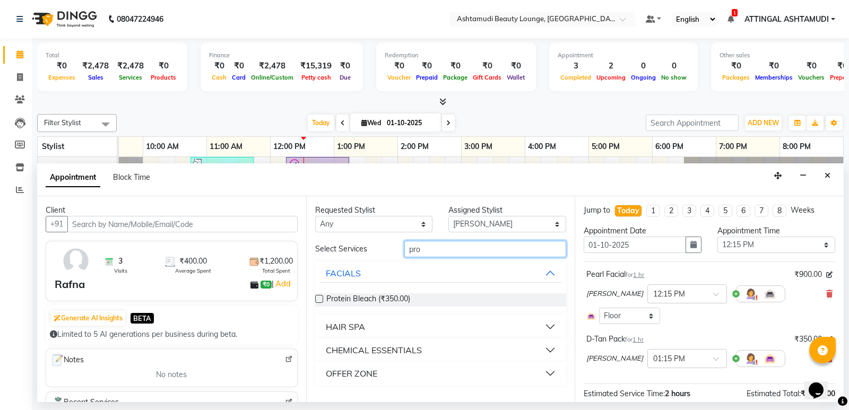
type input "pro"
click at [346, 326] on div "HAIR SPA" at bounding box center [345, 326] width 39 height 13
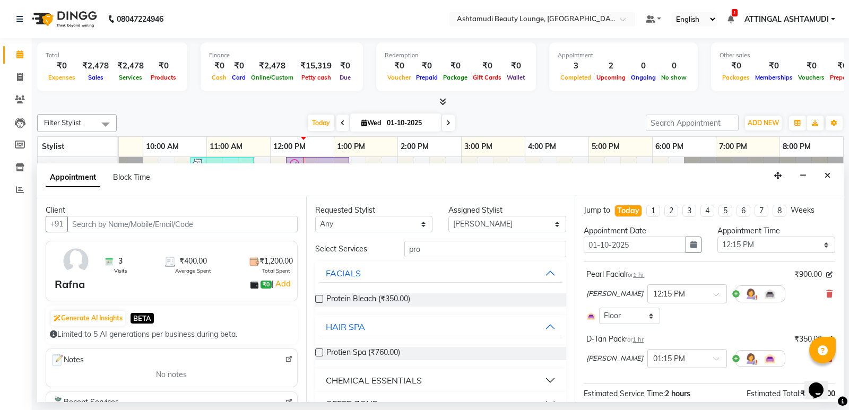
click at [319, 353] on label at bounding box center [319, 352] width 8 height 8
click at [319, 353] on input "checkbox" at bounding box center [318, 353] width 7 height 7
checkbox input "false"
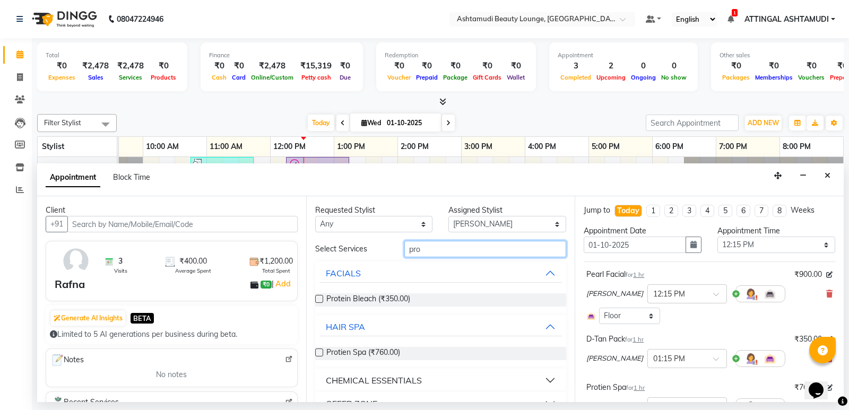
click at [457, 253] on input "pro" at bounding box center [485, 249] width 162 height 16
type input "p"
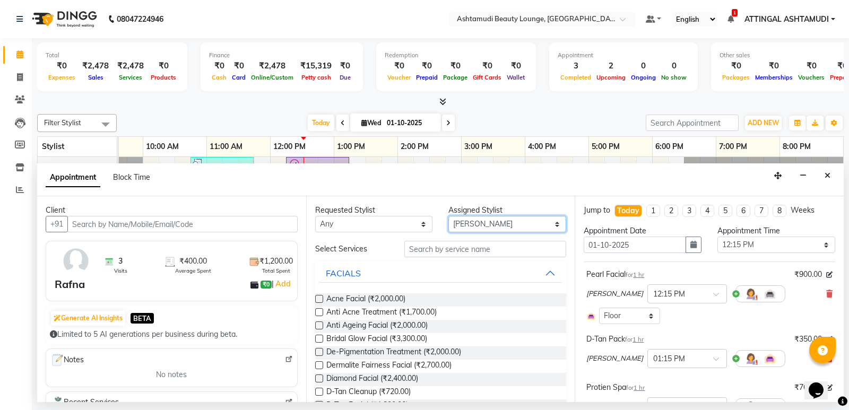
click at [553, 223] on select "Select [PERSON_NAME] A [PERSON_NAME] ATTINGAL ASHTAMUDI [PERSON_NAME] [PERSON_N…" at bounding box center [507, 224] width 118 height 16
select select "71739"
click at [448, 216] on select "Select [PERSON_NAME] A [PERSON_NAME] ATTINGAL ASHTAMUDI [PERSON_NAME] [PERSON_N…" at bounding box center [507, 224] width 118 height 16
click at [427, 249] on input "text" at bounding box center [485, 249] width 162 height 16
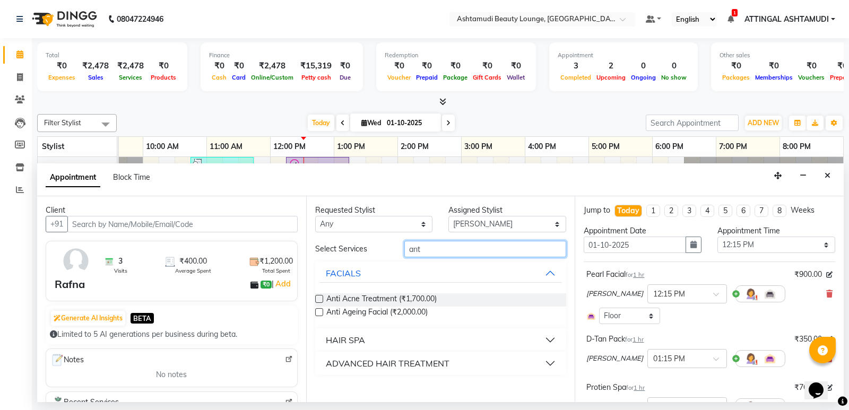
type input "ant"
click at [356, 368] on div "ADVANCED HAIR TREATMENT" at bounding box center [388, 363] width 124 height 13
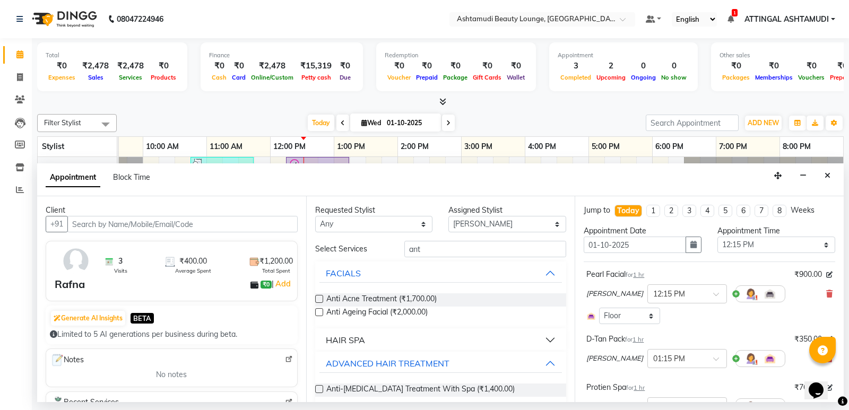
click at [319, 388] on label at bounding box center [319, 389] width 8 height 8
click at [319, 388] on input "checkbox" at bounding box center [318, 390] width 7 height 7
checkbox input "false"
click at [441, 251] on input "ant" at bounding box center [485, 249] width 162 height 16
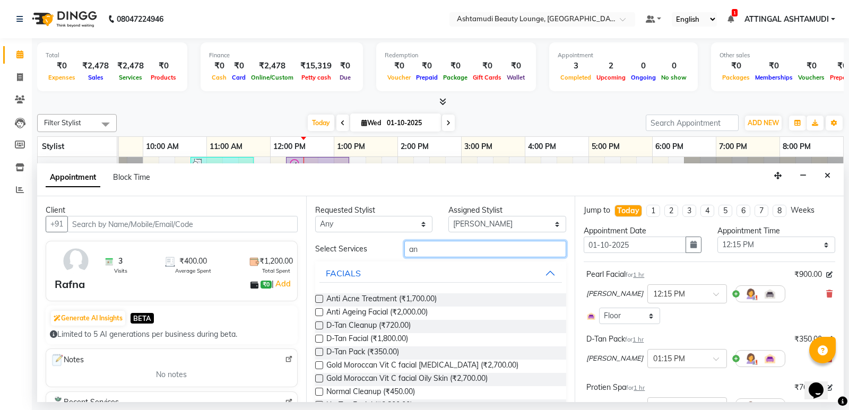
type input "a"
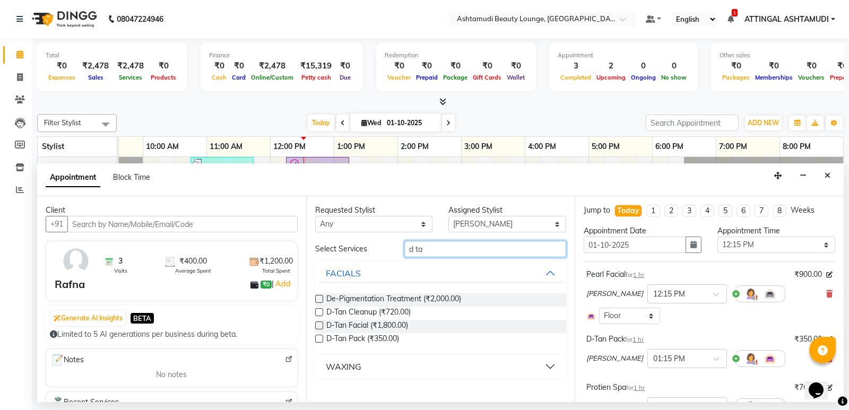
type input "d ta"
click at [318, 313] on label at bounding box center [319, 312] width 8 height 8
click at [318, 313] on input "checkbox" at bounding box center [318, 313] width 7 height 7
checkbox input "false"
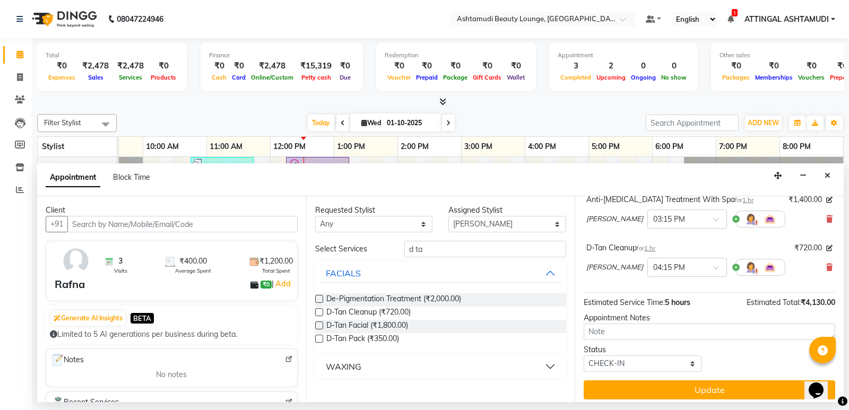
scroll to position [242, 0]
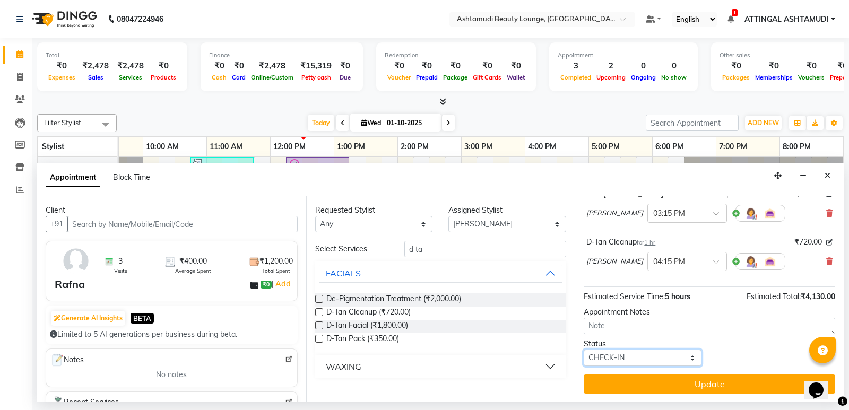
click at [688, 357] on select "Select TENTATIVE CONFIRM CHECK-IN UPCOMING" at bounding box center [642, 357] width 118 height 16
click at [583, 349] on select "Select TENTATIVE CONFIRM CHECK-IN UPCOMING" at bounding box center [642, 357] width 118 height 16
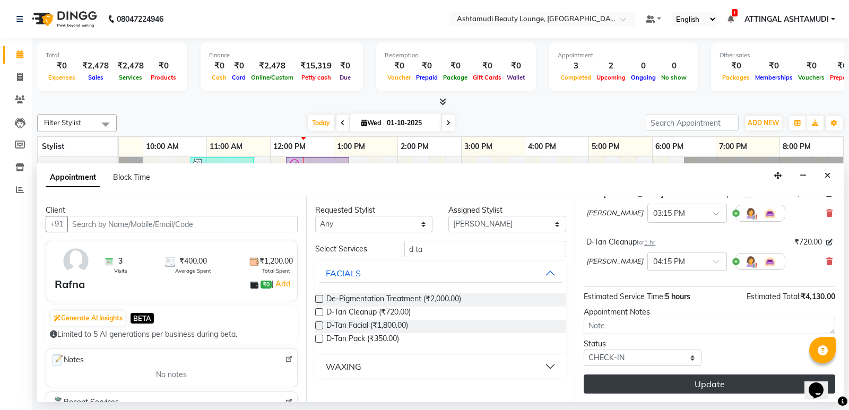
click at [685, 382] on button "Update" at bounding box center [708, 383] width 251 height 19
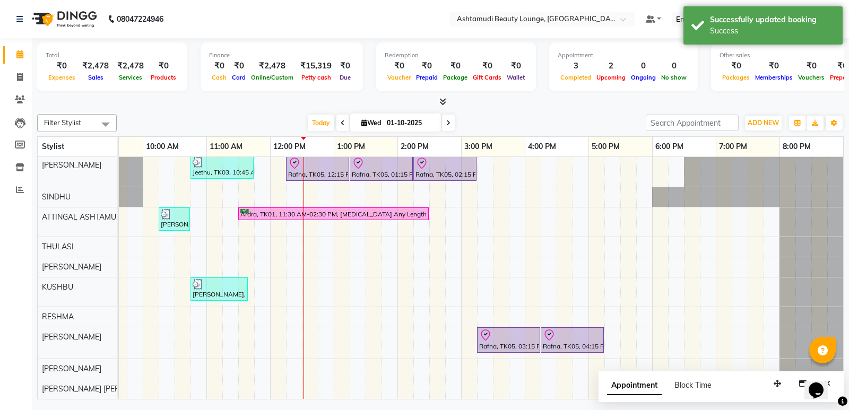
scroll to position [10, 0]
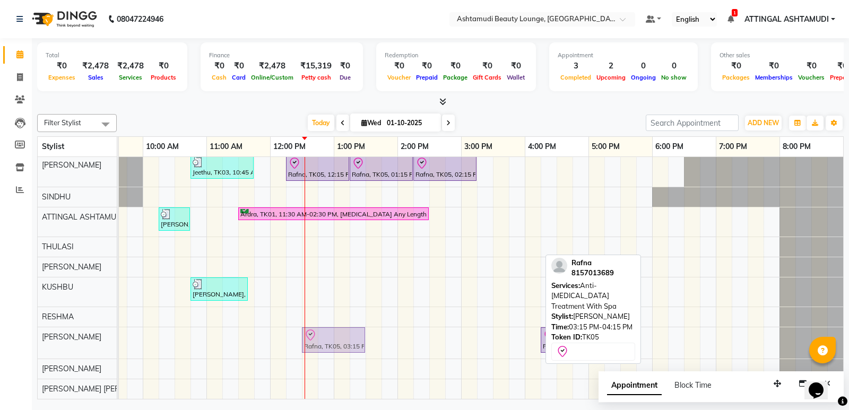
drag, startPoint x: 500, startPoint y: 335, endPoint x: 318, endPoint y: 330, distance: 181.4
click at [15, 330] on div "Rafna, TK05, 03:15 PM-04:15 PM, Anti-[MEDICAL_DATA] Treatment With Spa [PERSON_…" at bounding box center [15, 342] width 0 height 31
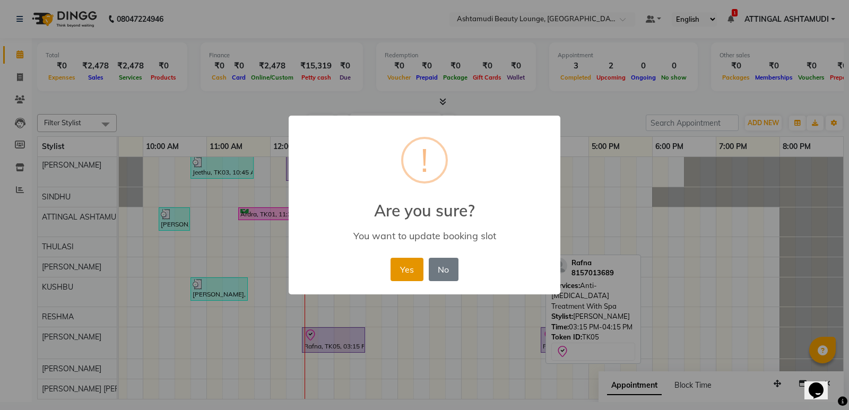
click at [398, 268] on button "Yes" at bounding box center [406, 269] width 32 height 23
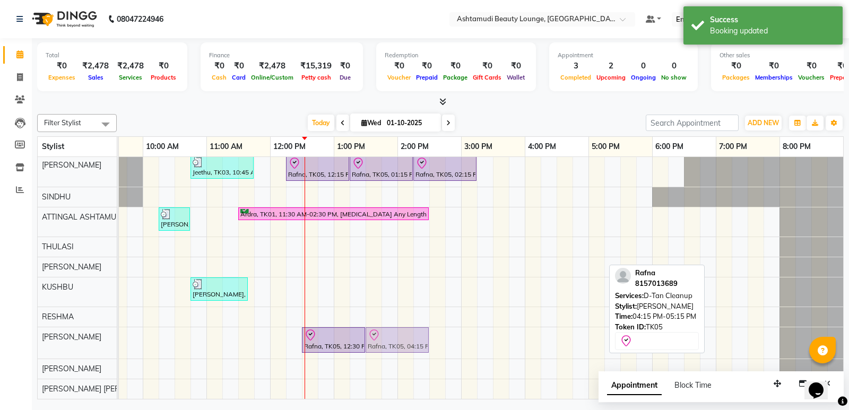
drag, startPoint x: 546, startPoint y: 331, endPoint x: 371, endPoint y: 323, distance: 175.2
click at [15, 327] on div "Rafna, TK05, 12:30 PM-01:30 PM, Anti-[MEDICAL_DATA] Treatment With Spa [PERSON_…" at bounding box center [15, 342] width 0 height 31
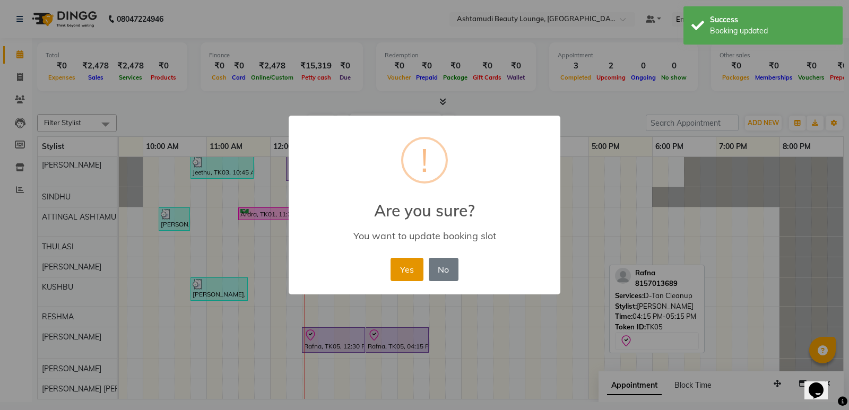
click at [400, 264] on button "Yes" at bounding box center [406, 269] width 32 height 23
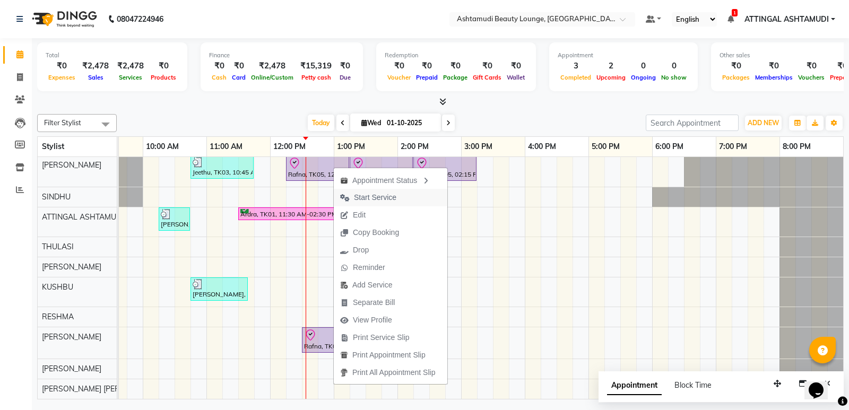
click at [372, 194] on span "Start Service" at bounding box center [375, 197] width 42 height 11
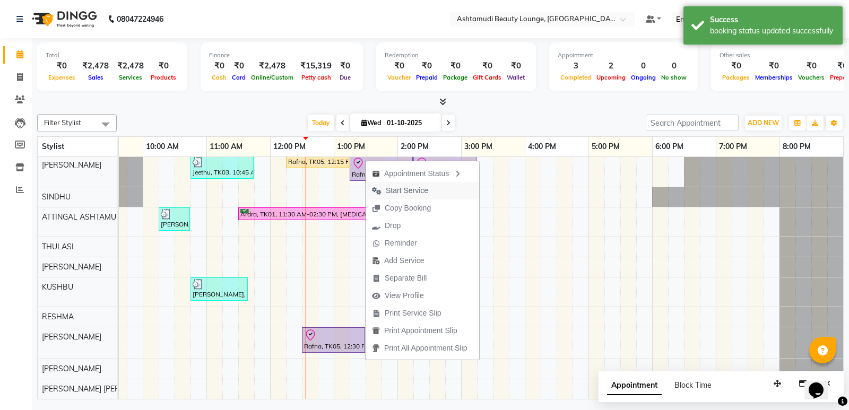
click at [410, 188] on span "Start Service" at bounding box center [407, 190] width 42 height 11
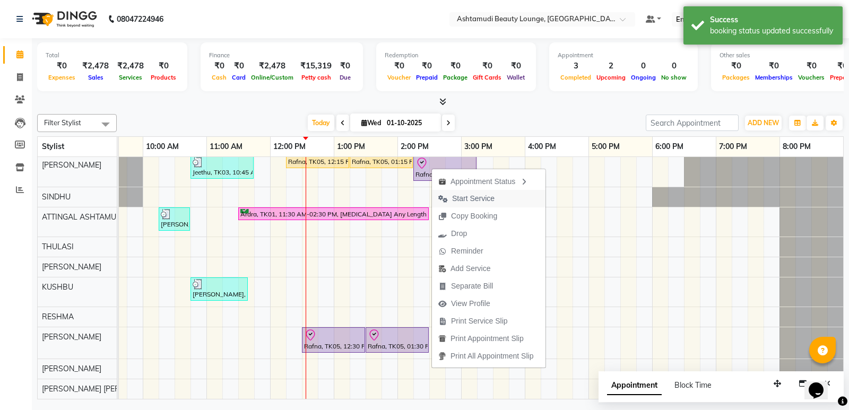
click at [457, 197] on span "Start Service" at bounding box center [473, 198] width 42 height 11
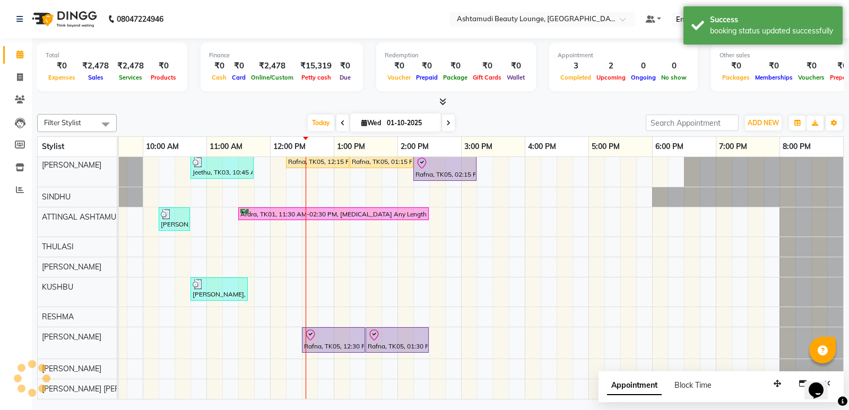
scroll to position [7, 103]
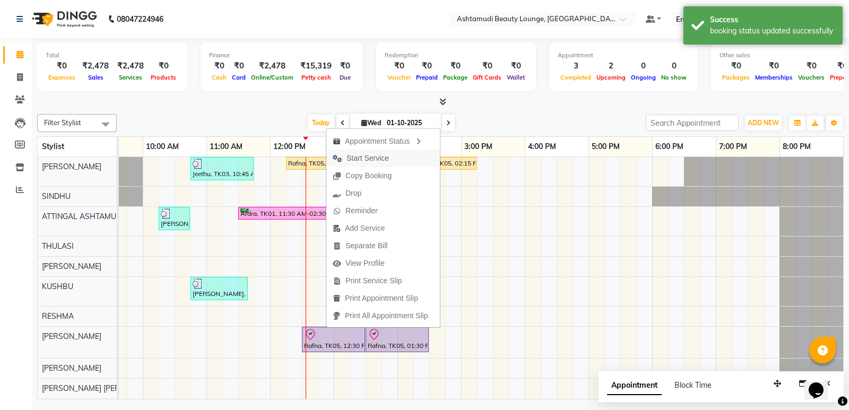
click at [373, 154] on span "Start Service" at bounding box center [367, 158] width 42 height 11
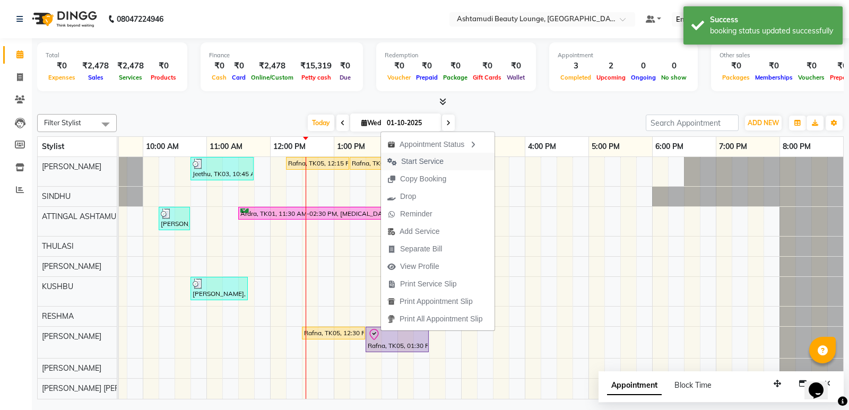
click at [423, 156] on span "Start Service" at bounding box center [422, 161] width 42 height 11
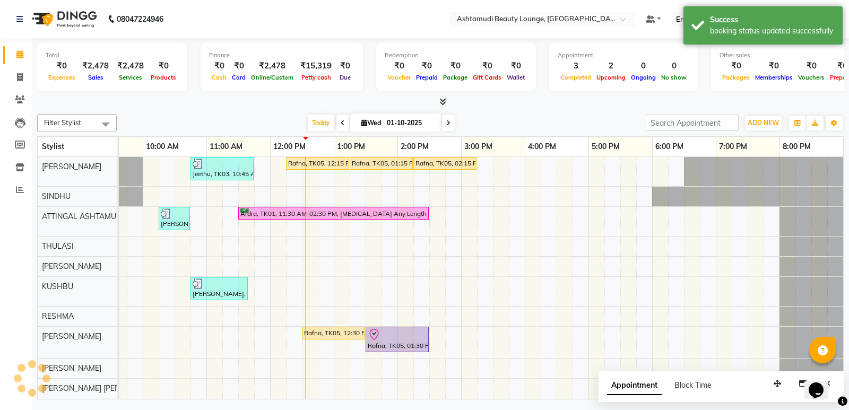
scroll to position [0, 103]
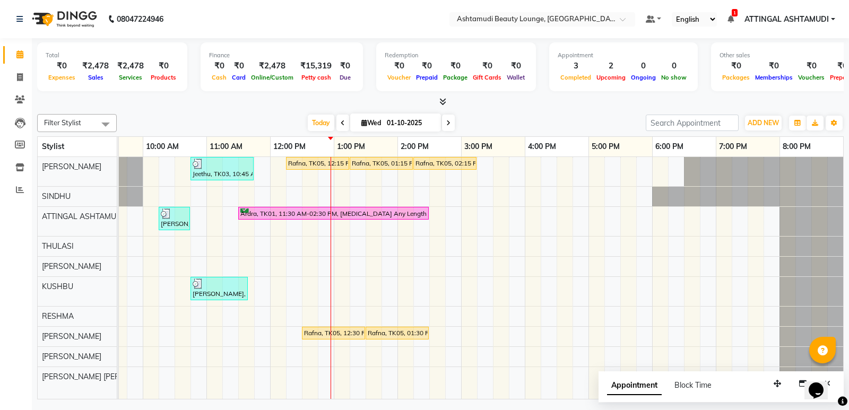
click at [333, 282] on div "Jeethu, TK03, 10:45 AM-11:45 AM, Child Style Cut Rafna, TK05, 12:15 PM-01:15 PM…" at bounding box center [428, 278] width 827 height 242
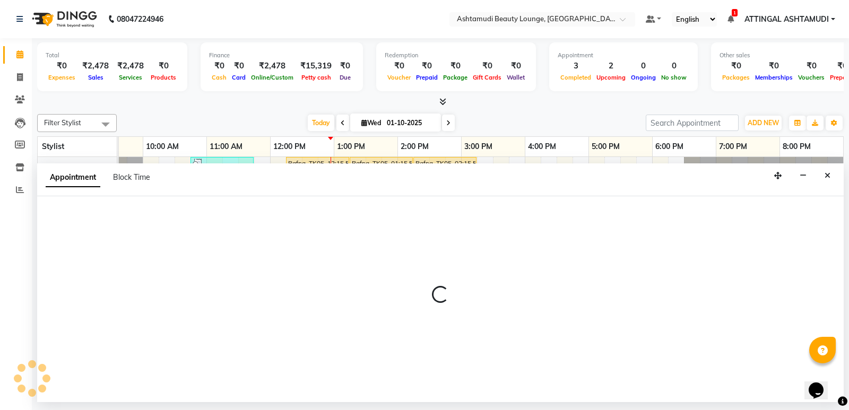
select select "58127"
select select "765"
select select "tentative"
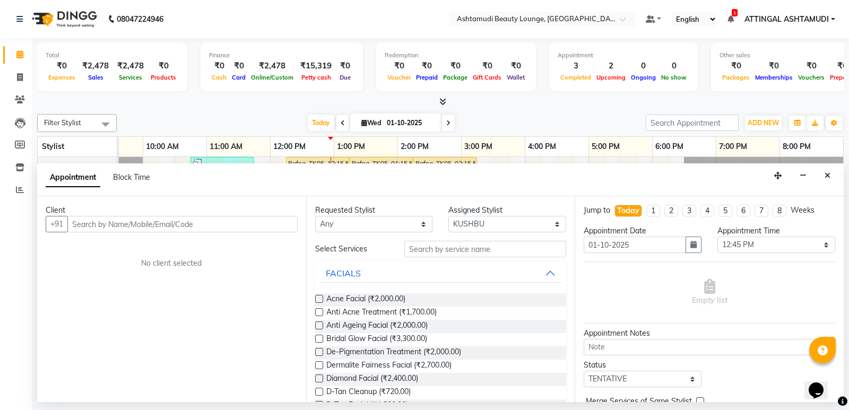
click at [92, 221] on input "text" at bounding box center [182, 224] width 230 height 16
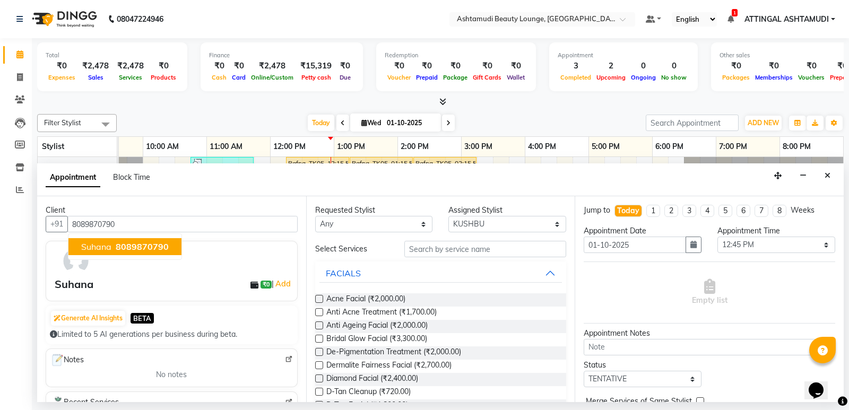
click at [93, 242] on span "Suhana" at bounding box center [96, 246] width 30 height 11
type input "8089870790"
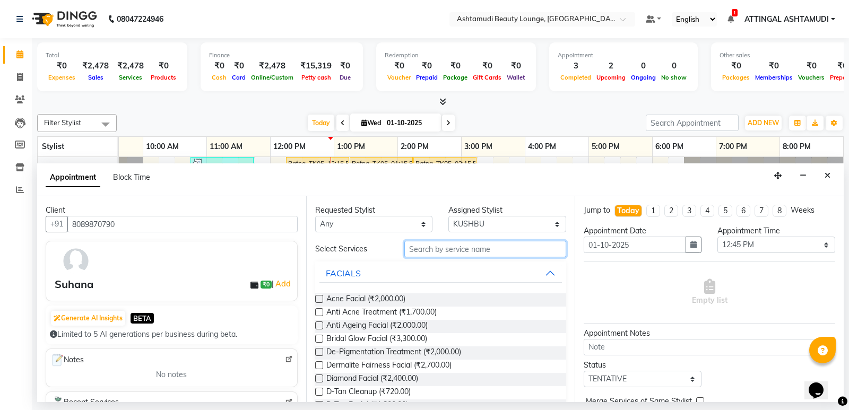
click at [447, 248] on input "text" at bounding box center [485, 249] width 162 height 16
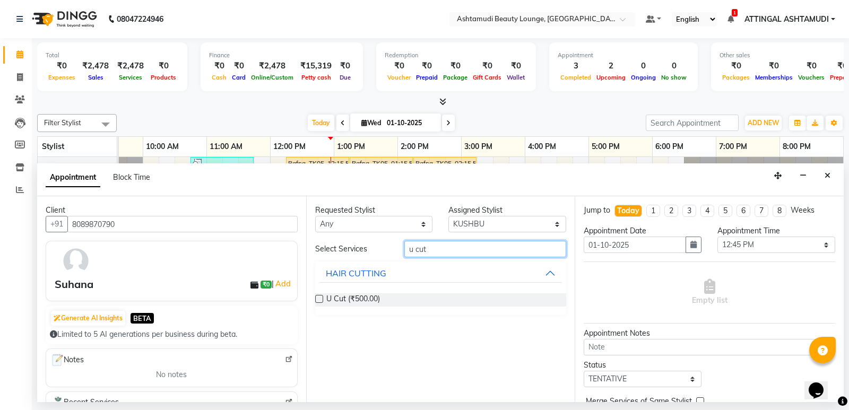
type input "u cut"
click at [316, 296] on label at bounding box center [319, 299] width 8 height 8
click at [316, 296] on input "checkbox" at bounding box center [318, 299] width 7 height 7
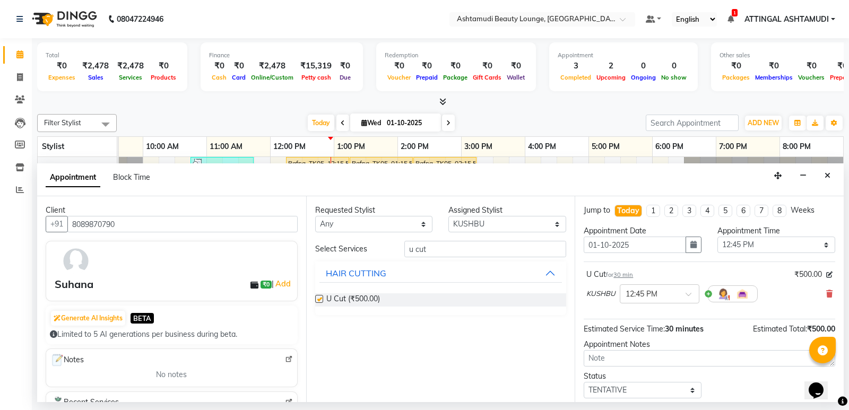
checkbox input "false"
click at [436, 251] on input "u cut" at bounding box center [485, 249] width 162 height 16
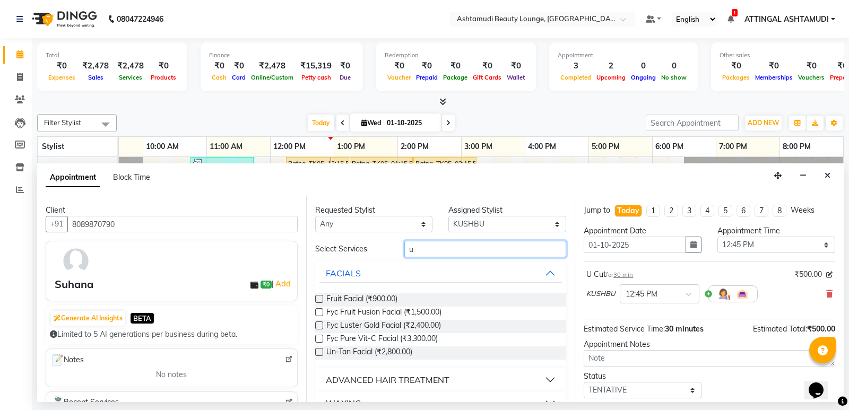
type input "u"
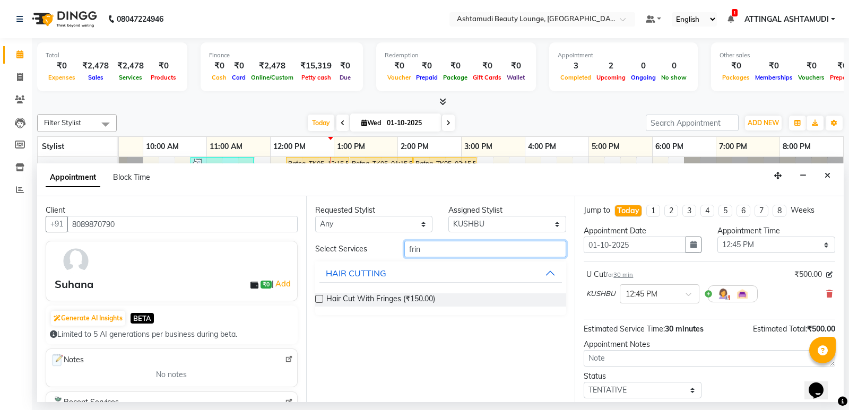
type input "frin"
click at [321, 298] on label at bounding box center [319, 299] width 8 height 8
click at [321, 298] on input "checkbox" at bounding box center [318, 299] width 7 height 7
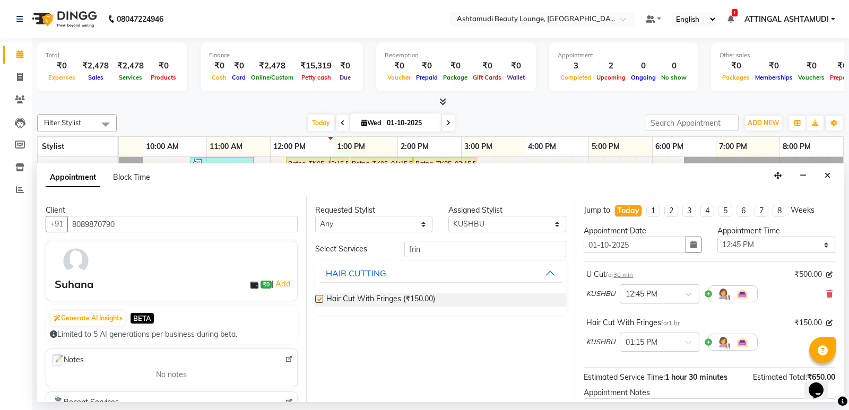
checkbox input "false"
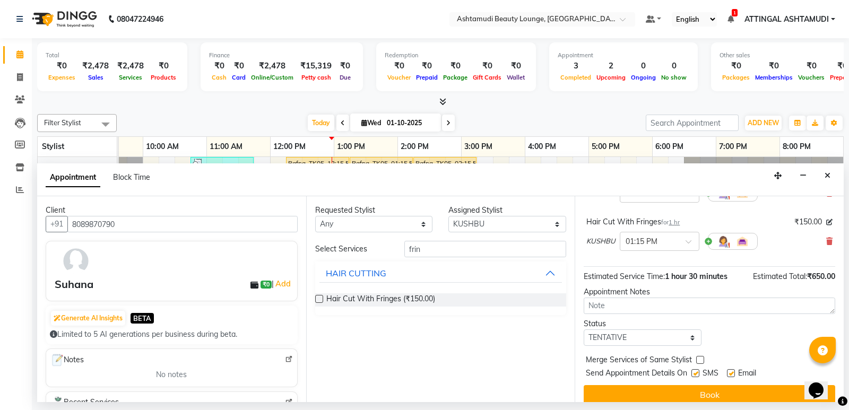
scroll to position [111, 0]
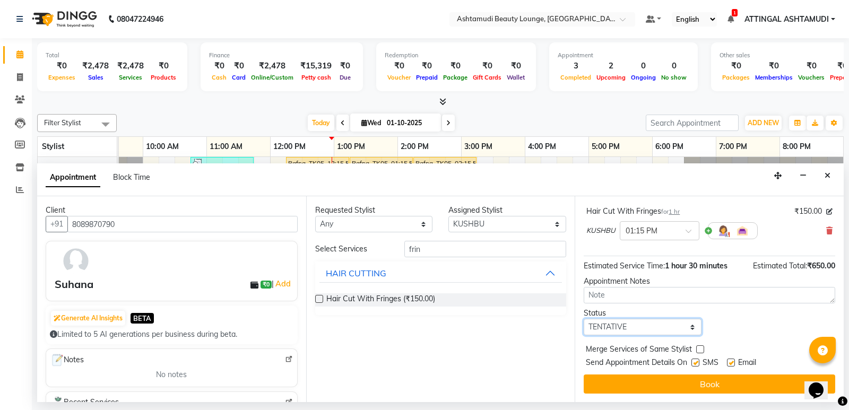
click at [690, 328] on select "Select TENTATIVE CONFIRM CHECK-IN UPCOMING" at bounding box center [642, 327] width 118 height 16
select select "check-in"
click at [583, 319] on select "Select TENTATIVE CONFIRM CHECK-IN UPCOMING" at bounding box center [642, 327] width 118 height 16
click at [695, 362] on label at bounding box center [695, 362] width 8 height 8
click at [695, 362] on input "checkbox" at bounding box center [694, 363] width 7 height 7
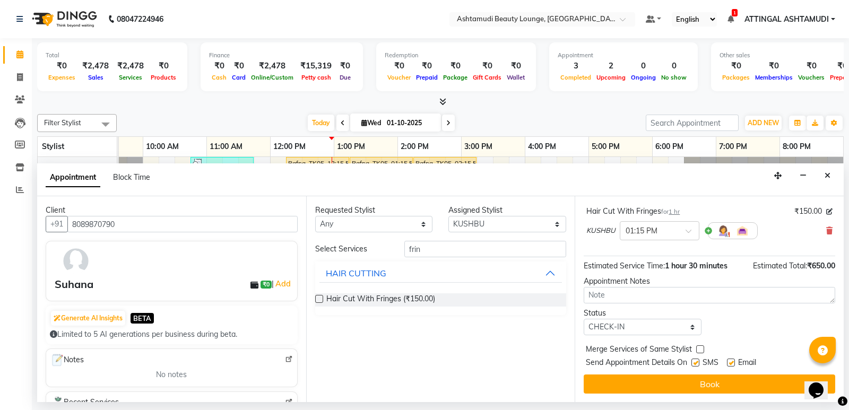
checkbox input "false"
click at [731, 362] on label at bounding box center [731, 362] width 8 height 8
click at [731, 362] on input "checkbox" at bounding box center [730, 363] width 7 height 7
checkbox input "false"
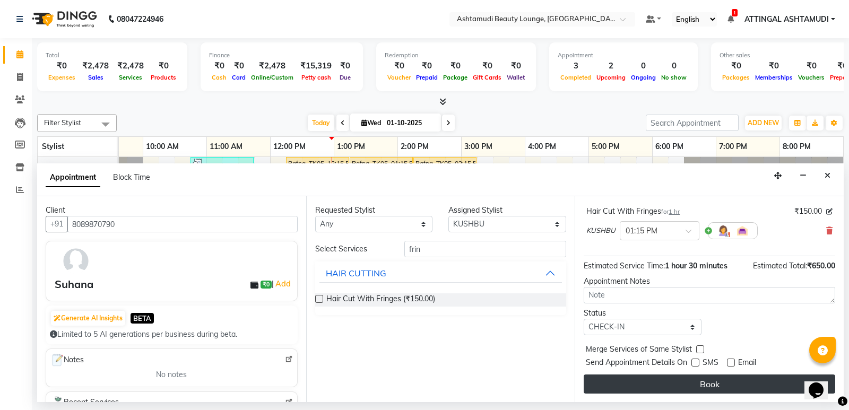
click at [701, 382] on button "Book" at bounding box center [708, 383] width 251 height 19
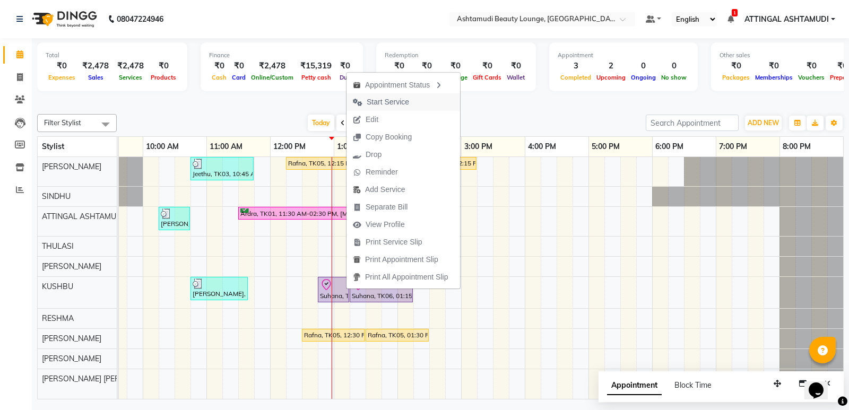
click at [381, 99] on span "Start Service" at bounding box center [387, 102] width 42 height 11
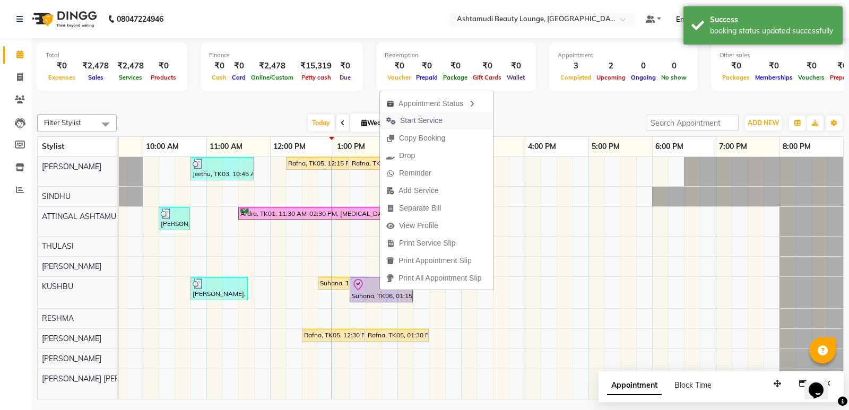
click at [419, 116] on span "Start Service" at bounding box center [421, 120] width 42 height 11
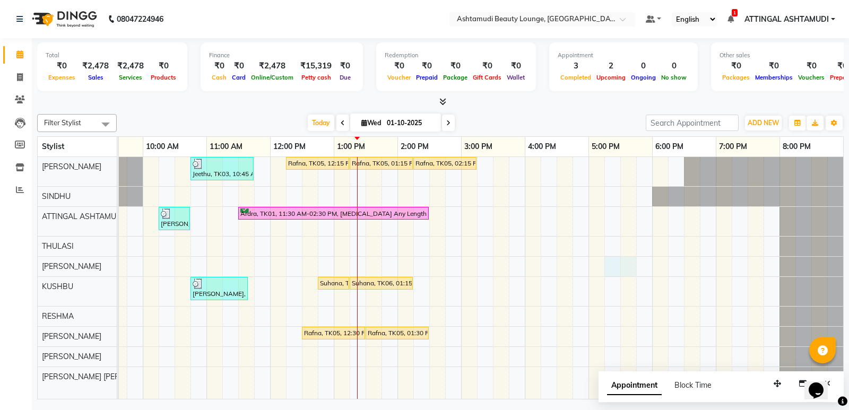
drag, startPoint x: 626, startPoint y: 260, endPoint x: 617, endPoint y: 277, distance: 19.0
click at [617, 277] on tr at bounding box center [428, 278] width 827 height 242
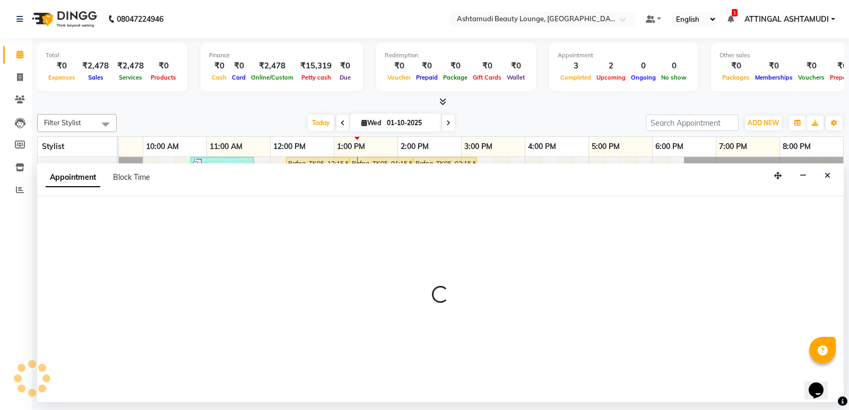
select select "41110"
select select "tentative"
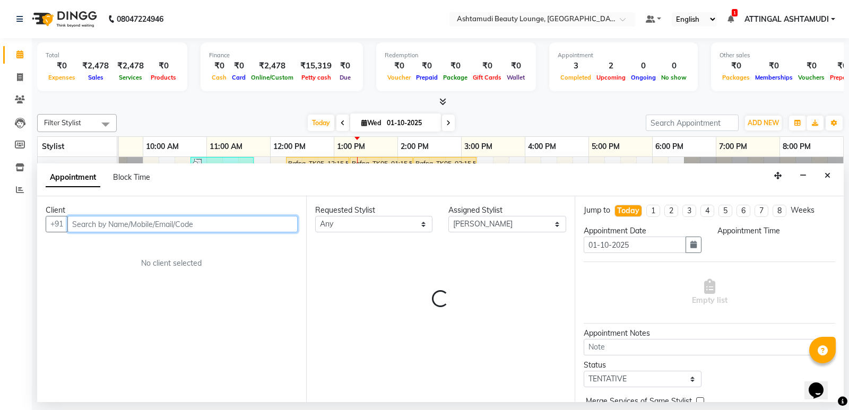
select select "1035"
click at [624, 277] on div "Empty list" at bounding box center [708, 292] width 251 height 53
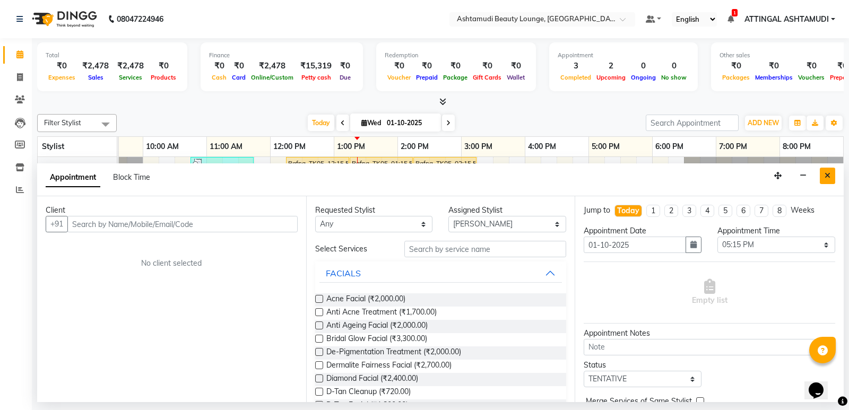
click at [832, 178] on button "Close" at bounding box center [826, 176] width 15 height 16
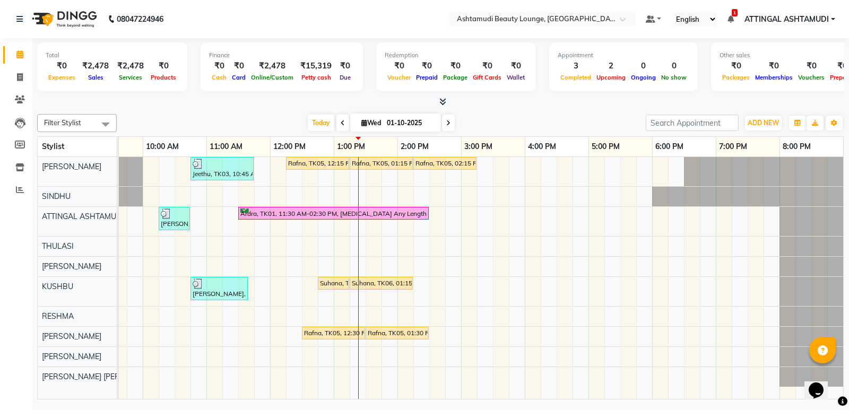
click at [320, 23] on nav "08047224946 Select Location × Ashtamudi Beauty Lounge, Attingal Default Panel M…" at bounding box center [424, 19] width 849 height 38
click at [360, 311] on div "Jeethu, TK03, 10:45 AM-11:45 AM, Child Style Cut Rafna, TK05, 12:15 PM-01:15 PM…" at bounding box center [428, 278] width 827 height 242
select select "61248"
select select "tentative"
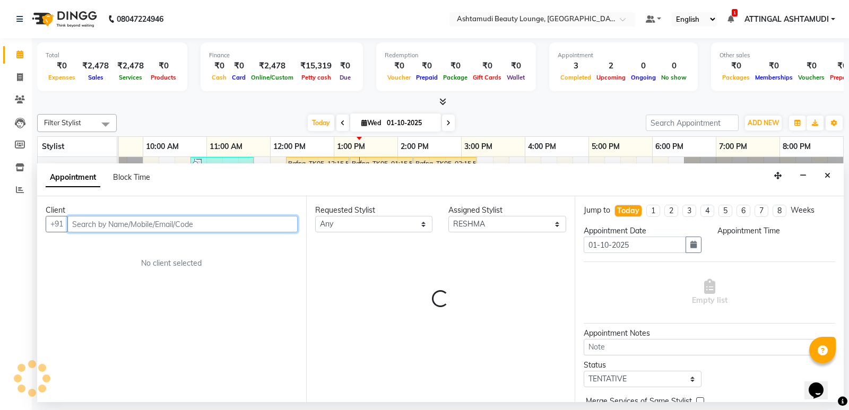
select select "795"
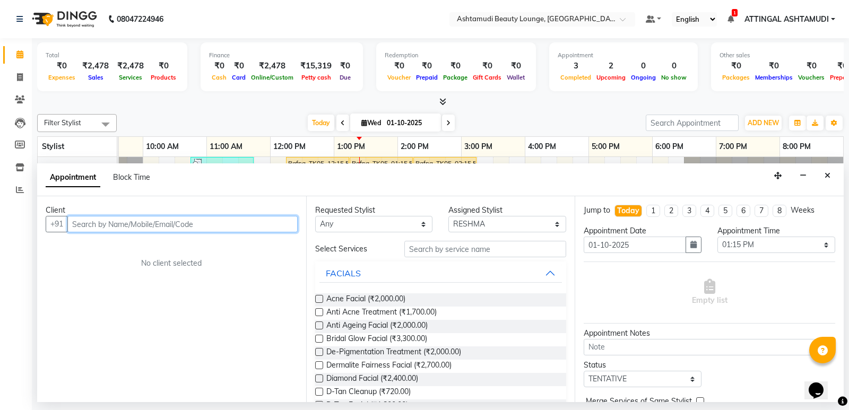
click at [110, 223] on input "text" at bounding box center [182, 224] width 230 height 16
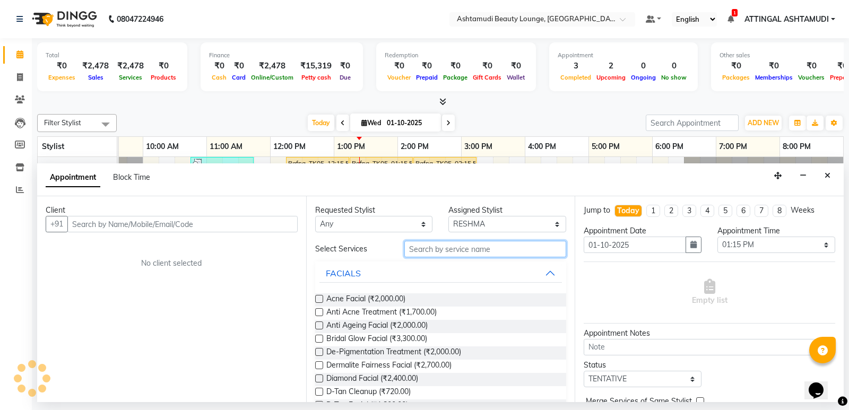
click at [444, 249] on input "text" at bounding box center [485, 249] width 162 height 16
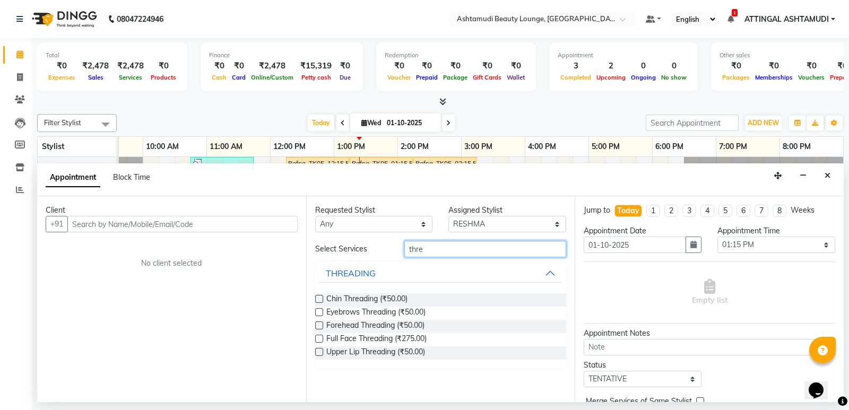
type input "thre"
click at [317, 312] on label at bounding box center [319, 312] width 8 height 8
click at [317, 312] on input "checkbox" at bounding box center [318, 313] width 7 height 7
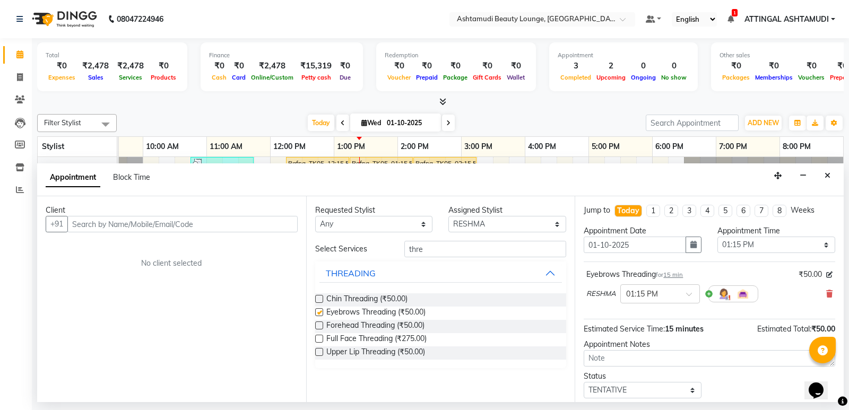
checkbox input "false"
drag, startPoint x: 317, startPoint y: 349, endPoint x: 200, endPoint y: 274, distance: 139.3
click at [318, 348] on label at bounding box center [319, 352] width 8 height 8
click at [318, 349] on input "checkbox" at bounding box center [318, 352] width 7 height 7
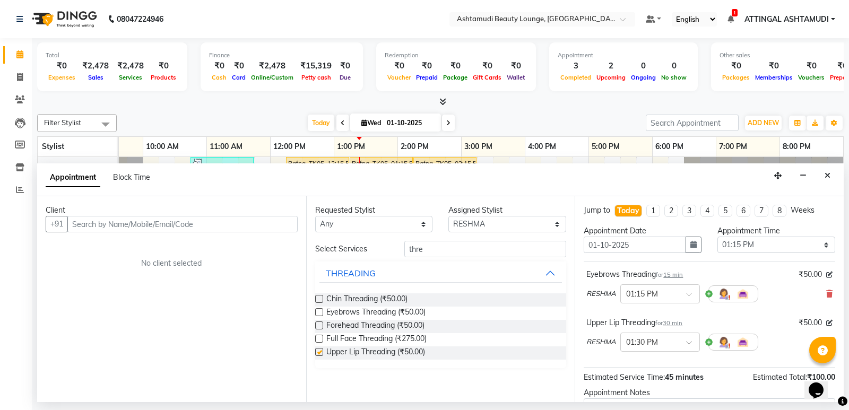
checkbox input "false"
click at [100, 219] on input "text" at bounding box center [182, 224] width 230 height 16
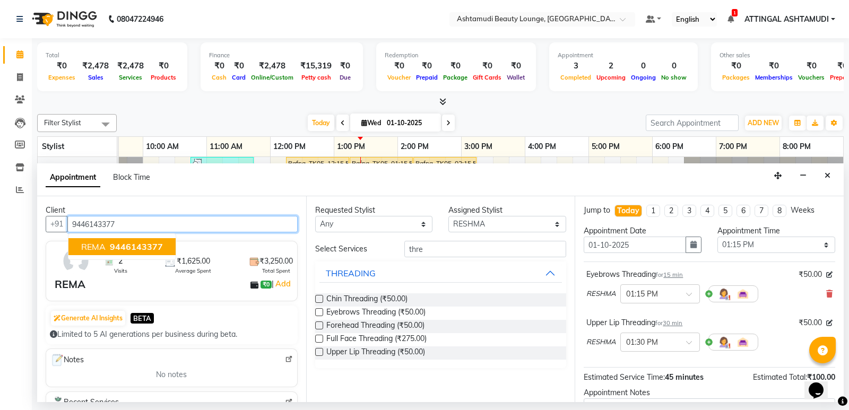
click at [102, 249] on span "REMA" at bounding box center [93, 246] width 24 height 11
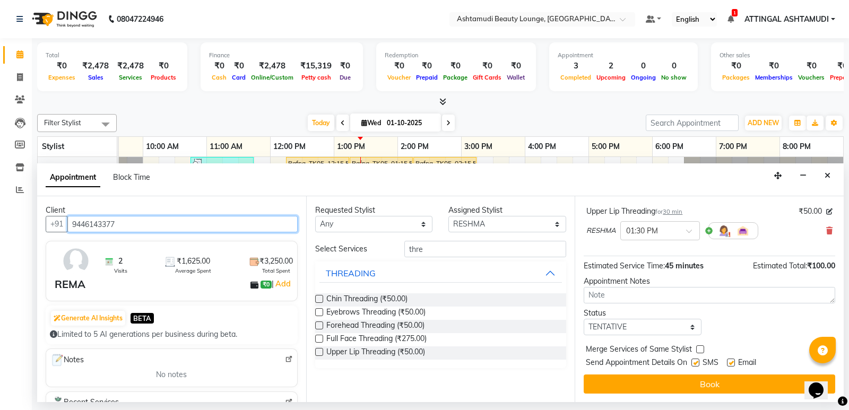
type input "9446143377"
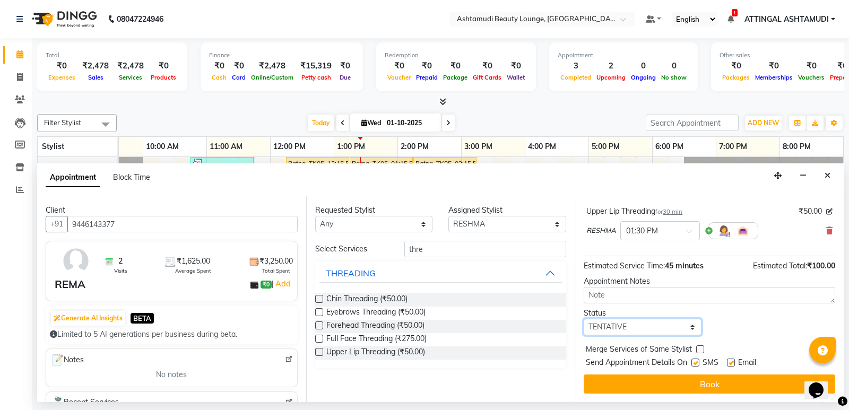
click at [687, 326] on select "Select TENTATIVE CONFIRM CHECK-IN UPCOMING" at bounding box center [642, 327] width 118 height 16
select select "check-in"
click at [583, 319] on select "Select TENTATIVE CONFIRM CHECK-IN UPCOMING" at bounding box center [642, 327] width 118 height 16
click at [688, 379] on button "Book" at bounding box center [708, 383] width 251 height 19
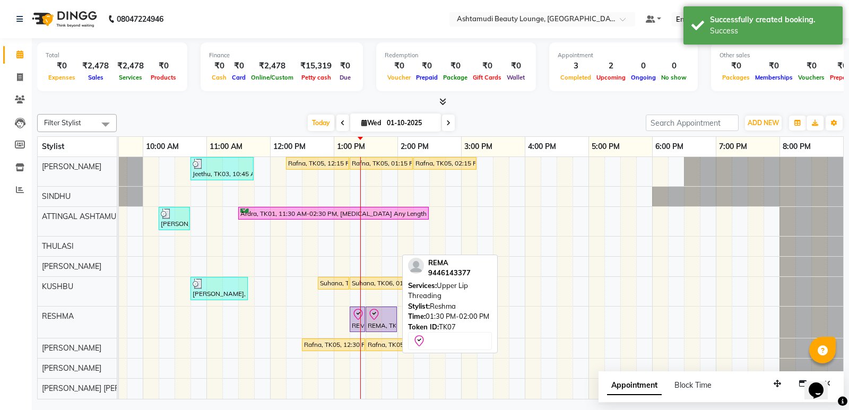
click at [378, 324] on div "REMA, TK07, 01:30 PM-02:00 PM, [GEOGRAPHIC_DATA] Threading" at bounding box center [380, 319] width 29 height 22
click at [366, 317] on div "REMA, TK07, 01:30 PM-02:00 PM, [GEOGRAPHIC_DATA] Threading" at bounding box center [380, 319] width 29 height 22
select select "8"
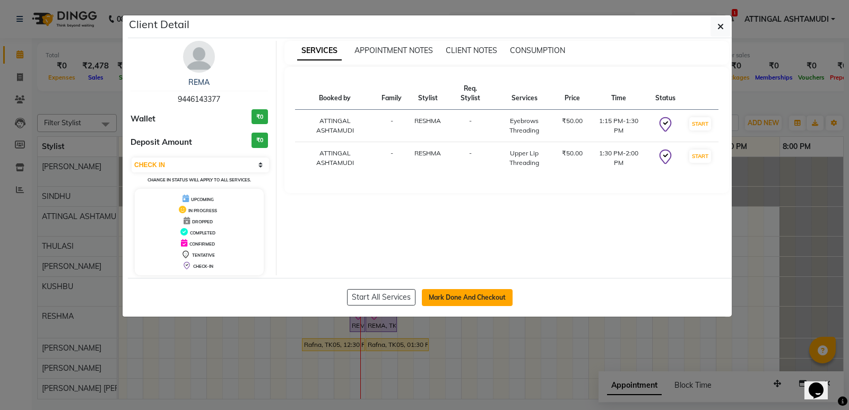
click at [462, 300] on button "Mark Done And Checkout" at bounding box center [467, 297] width 91 height 17
select select "service"
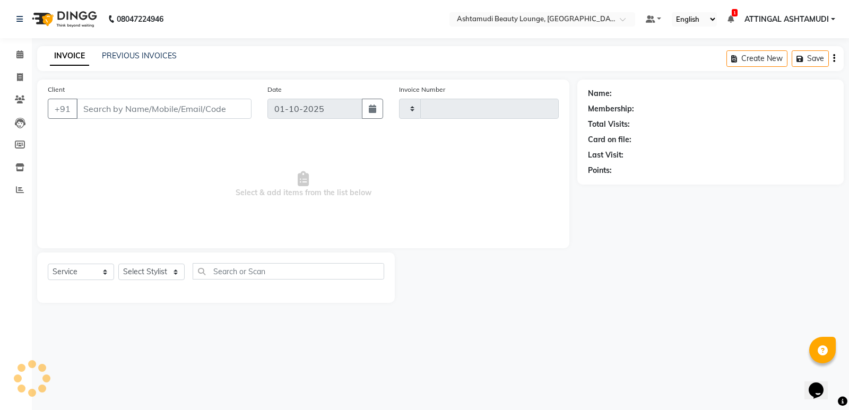
type input "1937"
select select "4628"
type input "9446143377"
select select "61248"
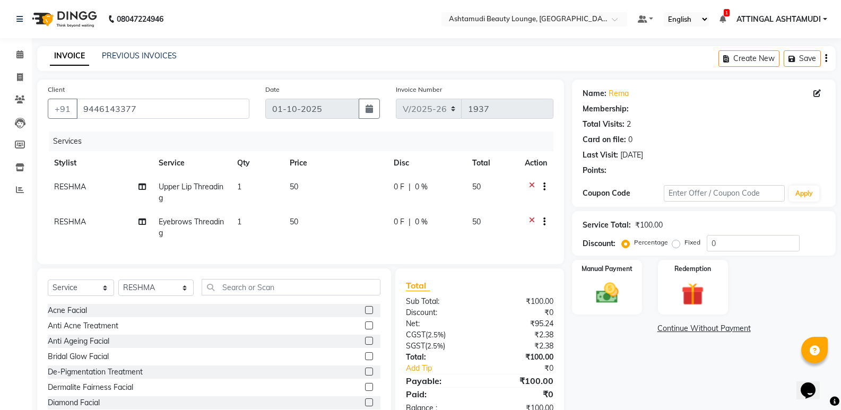
select select "1: Object"
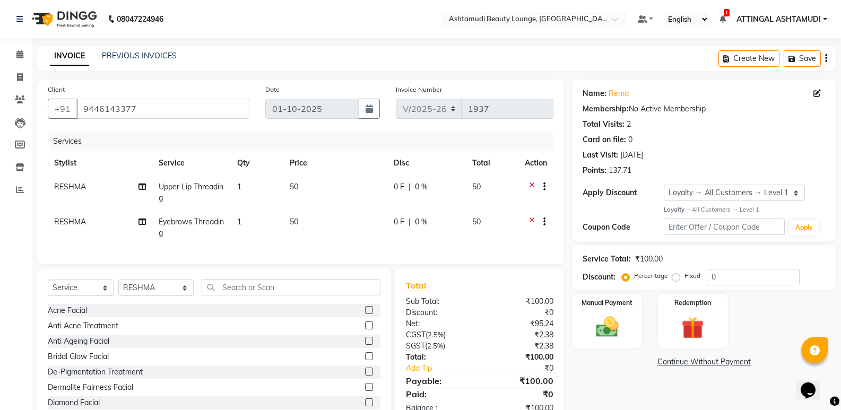
scroll to position [39, 0]
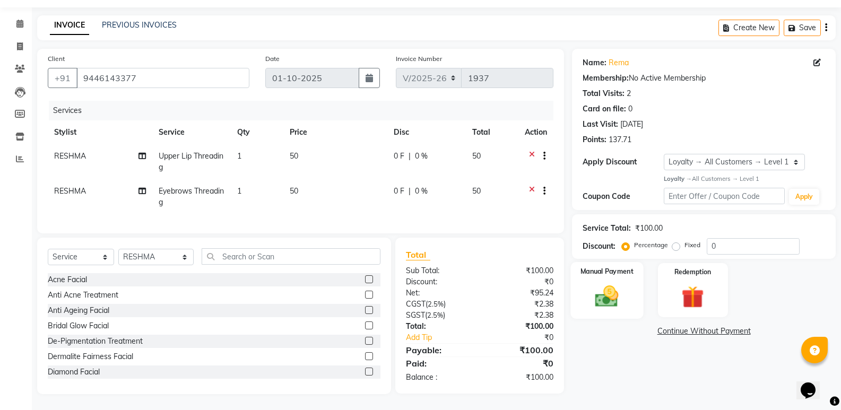
click at [609, 283] on img at bounding box center [607, 296] width 38 height 27
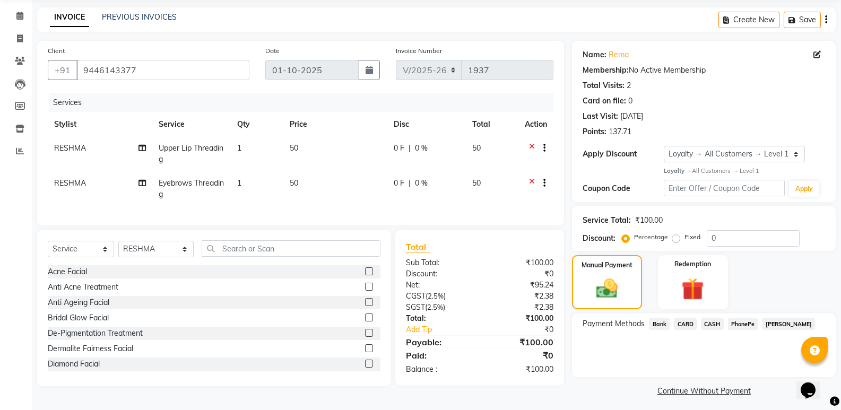
click at [741, 323] on span "PhonePe" at bounding box center [743, 324] width 30 height 12
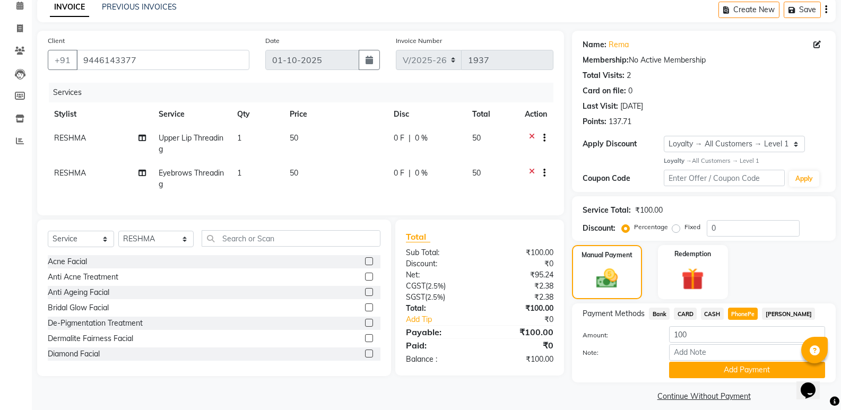
scroll to position [59, 0]
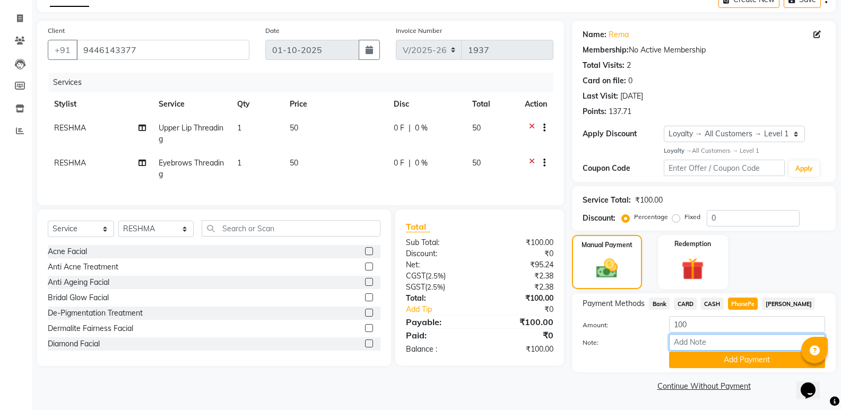
click at [719, 338] on input "Note:" at bounding box center [747, 342] width 156 height 16
type input "SINDHU"
click at [722, 364] on button "Add Payment" at bounding box center [747, 360] width 156 height 16
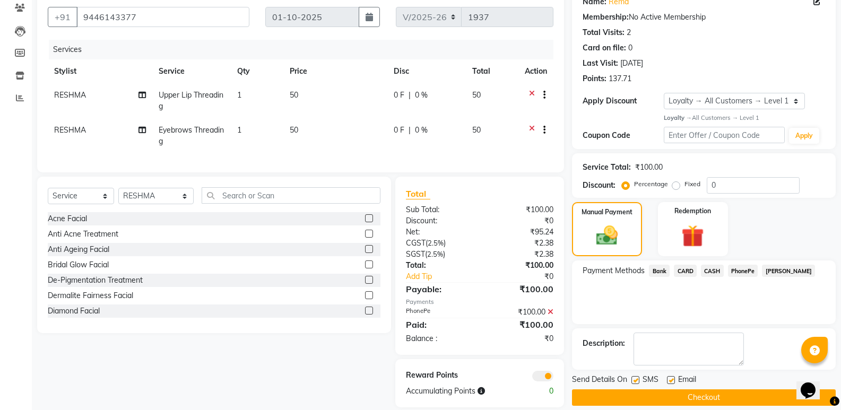
scroll to position [113, 0]
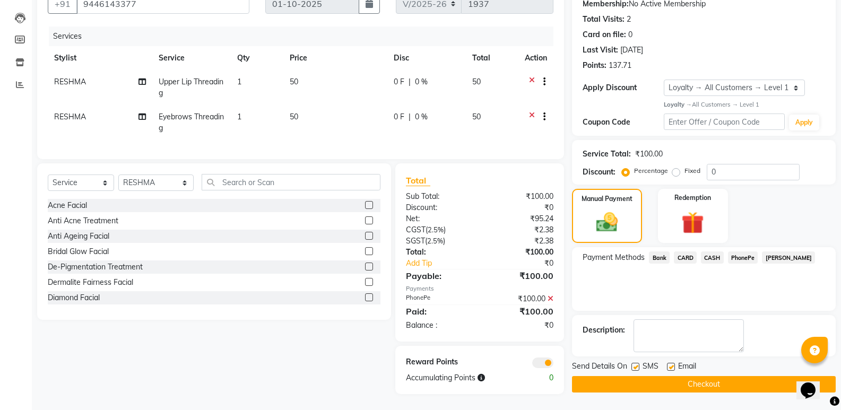
click at [672, 363] on label at bounding box center [671, 367] width 8 height 8
click at [672, 364] on input "checkbox" at bounding box center [670, 367] width 7 height 7
checkbox input "false"
click at [649, 377] on button "Checkout" at bounding box center [704, 384] width 264 height 16
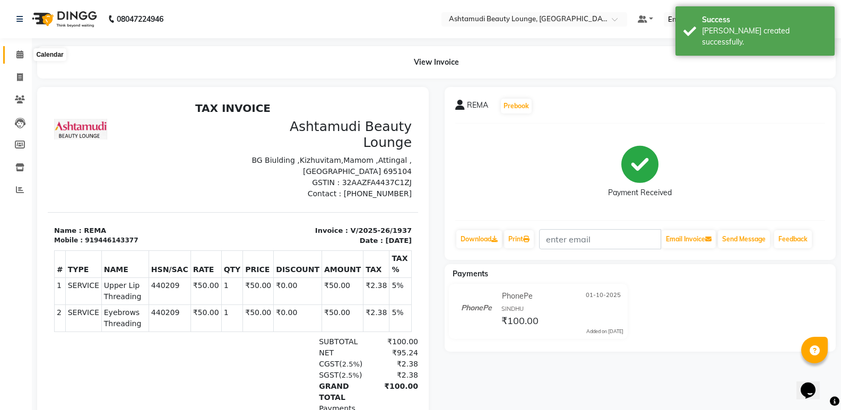
click at [19, 58] on icon at bounding box center [19, 54] width 7 height 8
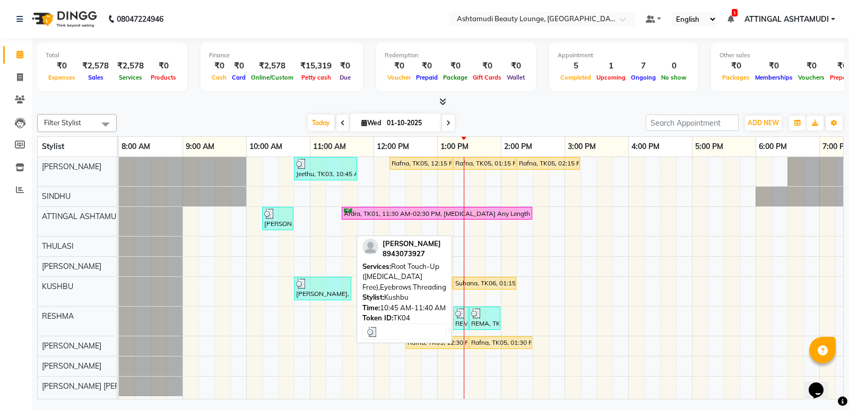
click at [314, 285] on div at bounding box center [322, 283] width 53 height 11
select select "3"
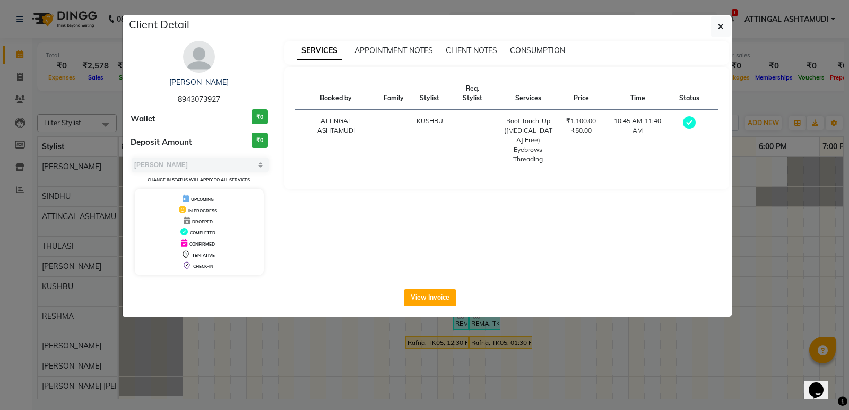
click at [545, 45] on div "SERVICES APPOINTMENT NOTES CLIENT NOTES CONSUMPTION" at bounding box center [506, 53] width 445 height 24
click at [544, 49] on span "CONSUMPTION" at bounding box center [537, 51] width 55 height 10
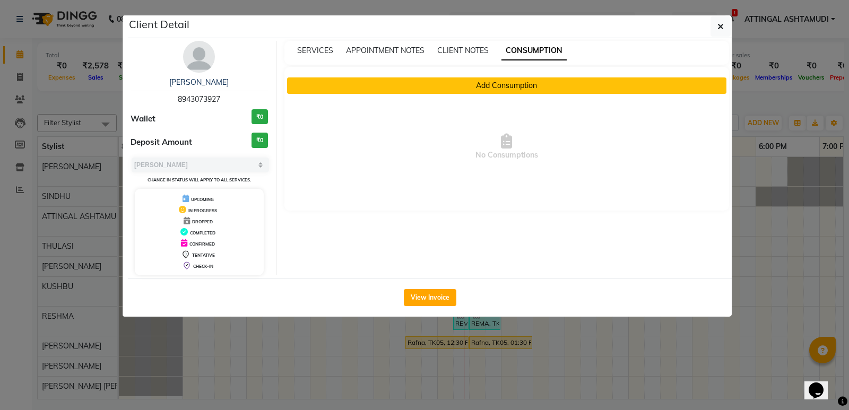
click at [523, 91] on button "Add Consumption" at bounding box center [507, 85] width 440 height 16
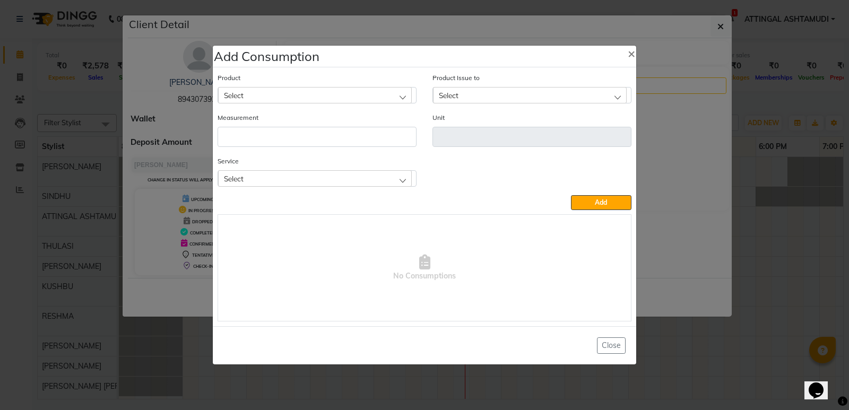
click at [379, 100] on div "Select" at bounding box center [315, 95] width 194 height 16
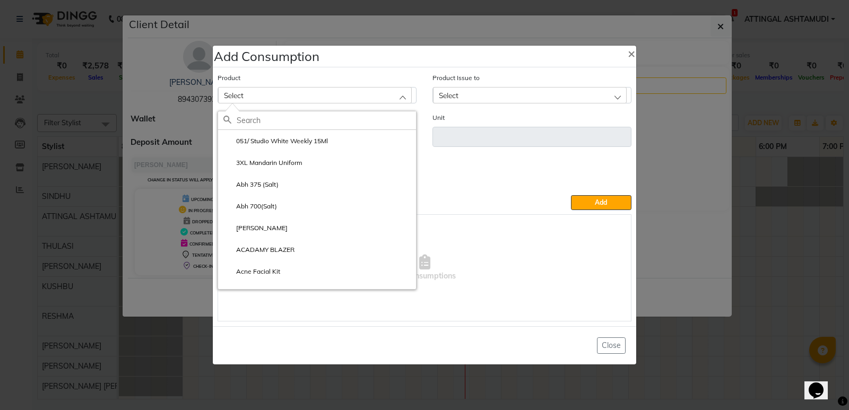
click at [339, 121] on input "text" at bounding box center [326, 120] width 179 height 18
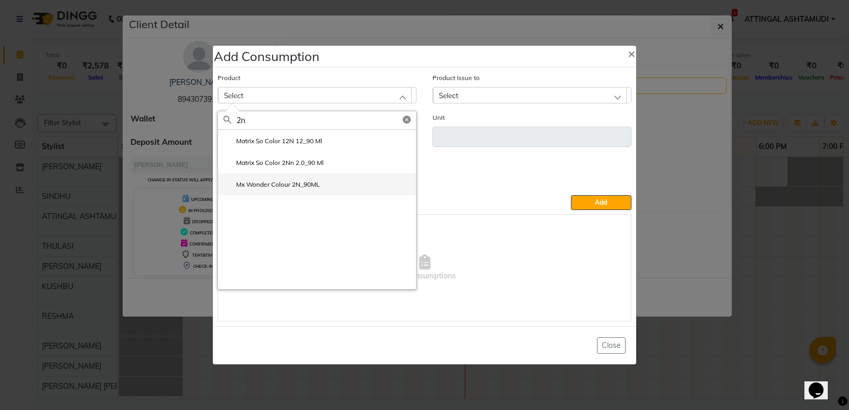
type input "2n"
click at [307, 178] on li "Mx Wonder Colour 2N_90ML" at bounding box center [317, 184] width 198 height 22
type input "ml"
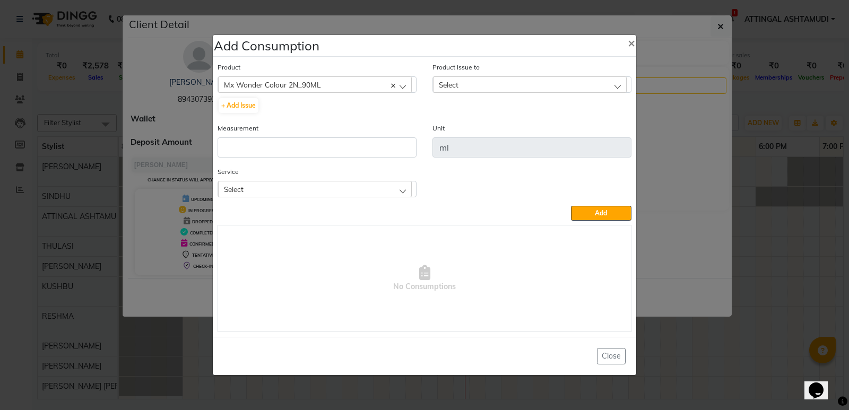
click at [445, 77] on div "Select" at bounding box center [530, 84] width 194 height 16
click at [347, 85] on div "Mx Wonder Colour 2N_90ML" at bounding box center [315, 84] width 194 height 16
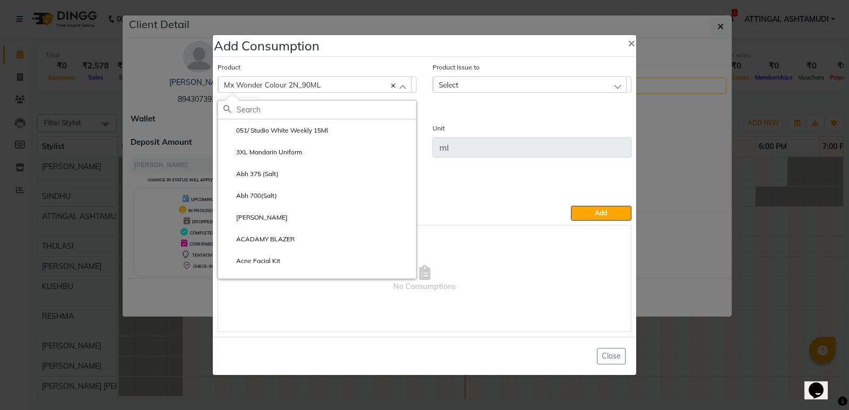
click at [279, 113] on input "text" at bounding box center [326, 110] width 179 height 18
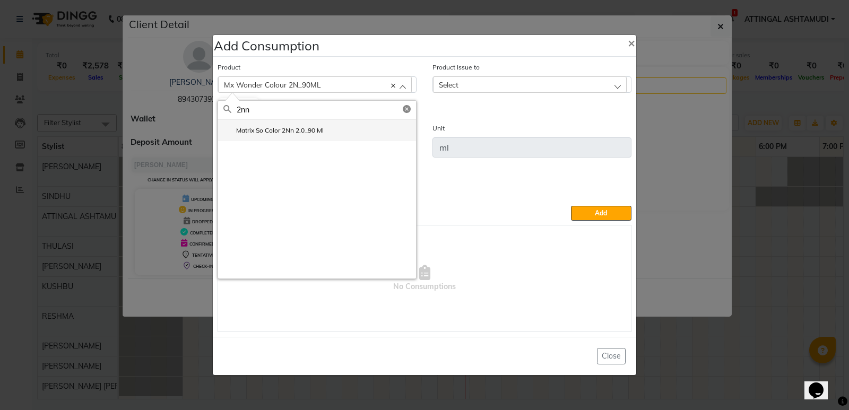
type input "2nn"
click at [288, 129] on label "Matrix So Color 2Nn 2.0_90 Ml" at bounding box center [273, 131] width 100 height 10
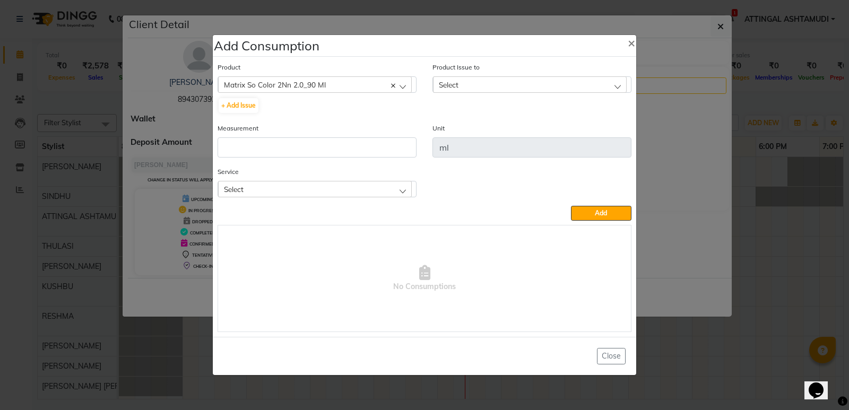
click at [465, 81] on div "Select" at bounding box center [530, 84] width 194 height 16
click at [358, 83] on div "Matrix So Color 2Nn 2.0_90 Ml" at bounding box center [315, 84] width 194 height 16
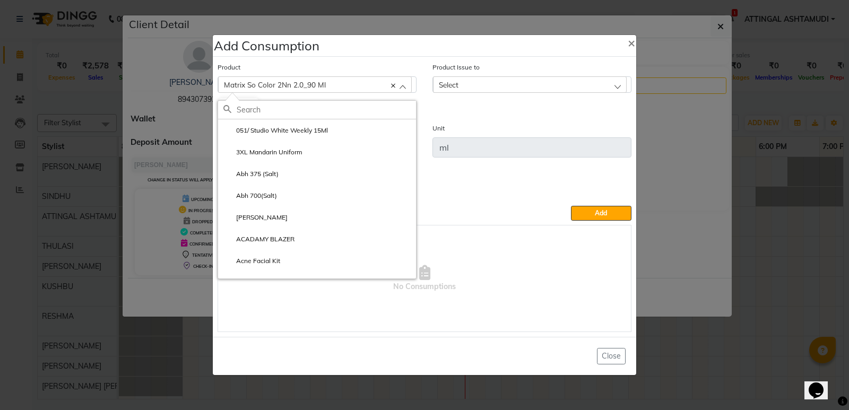
click at [287, 111] on input "text" at bounding box center [326, 110] width 179 height 18
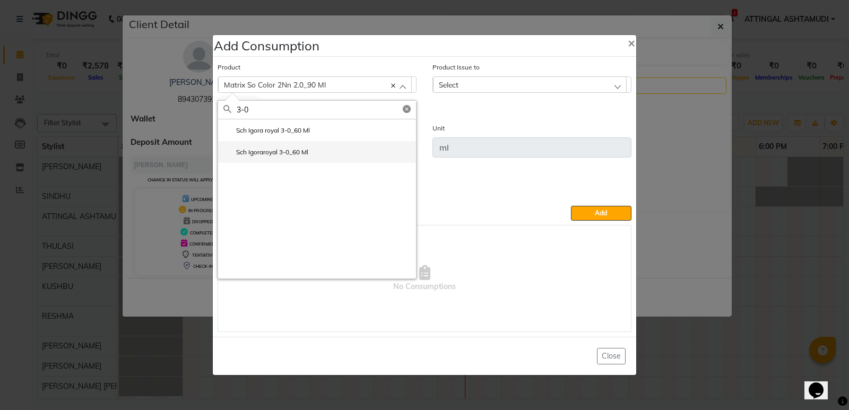
type input "3-0"
click at [266, 151] on label "Sch Igoraroyal 3-0_60 Ml" at bounding box center [265, 152] width 85 height 10
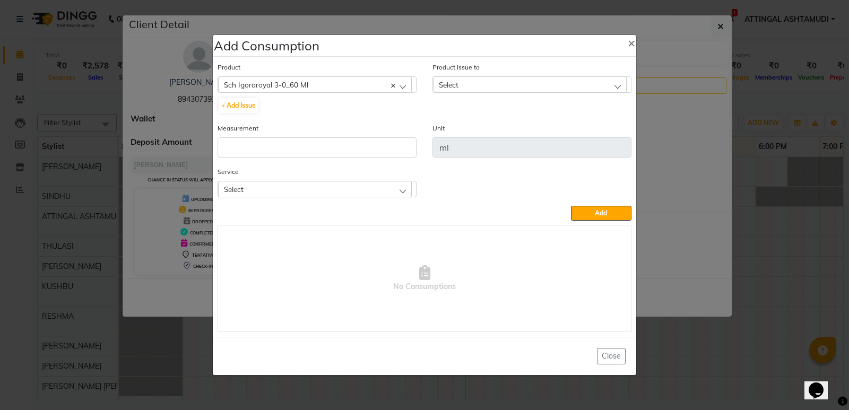
click at [447, 83] on span "Select" at bounding box center [449, 84] width 20 height 9
click at [331, 82] on div "Sch Igoraroyal 3-0_60 Ml" at bounding box center [315, 84] width 194 height 16
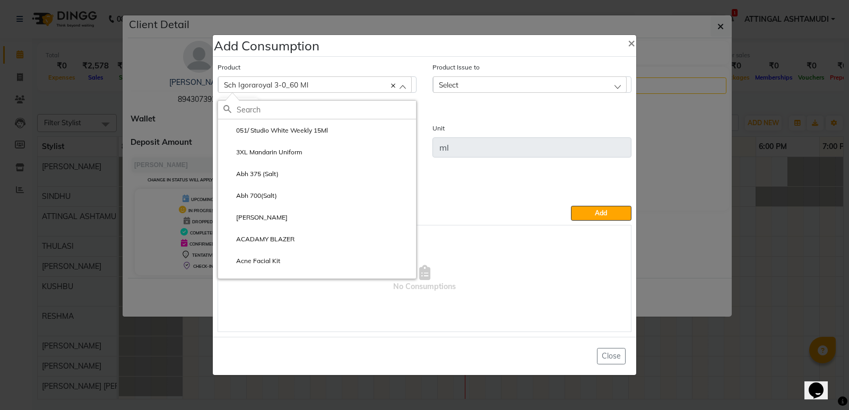
click at [284, 108] on input "text" at bounding box center [326, 110] width 179 height 18
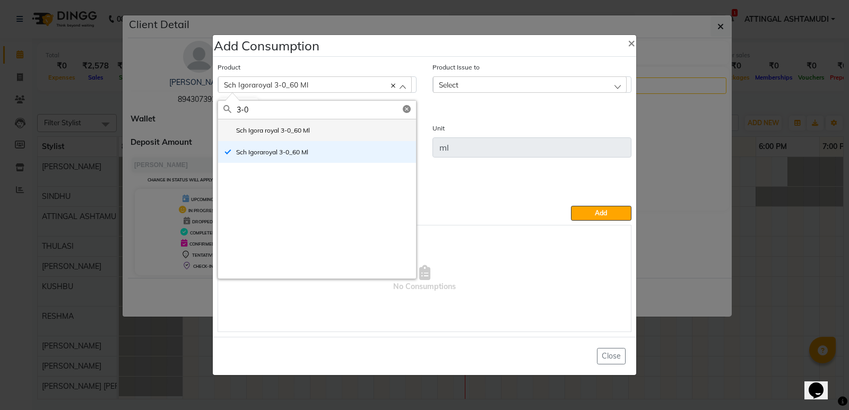
type input "3-0"
click at [282, 130] on label "Sch Igora royal 3-0_60 Ml" at bounding box center [266, 131] width 86 height 10
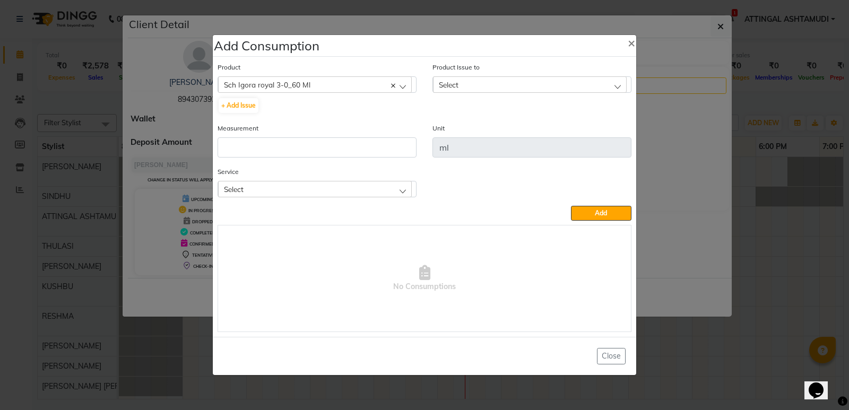
click at [458, 78] on div "Select" at bounding box center [530, 84] width 194 height 16
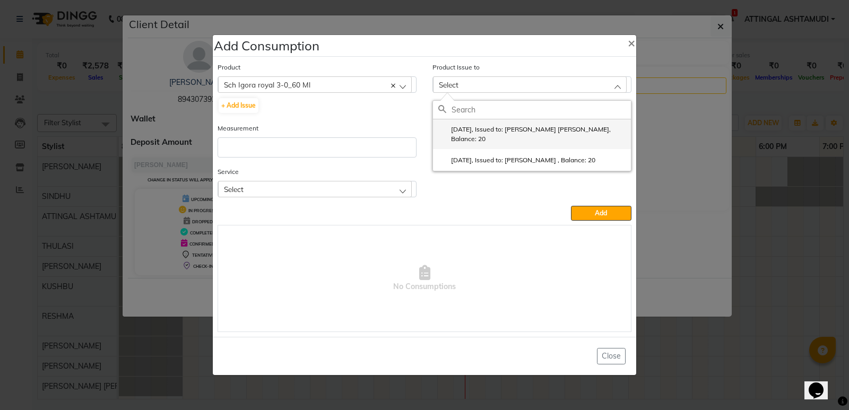
click at [469, 130] on label "[DATE], Issued to: [PERSON_NAME] [PERSON_NAME], Balance: 20" at bounding box center [531, 134] width 187 height 19
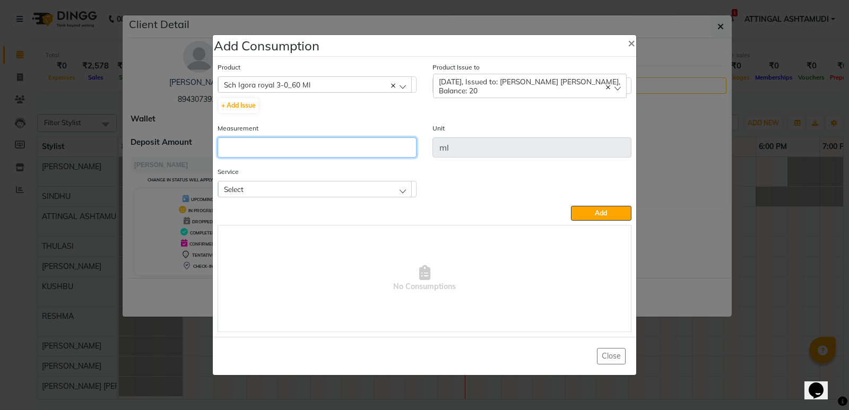
click at [294, 152] on input "number" at bounding box center [316, 147] width 199 height 20
type input "20"
click at [291, 188] on div "Select" at bounding box center [315, 189] width 194 height 16
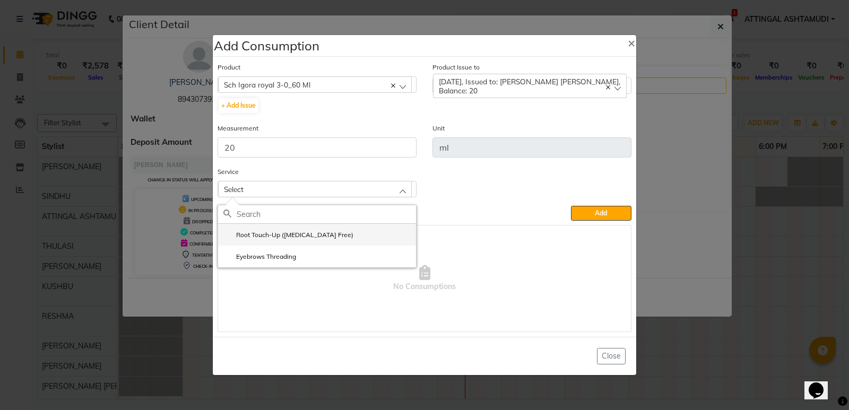
click at [277, 234] on label "Root Touch-Up ([MEDICAL_DATA] Free)" at bounding box center [288, 235] width 130 height 10
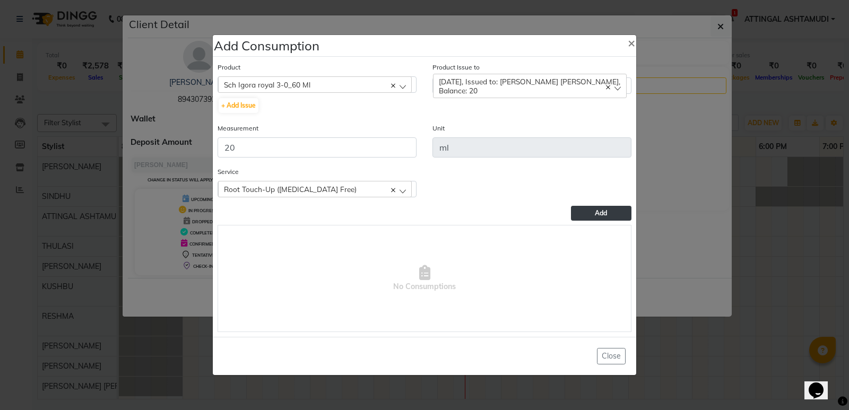
click at [611, 213] on button "Add" at bounding box center [601, 213] width 60 height 15
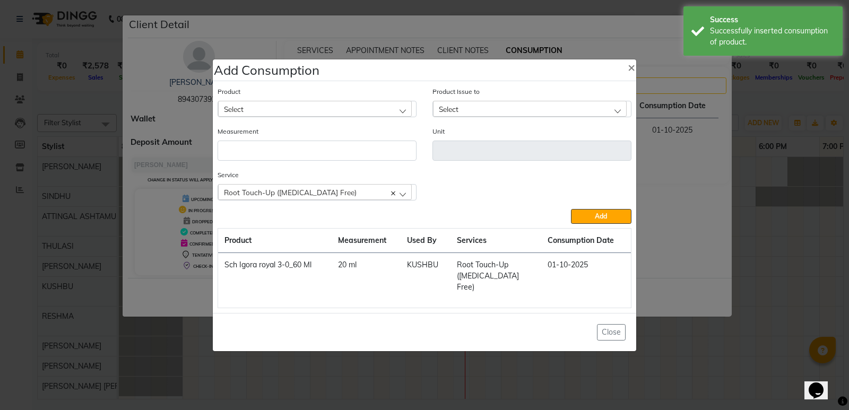
click at [404, 117] on div "Select" at bounding box center [315, 109] width 194 height 16
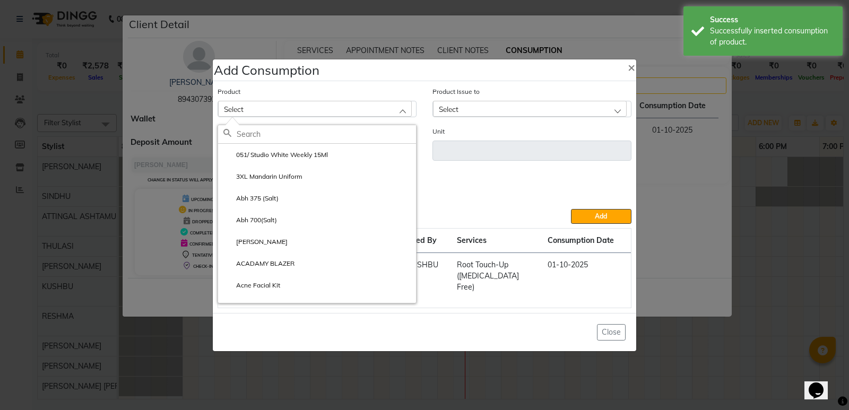
click at [313, 139] on input "text" at bounding box center [326, 134] width 179 height 18
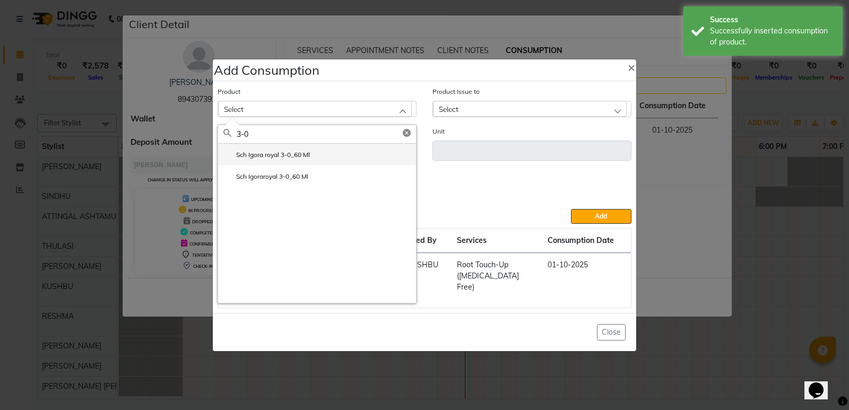
type input "3-0"
click at [307, 160] on label "Sch Igora royal 3-0_60 Ml" at bounding box center [266, 155] width 86 height 10
type input "ml"
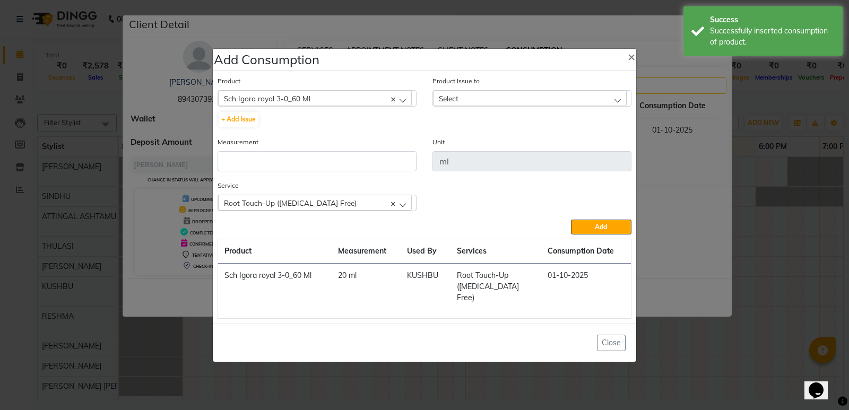
click at [468, 103] on div "Select" at bounding box center [530, 98] width 194 height 16
click at [475, 149] on label "[DATE], Issued to: [PERSON_NAME] , Balance: 20" at bounding box center [516, 144] width 157 height 10
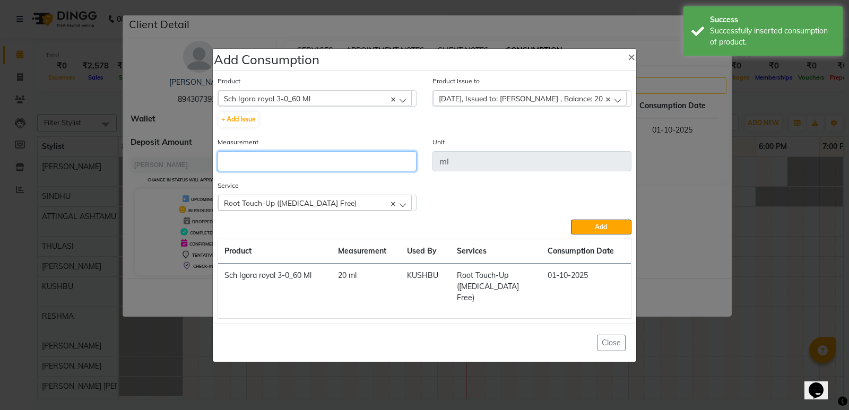
click at [251, 163] on input "number" at bounding box center [316, 161] width 199 height 20
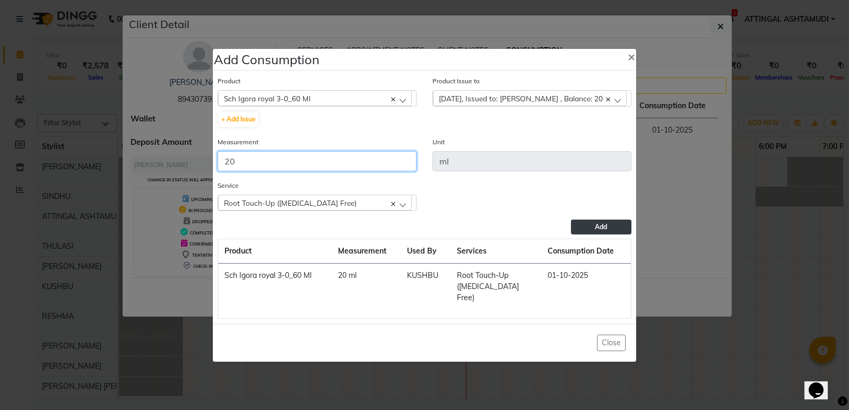
type input "20"
click at [592, 234] on button "Add" at bounding box center [601, 227] width 60 height 15
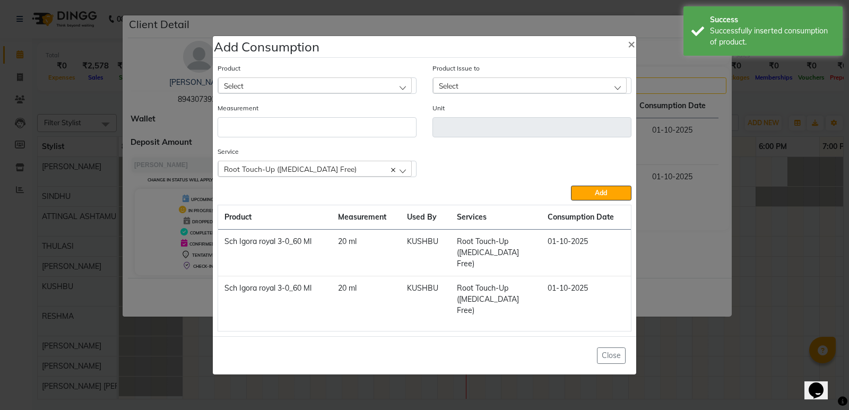
click at [287, 93] on div "Select" at bounding box center [315, 85] width 194 height 16
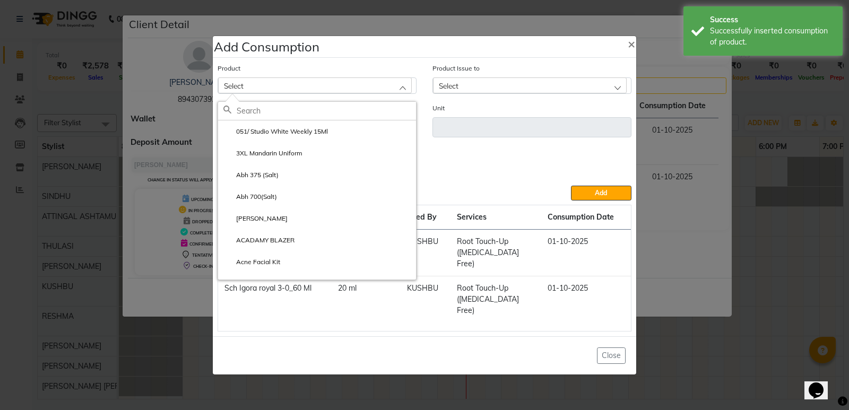
click at [252, 120] on input "text" at bounding box center [326, 111] width 179 height 18
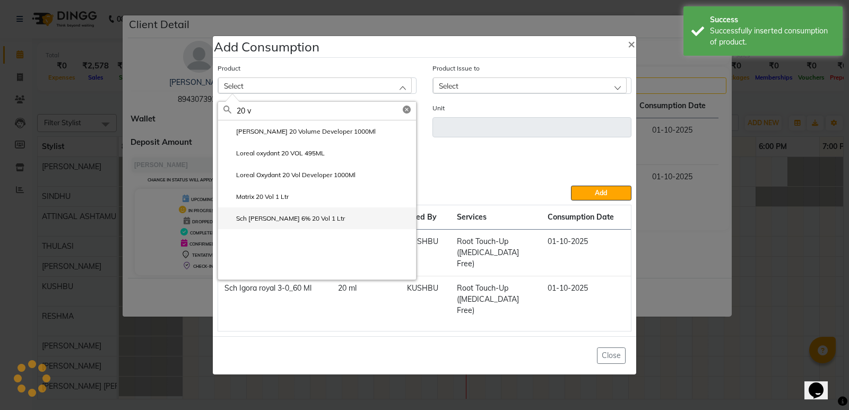
type input "20 v"
click at [265, 223] on label "Sch [PERSON_NAME] 6% 20 Vol 1 Ltr" at bounding box center [283, 219] width 121 height 10
type input "ml"
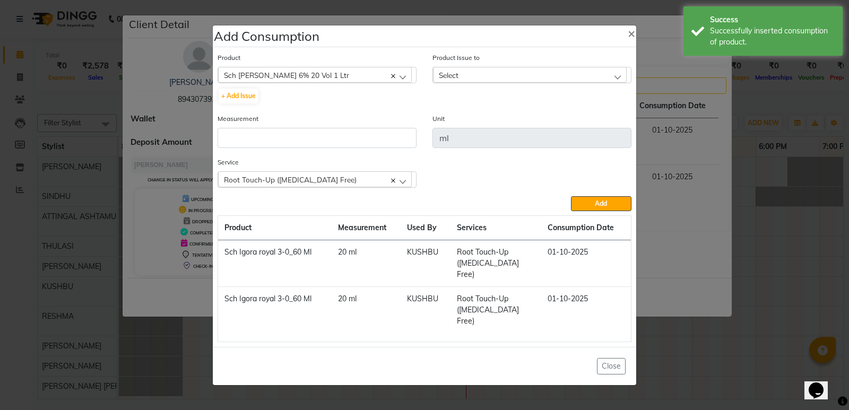
click at [445, 80] on span "Select" at bounding box center [449, 75] width 20 height 9
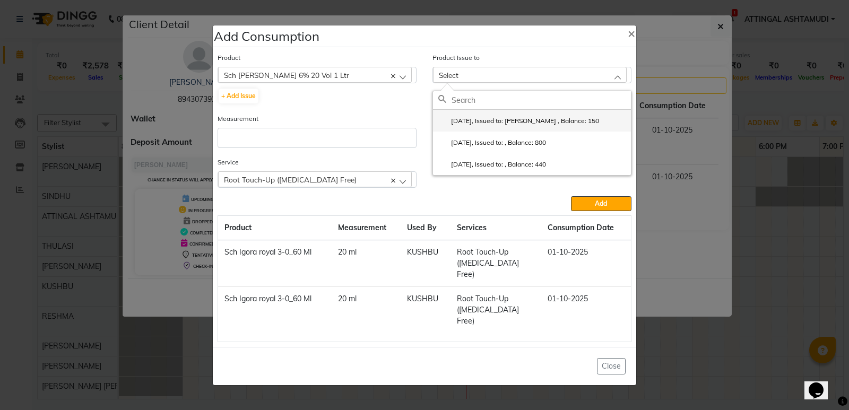
click at [464, 126] on label "[DATE], Issued to: [PERSON_NAME] , Balance: 150" at bounding box center [518, 121] width 161 height 10
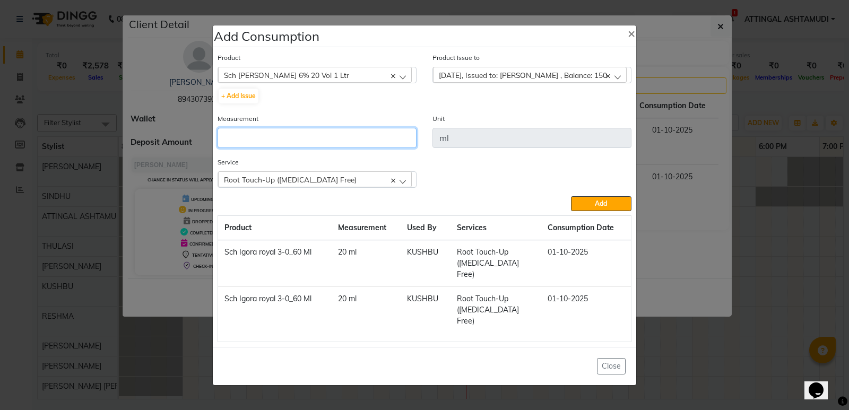
click at [251, 148] on input "number" at bounding box center [316, 138] width 199 height 20
type input "150"
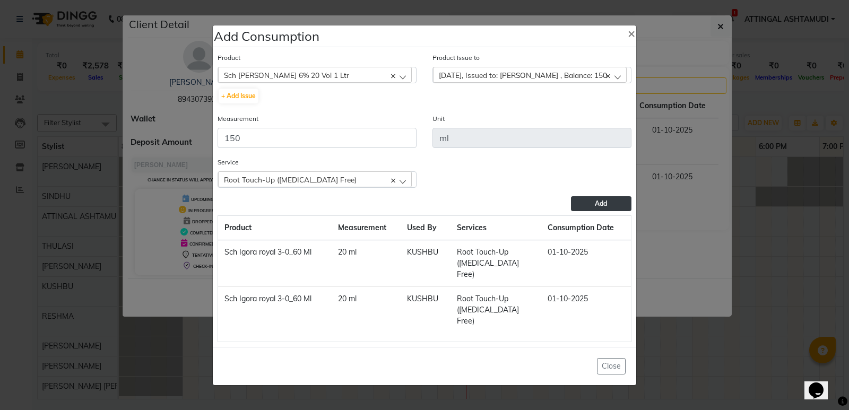
click at [597, 207] on span "Add" at bounding box center [600, 203] width 12 height 8
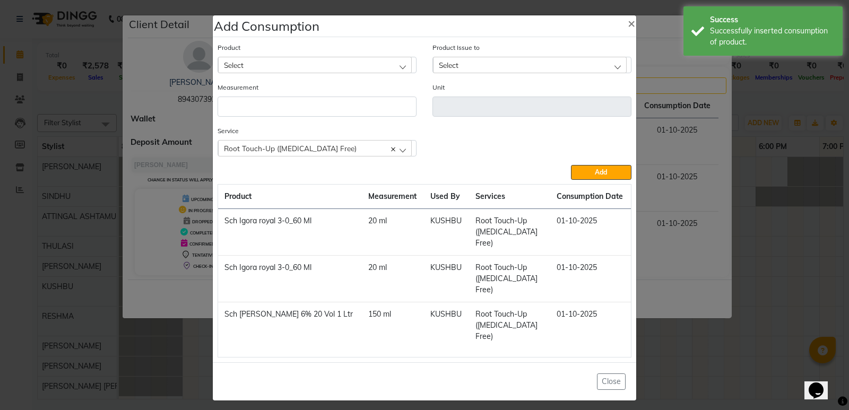
click at [398, 156] on div "Root Touch-Up ([MEDICAL_DATA] Free)" at bounding box center [315, 148] width 194 height 16
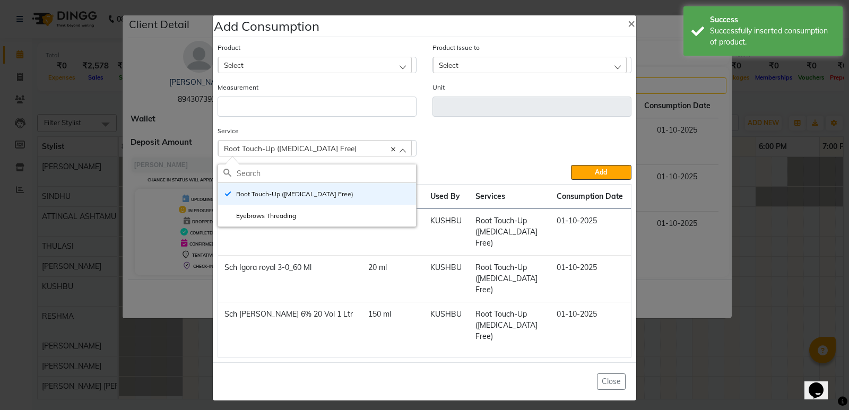
click at [776, 316] on ngb-modal-window "Add Consumption × Product Select 051/ Studio White Weekly 15Ml Product Issue to…" at bounding box center [424, 205] width 849 height 410
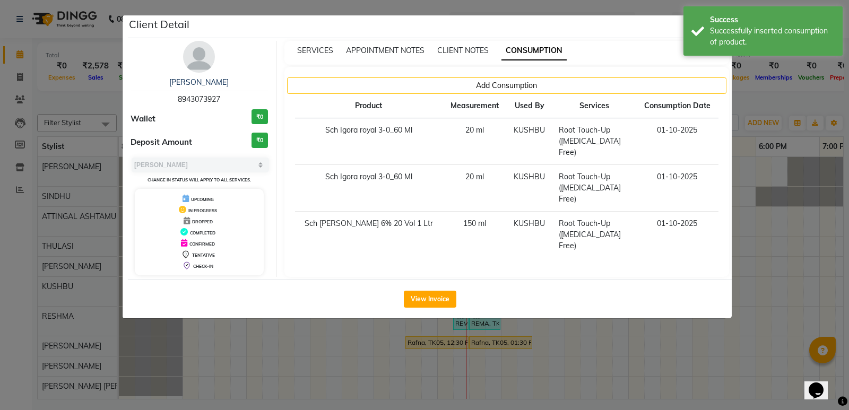
click at [779, 292] on ngb-modal-window "Client Detail sathya priya 8943073927 Wallet ₹0 Deposit Amount ₹0 Select MARK D…" at bounding box center [424, 205] width 849 height 410
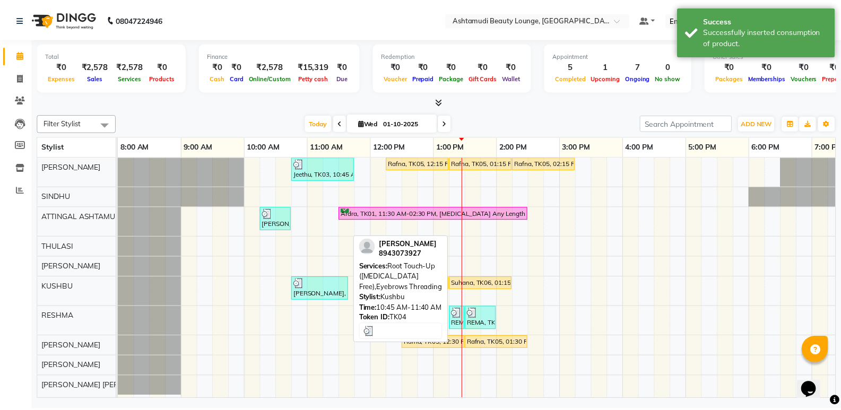
scroll to position [5, 0]
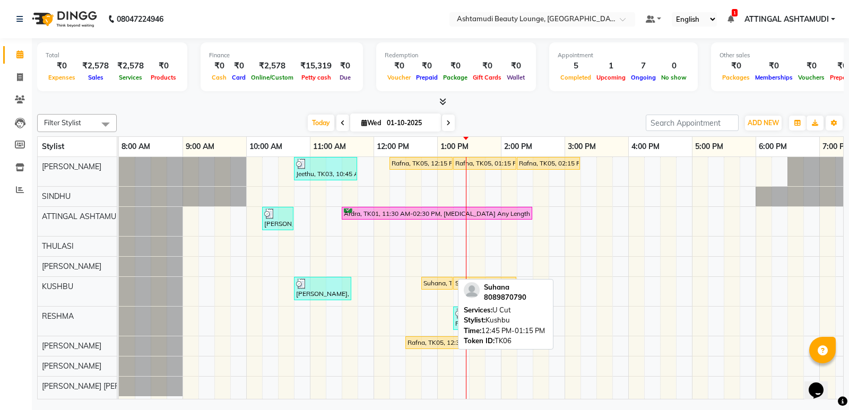
click at [440, 280] on div "Suhana, TK06, 12:45 PM-01:15 PM, U Cut" at bounding box center [436, 283] width 29 height 10
select select "1"
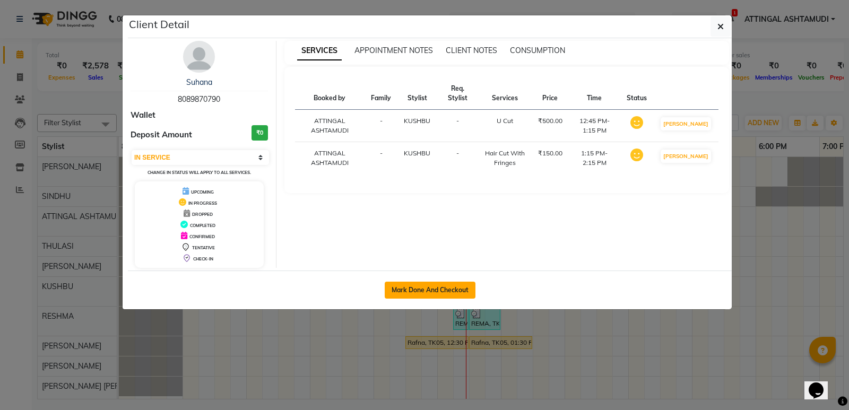
click at [441, 286] on button "Mark Done And Checkout" at bounding box center [429, 290] width 91 height 17
select select "service"
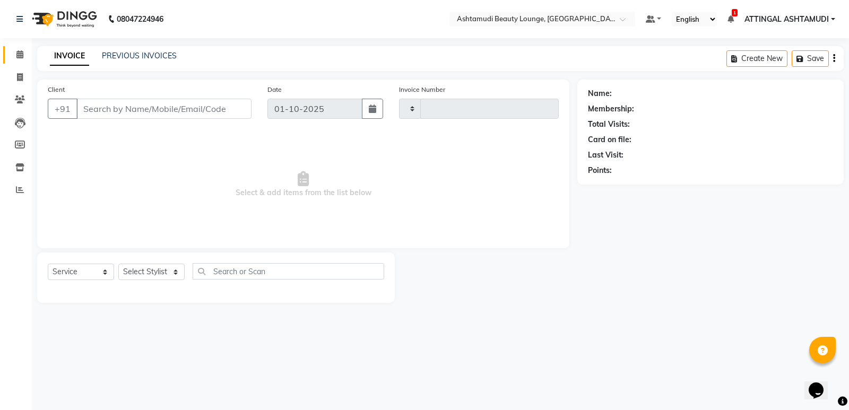
type input "1938"
select select "4628"
type input "8089870790"
select select "58127"
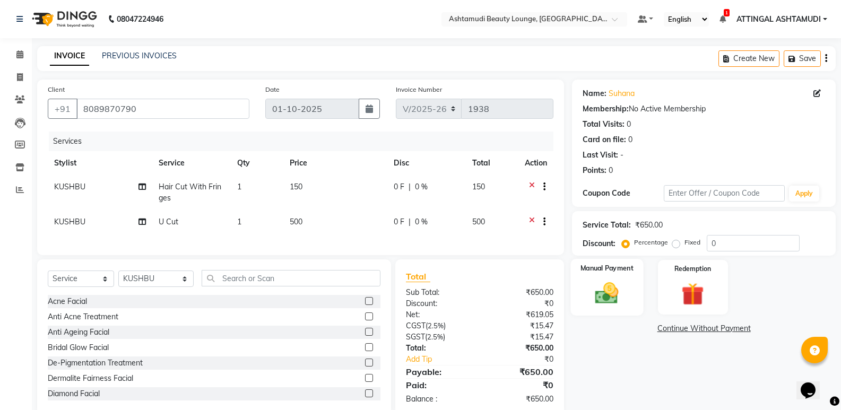
click at [615, 290] on img at bounding box center [607, 292] width 38 height 27
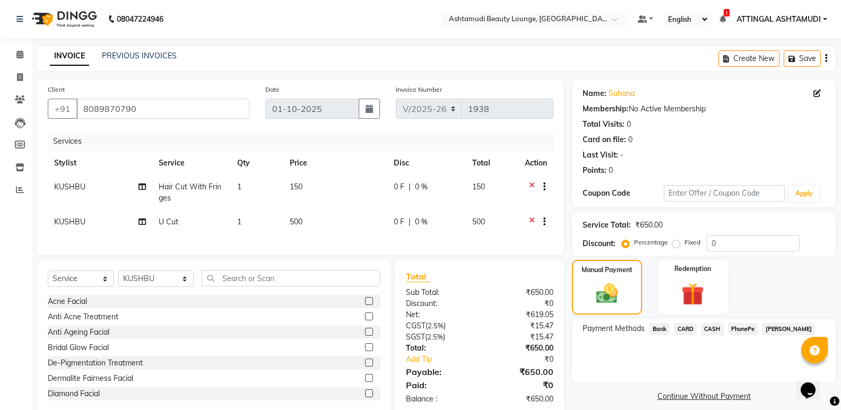
click at [745, 326] on span "PhonePe" at bounding box center [743, 329] width 30 height 12
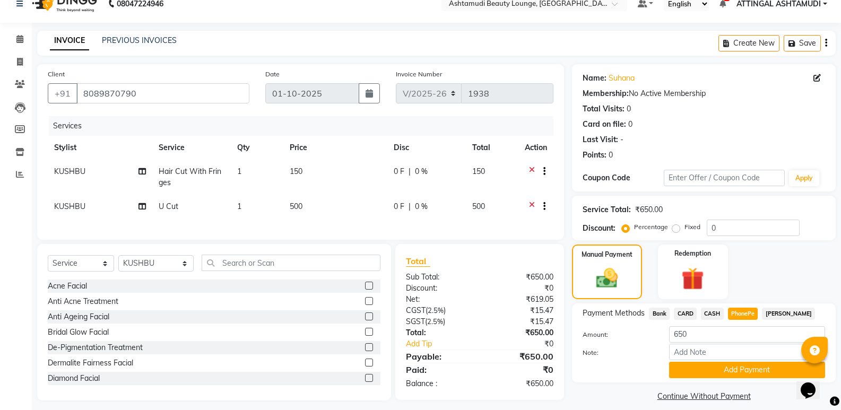
scroll to position [30, 0]
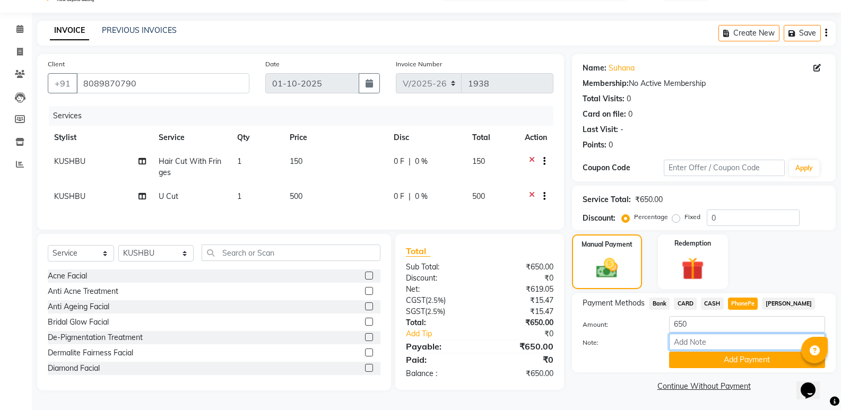
click at [716, 339] on input "Note:" at bounding box center [747, 342] width 156 height 16
type input "SINDHU"
click at [724, 357] on button "Add Payment" at bounding box center [747, 360] width 156 height 16
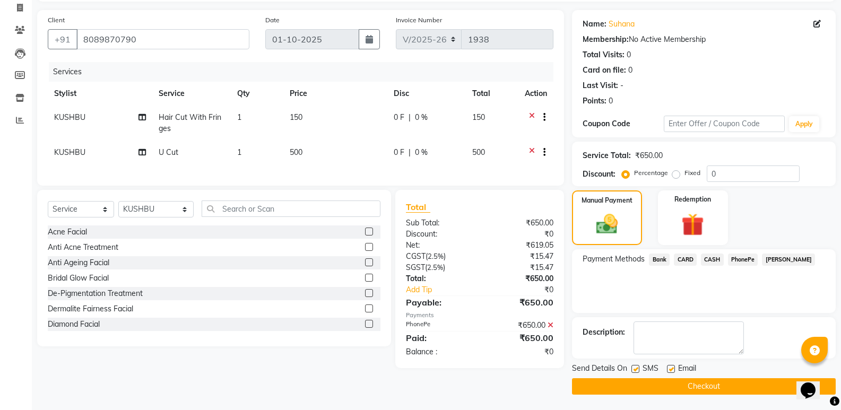
scroll to position [70, 0]
click at [669, 367] on label at bounding box center [671, 368] width 8 height 8
click at [669, 367] on input "checkbox" at bounding box center [670, 368] width 7 height 7
checkbox input "false"
click at [647, 385] on button "Checkout" at bounding box center [704, 386] width 264 height 16
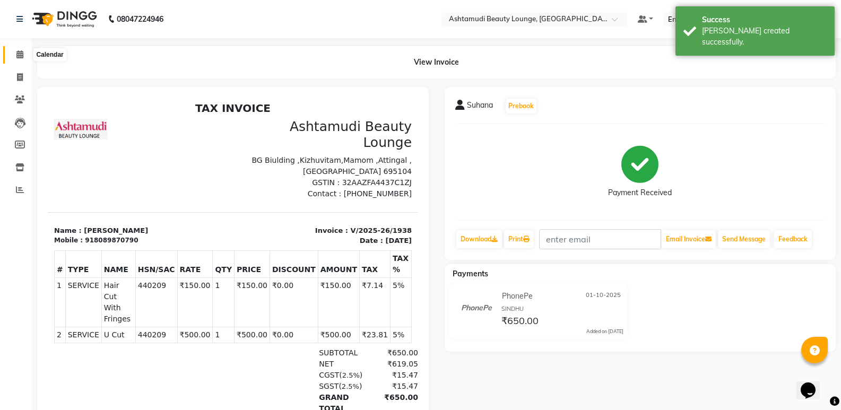
click at [18, 50] on span at bounding box center [20, 55] width 19 height 12
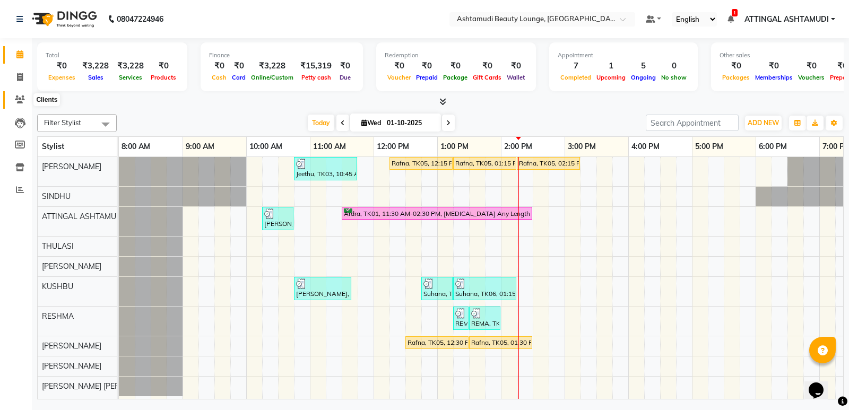
click at [19, 100] on icon at bounding box center [20, 99] width 10 height 8
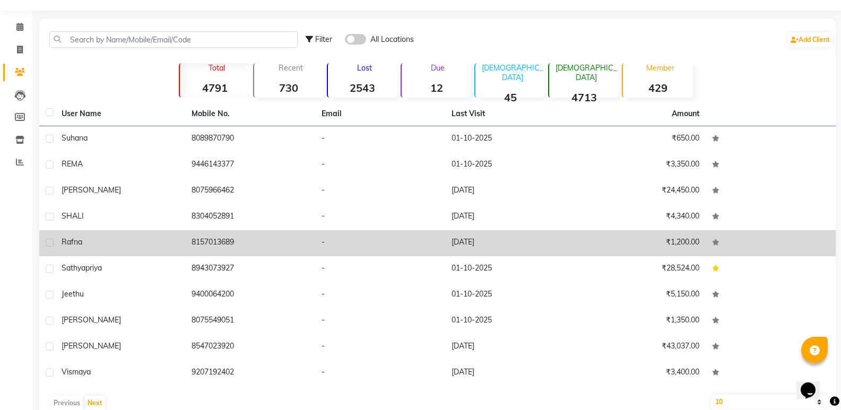
scroll to position [49, 0]
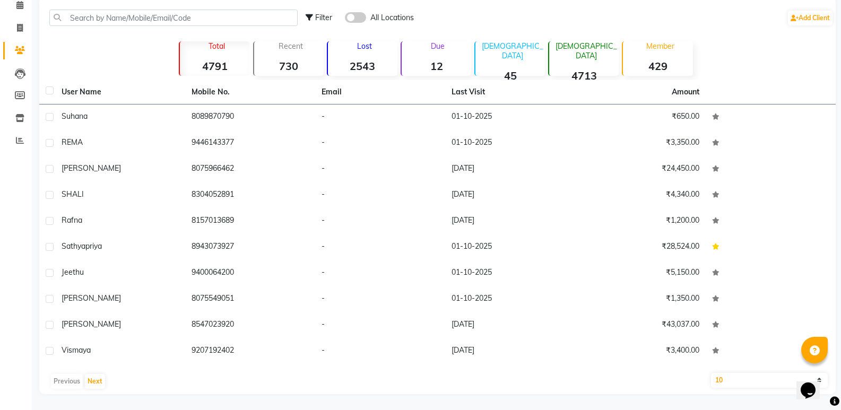
click at [745, 377] on select "10 50 100" at bounding box center [769, 380] width 117 height 15
select select "100"
click at [711, 373] on select "10 50 100" at bounding box center [769, 380] width 117 height 15
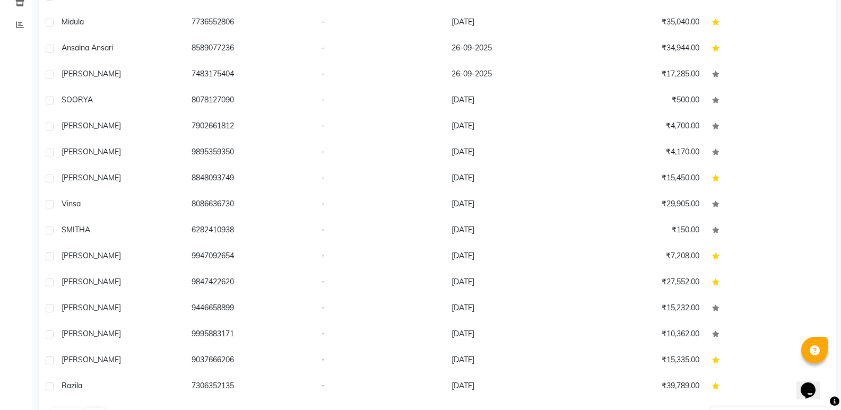
scroll to position [199, 0]
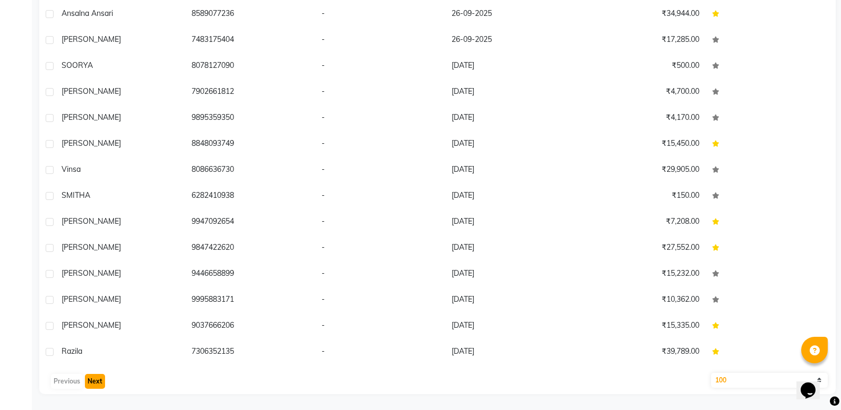
click at [96, 382] on button "Next" at bounding box center [95, 381] width 20 height 15
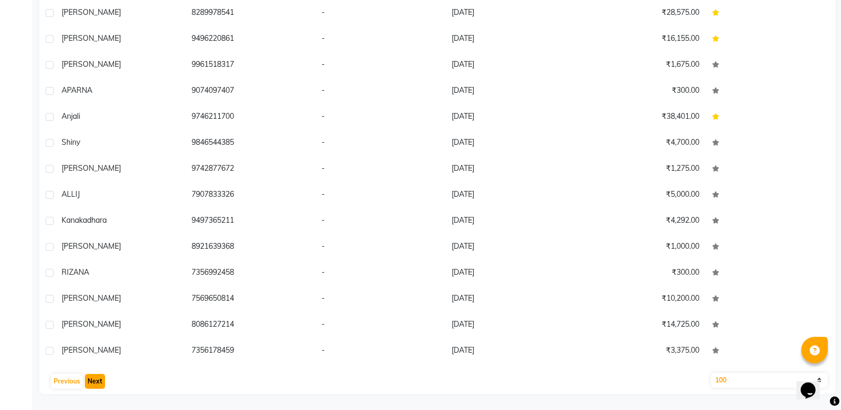
click at [96, 382] on button "Next" at bounding box center [95, 381] width 20 height 15
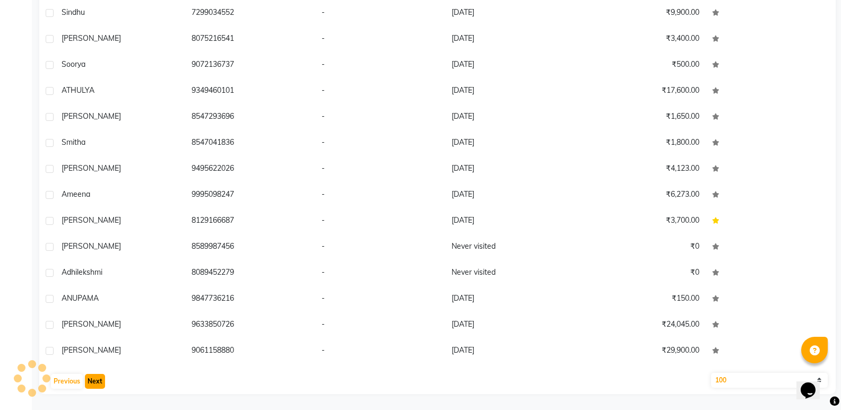
click at [96, 382] on button "Next" at bounding box center [95, 381] width 20 height 15
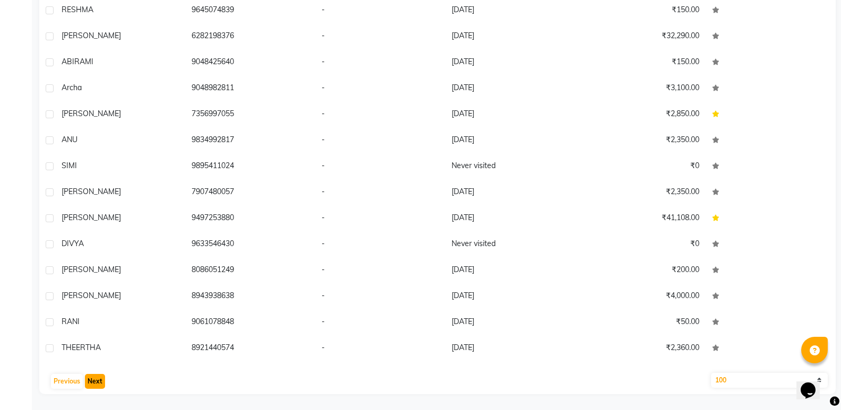
click at [96, 382] on button "Next" at bounding box center [95, 381] width 20 height 15
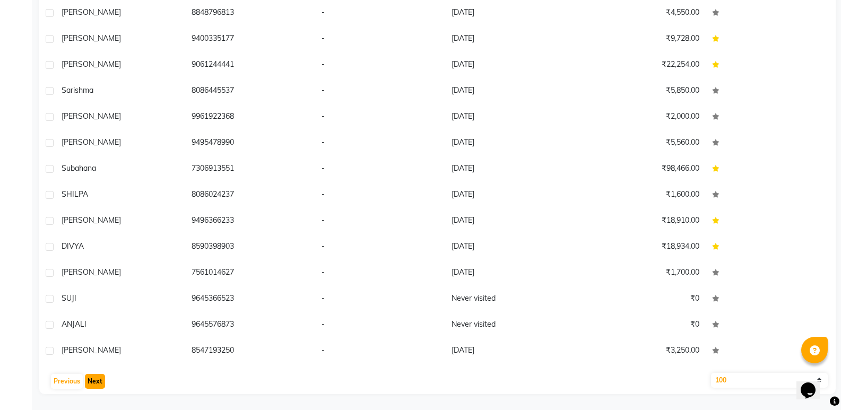
click at [96, 382] on button "Next" at bounding box center [95, 381] width 20 height 15
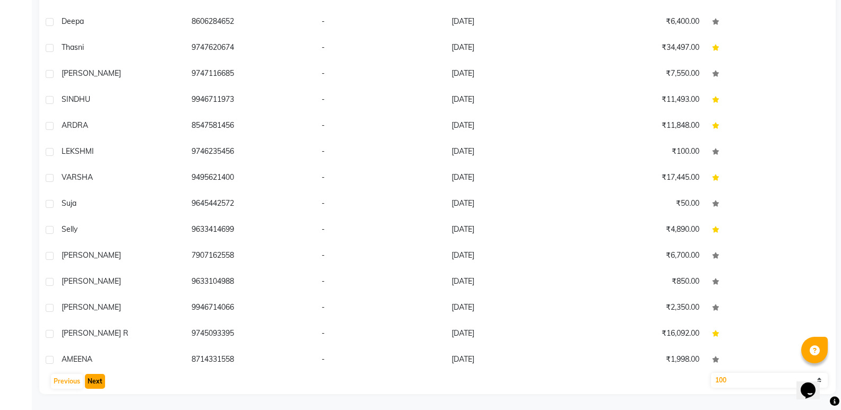
click at [96, 382] on button "Next" at bounding box center [95, 381] width 20 height 15
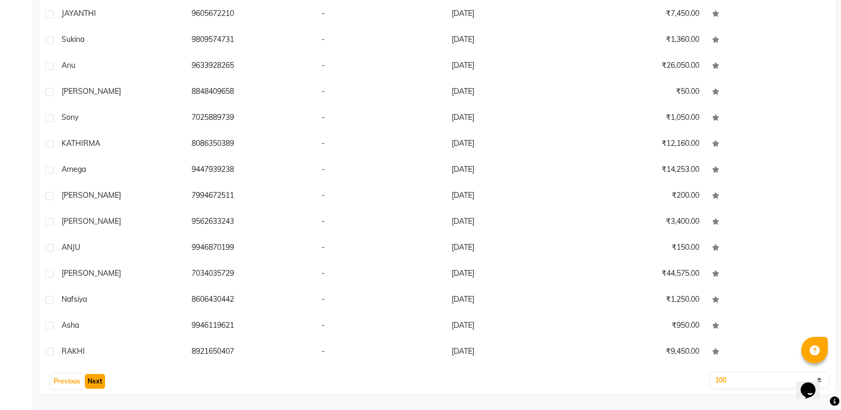
click at [96, 382] on button "Next" at bounding box center [95, 381] width 20 height 15
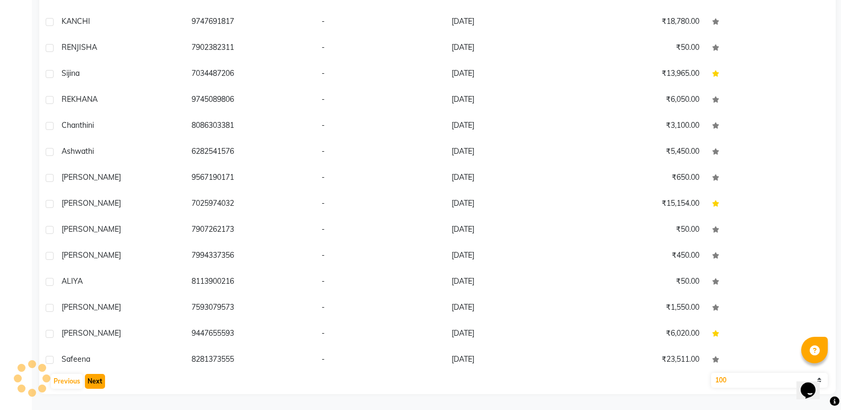
click at [96, 382] on button "Next" at bounding box center [95, 381] width 20 height 15
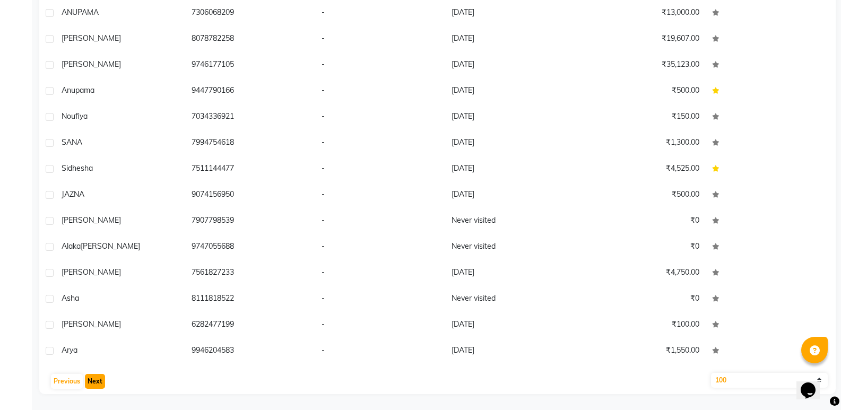
click at [96, 382] on button "Next" at bounding box center [95, 381] width 20 height 15
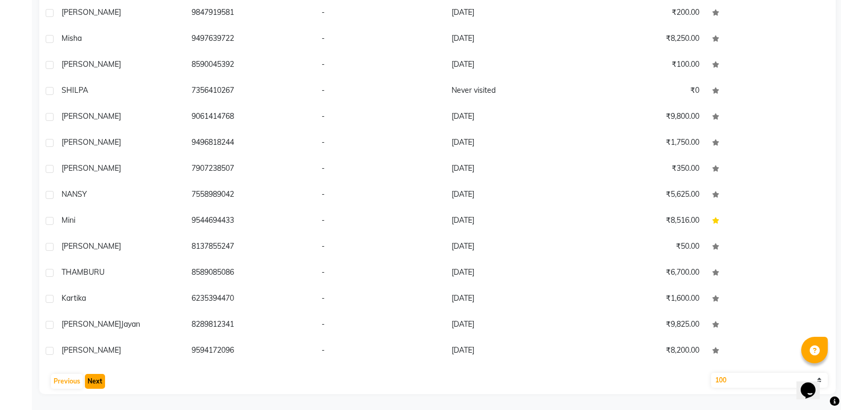
click at [96, 382] on button "Next" at bounding box center [95, 381] width 20 height 15
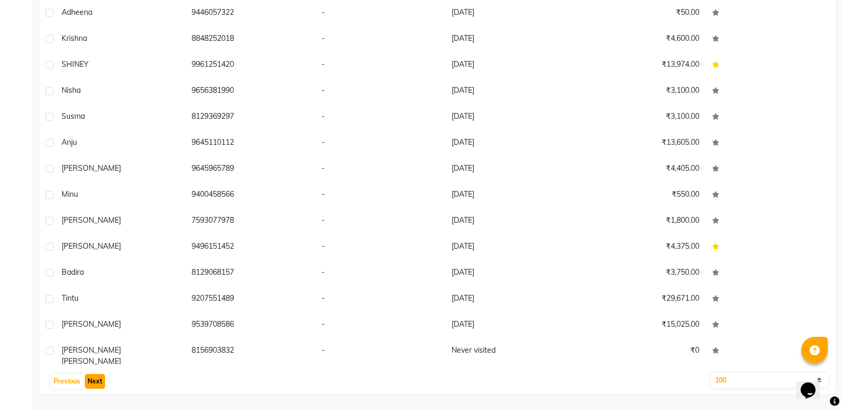
click at [96, 382] on button "Next" at bounding box center [95, 381] width 20 height 15
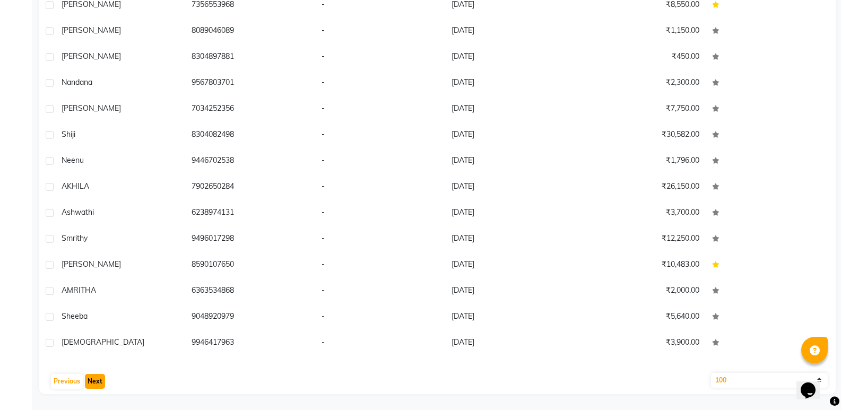
click at [96, 382] on button "Next" at bounding box center [95, 381] width 20 height 15
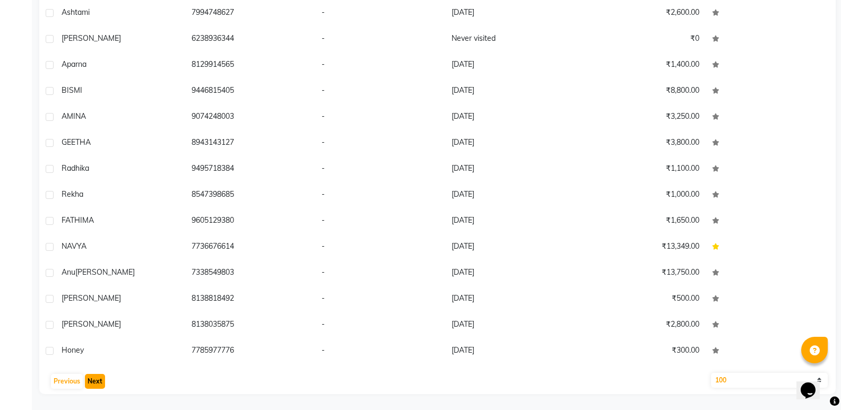
click at [96, 382] on button "Next" at bounding box center [95, 381] width 20 height 15
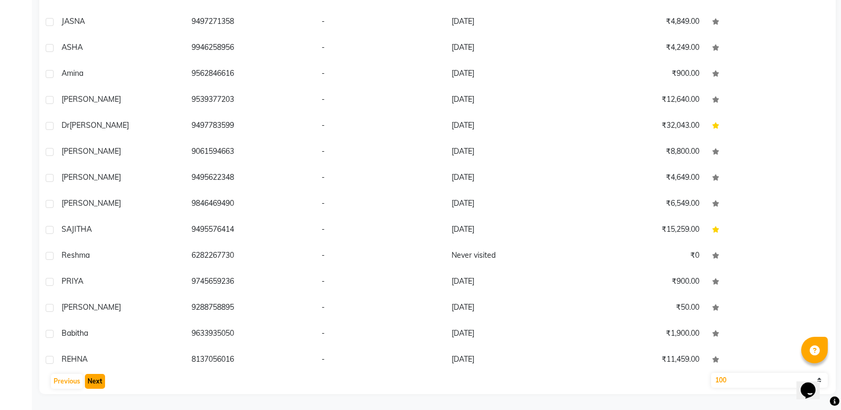
click at [96, 382] on button "Next" at bounding box center [95, 381] width 20 height 15
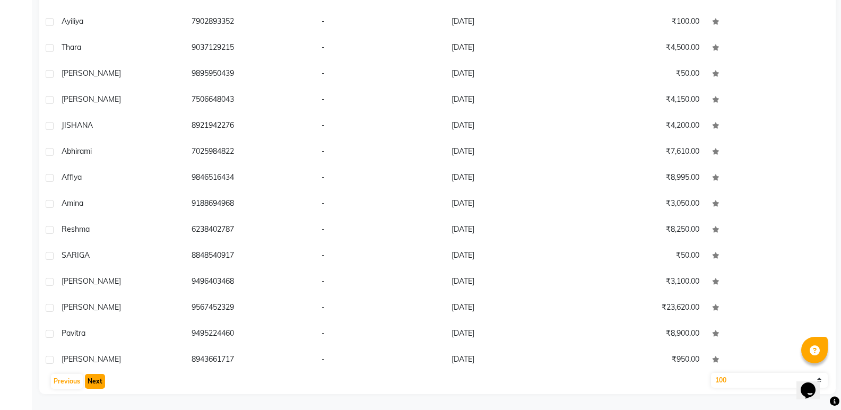
click at [96, 382] on button "Next" at bounding box center [95, 381] width 20 height 15
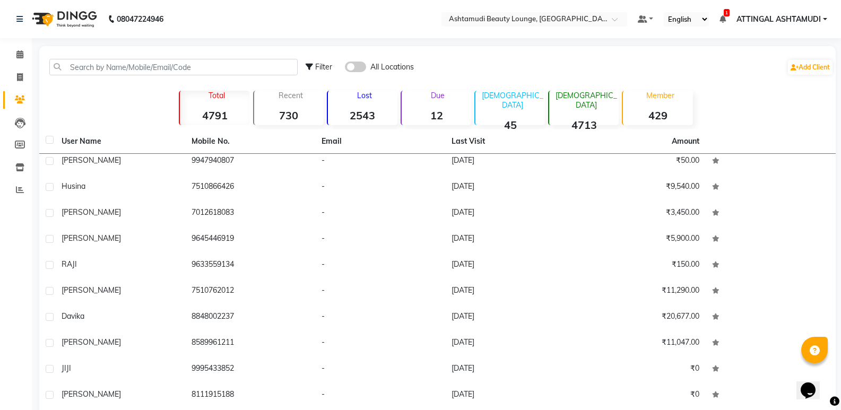
scroll to position [0, 0]
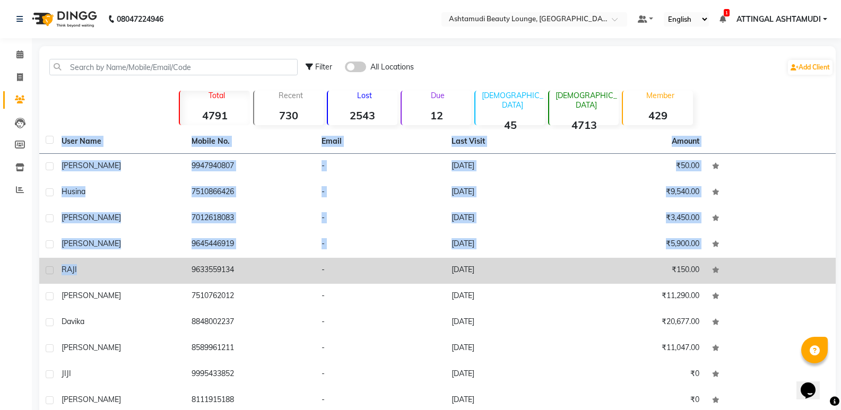
drag, startPoint x: 37, startPoint y: 155, endPoint x: 120, endPoint y: 263, distance: 136.1
click at [120, 263] on main "Filter All Locations Add Client Total 4791 Recent 730 Lost 2543 Due 12 [DEMOGRA…" at bounding box center [436, 327] width 809 height 563
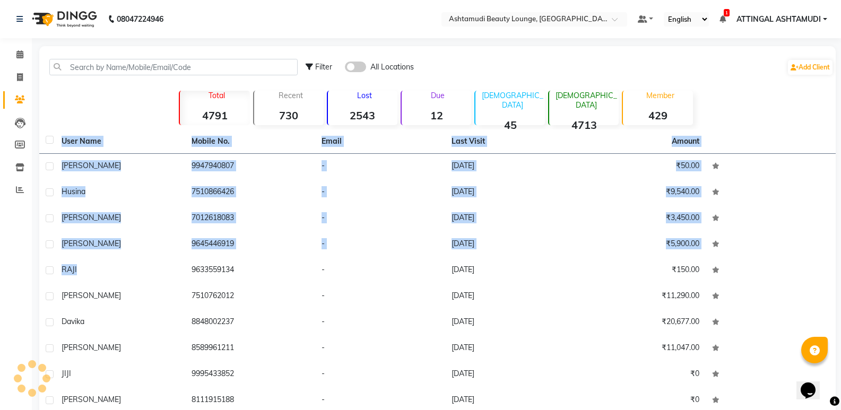
drag, startPoint x: 120, startPoint y: 264, endPoint x: 101, endPoint y: 109, distance: 155.5
click at [101, 109] on div "Filter All Locations Add Client Total 4791 Recent 730 Lost 2543 Due 12 [DEMOGRA…" at bounding box center [437, 319] width 796 height 547
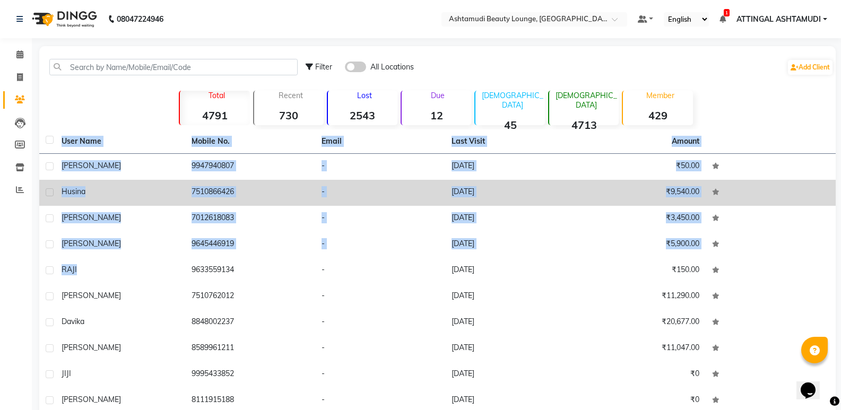
drag, startPoint x: 45, startPoint y: 160, endPoint x: 247, endPoint y: 202, distance: 207.0
click at [247, 202] on tbody "[PERSON_NAME] 9947940807 - [DATE] ₹50.00 Husina 7510866426 - [DATE] ₹9,540.00 […" at bounding box center [437, 359] width 796 height 410
drag, startPoint x: 247, startPoint y: 206, endPoint x: 238, endPoint y: 203, distance: 10.1
click at [238, 203] on td "7510866426" at bounding box center [250, 193] width 130 height 26
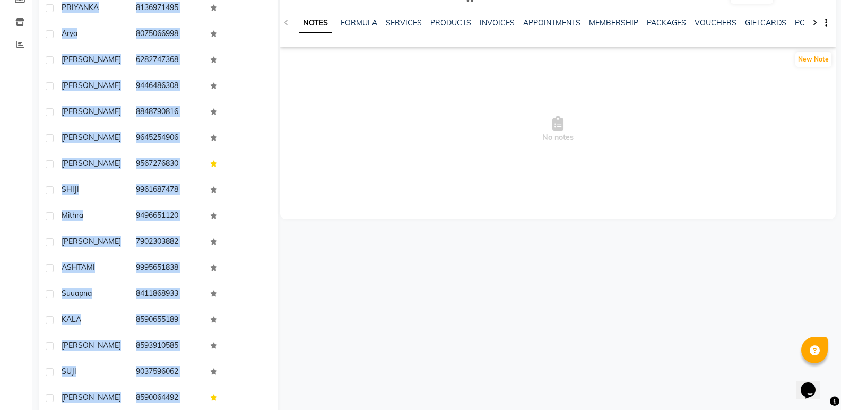
scroll to position [191, 0]
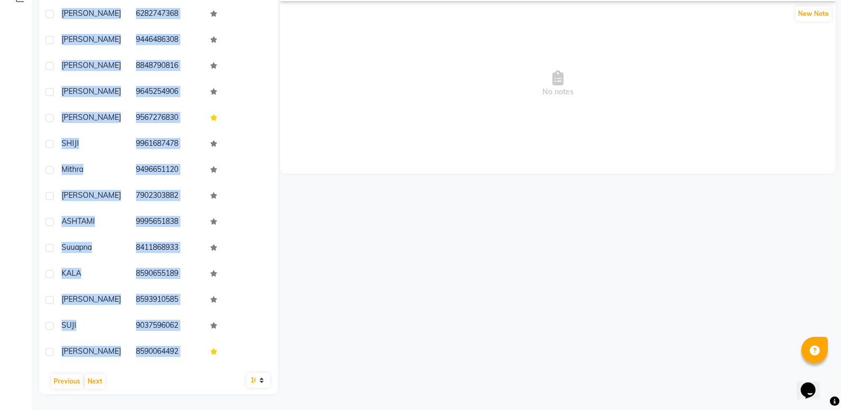
drag, startPoint x: 62, startPoint y: 154, endPoint x: 163, endPoint y: 417, distance: 281.2
click at [163, 219] on html "08047224946 Select Location × Ashtamudi Beauty Lounge, Attingal Default Panel M…" at bounding box center [420, 14] width 841 height 410
copy div "[PERSON_NAME] 9947940807 Husina 7510866426 [PERSON_NAME] 7012618083 [PERSON_NAM…"
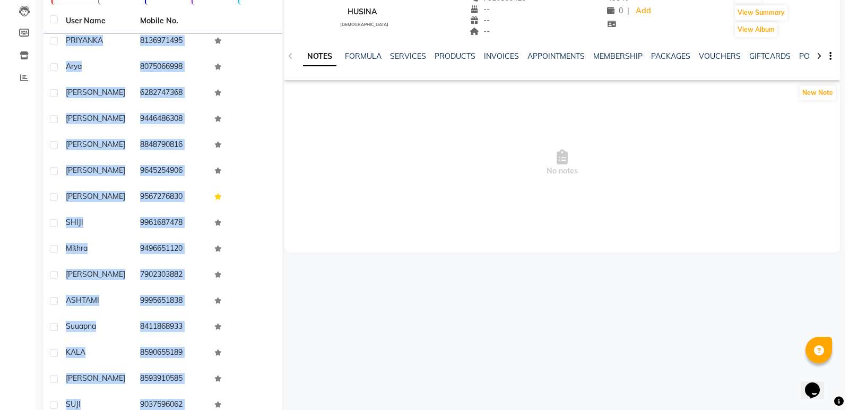
scroll to position [0, 0]
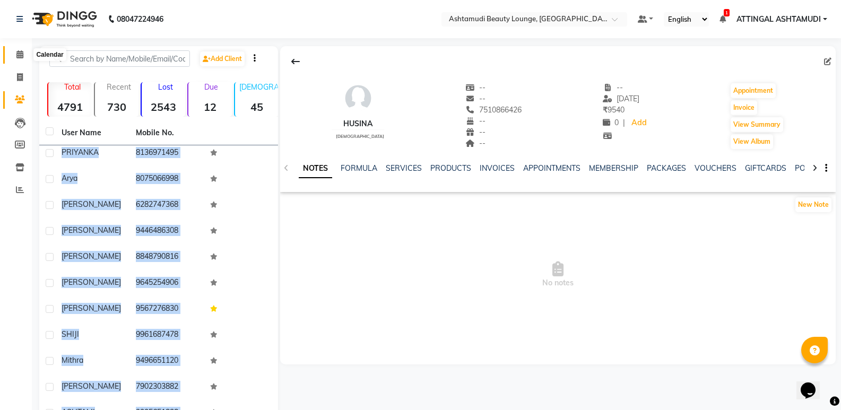
click at [18, 55] on icon at bounding box center [19, 54] width 7 height 8
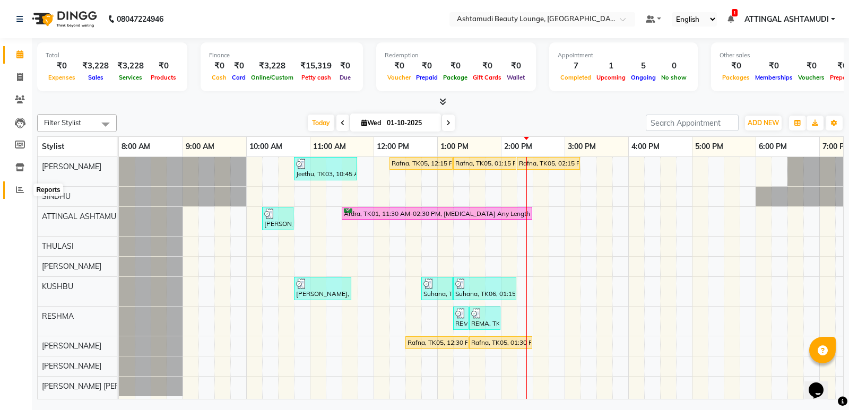
click at [15, 188] on span at bounding box center [20, 190] width 19 height 12
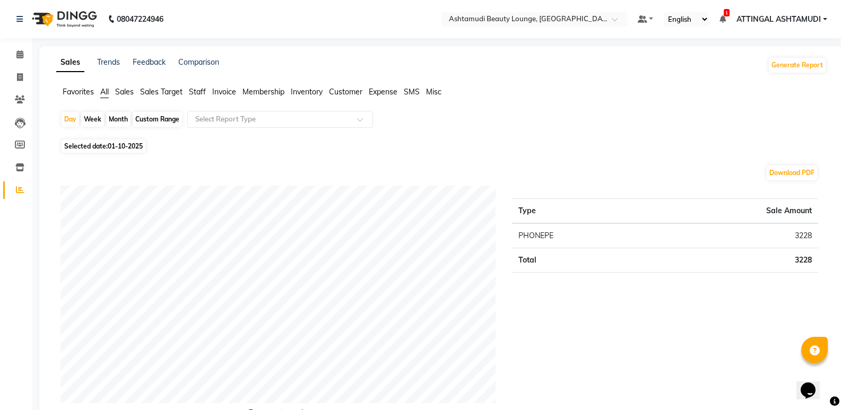
click at [118, 123] on div "Month" at bounding box center [118, 119] width 24 height 15
select select "10"
select select "2025"
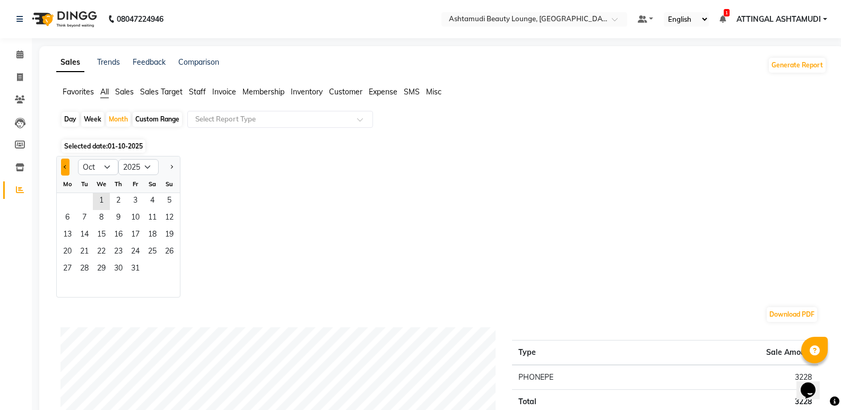
click at [64, 166] on span "Previous month" at bounding box center [66, 166] width 4 height 4
select select "9"
click at [70, 202] on span "1" at bounding box center [67, 201] width 17 height 17
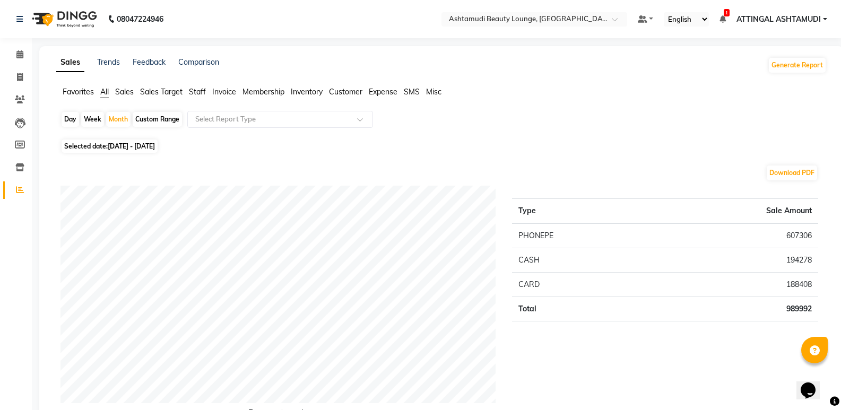
click at [196, 90] on span "Staff" at bounding box center [197, 92] width 17 height 10
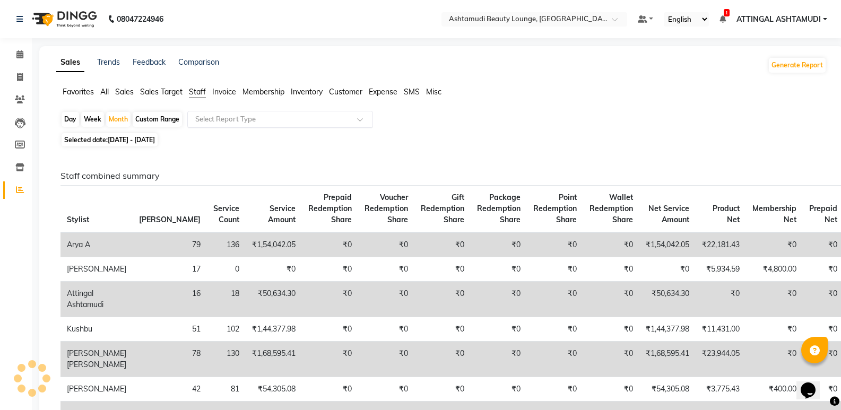
click at [204, 119] on input "text" at bounding box center [269, 119] width 153 height 11
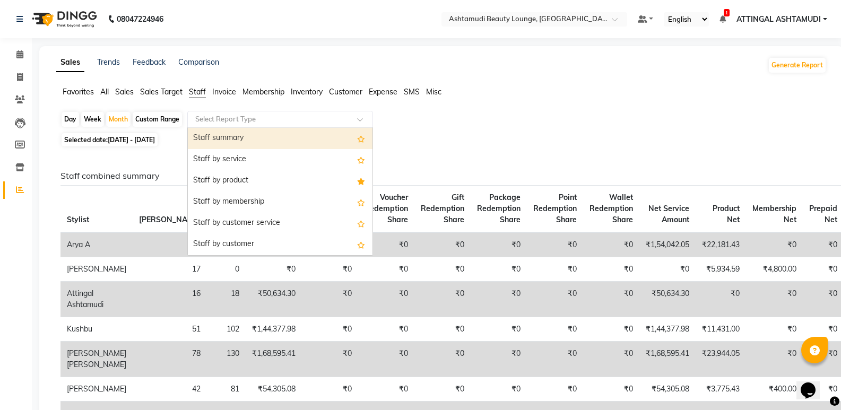
click at [209, 135] on div "Staff summary" at bounding box center [280, 138] width 185 height 21
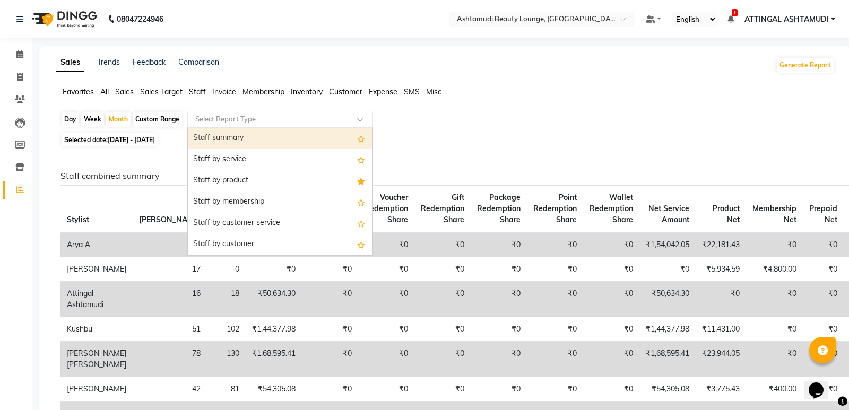
select select "full_report"
select select "csv"
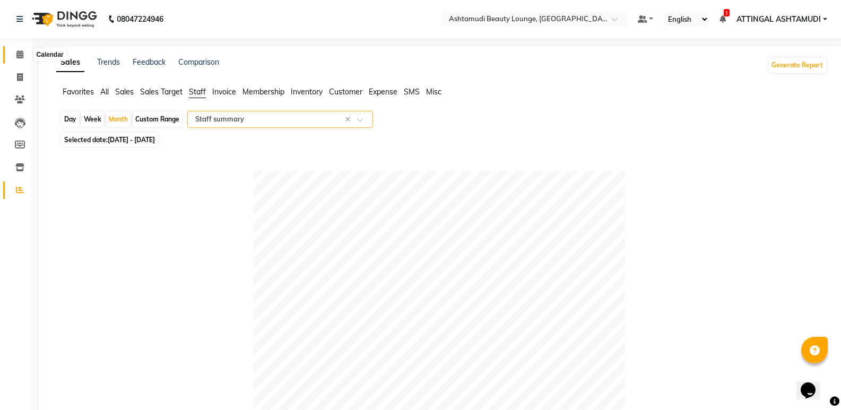
click at [16, 51] on icon at bounding box center [19, 54] width 7 height 8
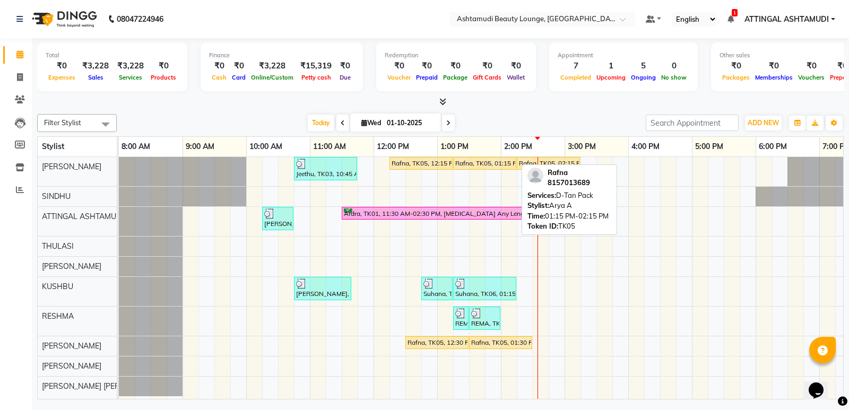
click at [454, 163] on div "Rafna, TK05, 01:15 PM-02:15 PM, D-Tan Pack" at bounding box center [484, 164] width 61 height 10
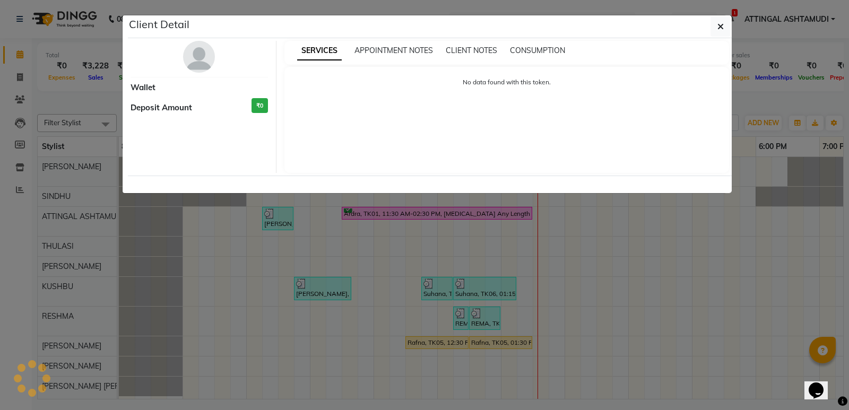
select select "1"
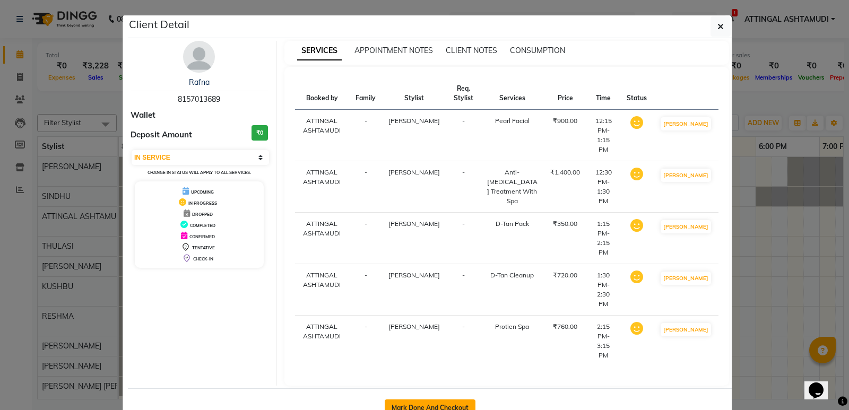
click at [423, 399] on button "Mark Done And Checkout" at bounding box center [429, 407] width 91 height 17
select select "4628"
select select "service"
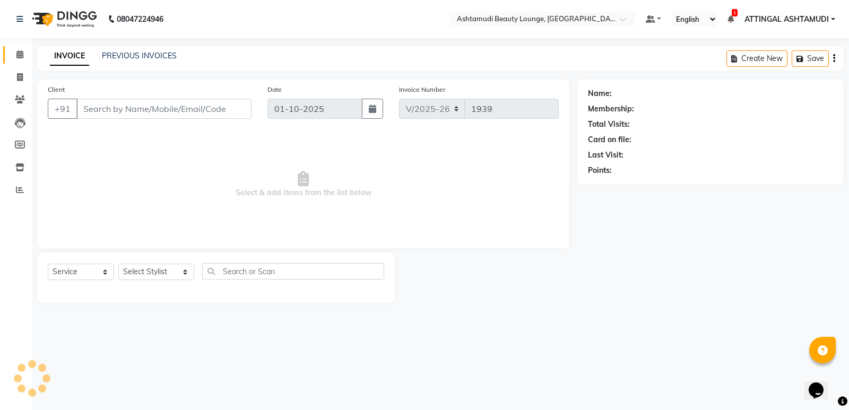
type input "8157013689"
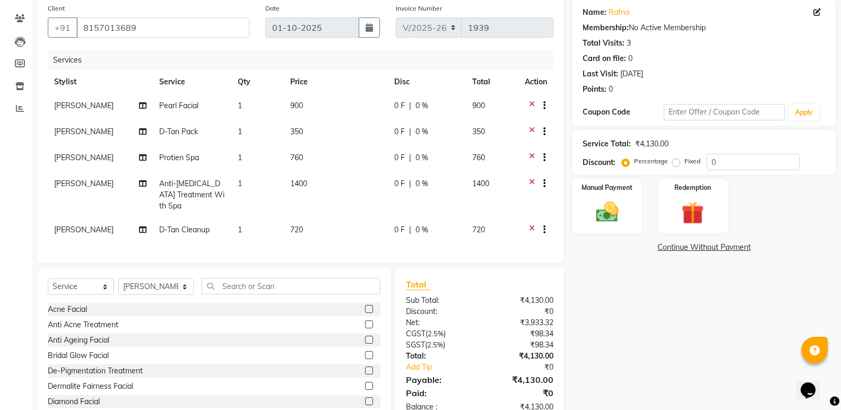
scroll to position [106, 0]
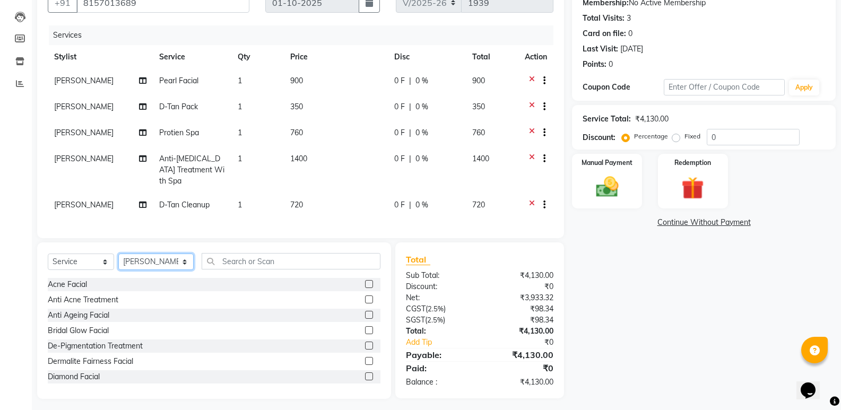
click at [176, 261] on select "Select Stylist [PERSON_NAME] A [PERSON_NAME] ATTINGAL ASHTAMUDI [PERSON_NAME] […" at bounding box center [155, 261] width 75 height 16
select select "61248"
click at [118, 253] on select "Select Stylist [PERSON_NAME] A [PERSON_NAME] ATTINGAL ASHTAMUDI [PERSON_NAME] […" at bounding box center [155, 261] width 75 height 16
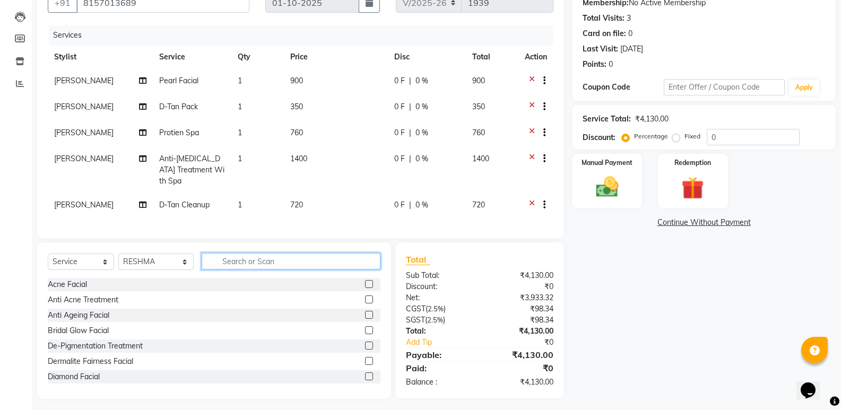
click at [221, 261] on input "text" at bounding box center [291, 261] width 179 height 16
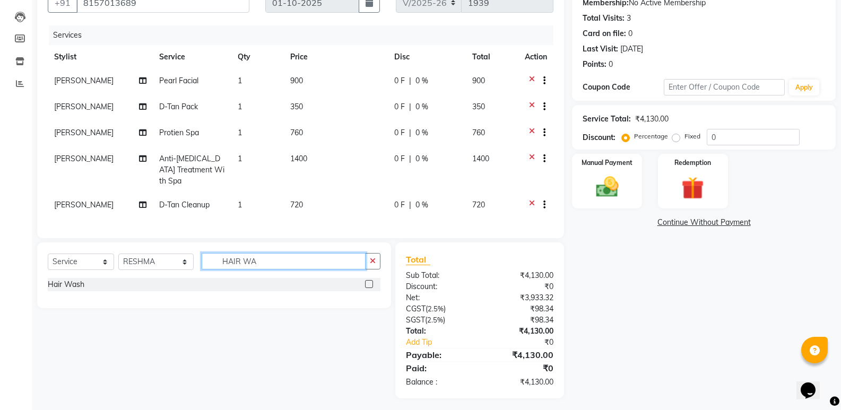
type input "HAIR WA"
click at [370, 282] on label at bounding box center [369, 284] width 8 height 8
click at [370, 282] on input "checkbox" at bounding box center [368, 284] width 7 height 7
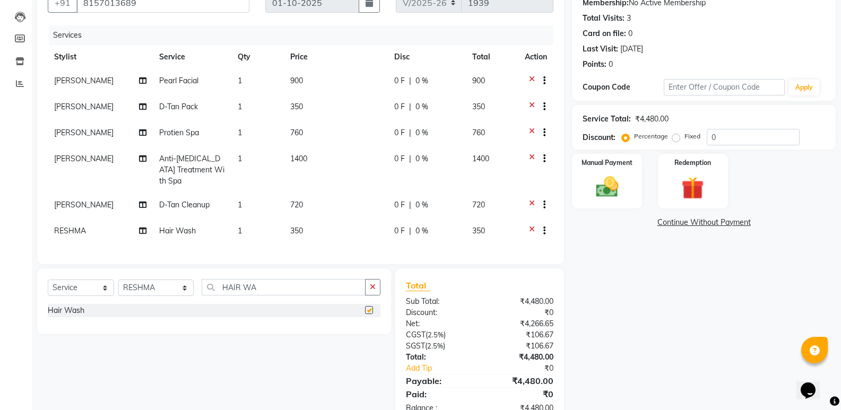
checkbox input "false"
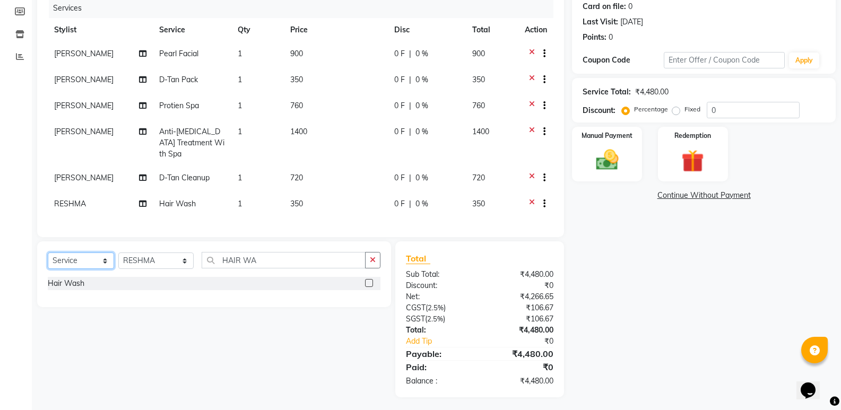
click at [102, 258] on select "Select Service Product Membership Package Voucher Prepaid Gift Card" at bounding box center [81, 260] width 66 height 16
select select "membership"
click at [48, 252] on select "Select Service Product Membership Package Voucher Prepaid Gift Card" at bounding box center [81, 260] width 66 height 16
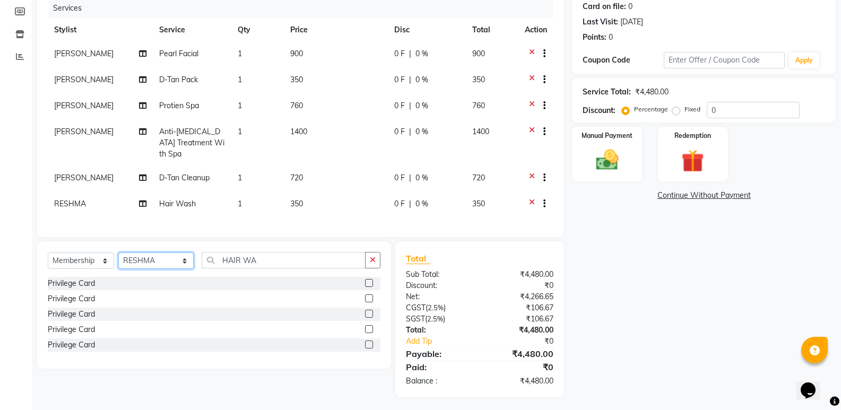
click at [177, 256] on select "Select Stylist [PERSON_NAME] A [PERSON_NAME] ATTINGAL ASHTAMUDI [PERSON_NAME] […" at bounding box center [155, 260] width 75 height 16
select select "27409"
click at [118, 252] on select "Select Stylist [PERSON_NAME] A [PERSON_NAME] ATTINGAL ASHTAMUDI [PERSON_NAME] […" at bounding box center [155, 260] width 75 height 16
click at [369, 280] on label at bounding box center [369, 283] width 8 height 8
click at [369, 280] on input "checkbox" at bounding box center [368, 283] width 7 height 7
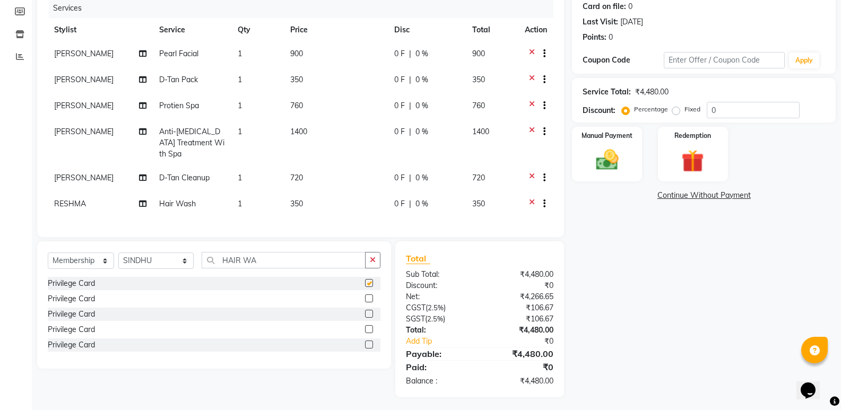
select select "select"
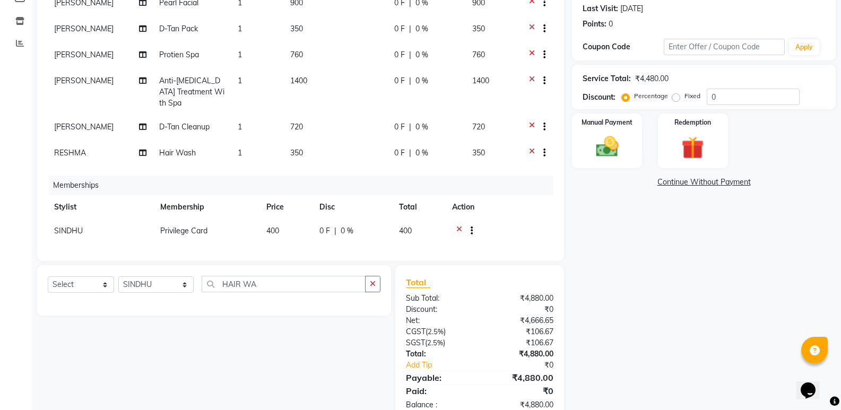
scroll to position [173, 0]
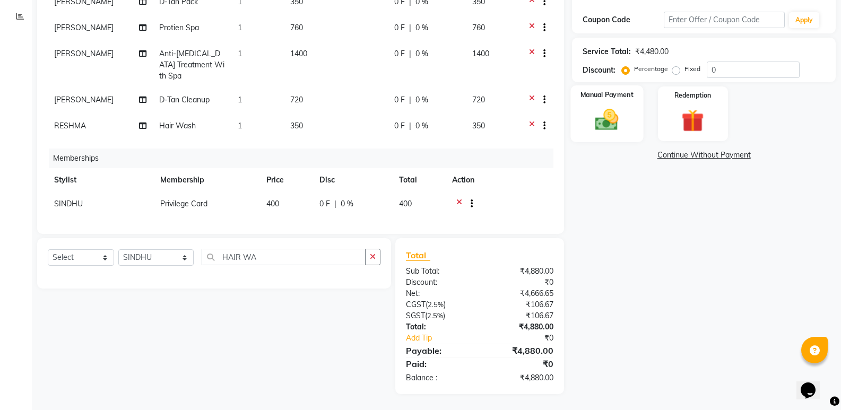
click at [594, 113] on img at bounding box center [607, 119] width 38 height 27
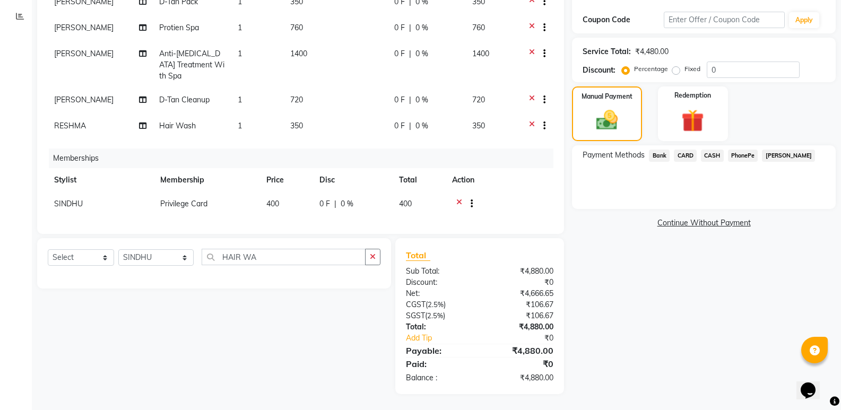
click at [740, 152] on span "PhonePe" at bounding box center [743, 156] width 30 height 12
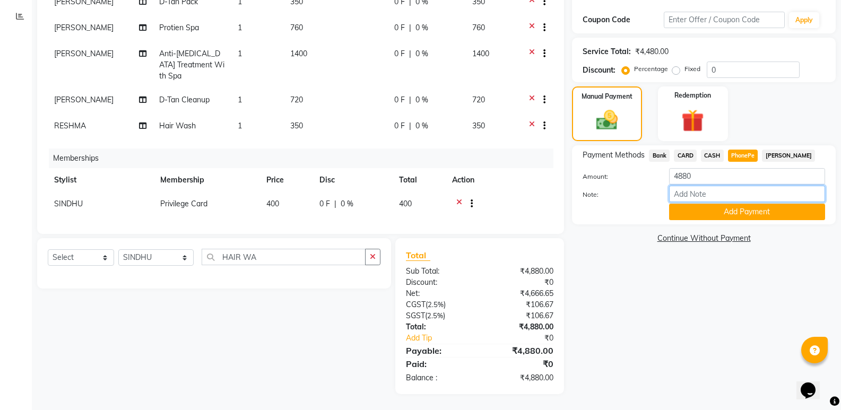
click at [707, 194] on input "Note:" at bounding box center [747, 194] width 156 height 16
type input "SINDHU"
click at [709, 213] on button "Add Payment" at bounding box center [747, 212] width 156 height 16
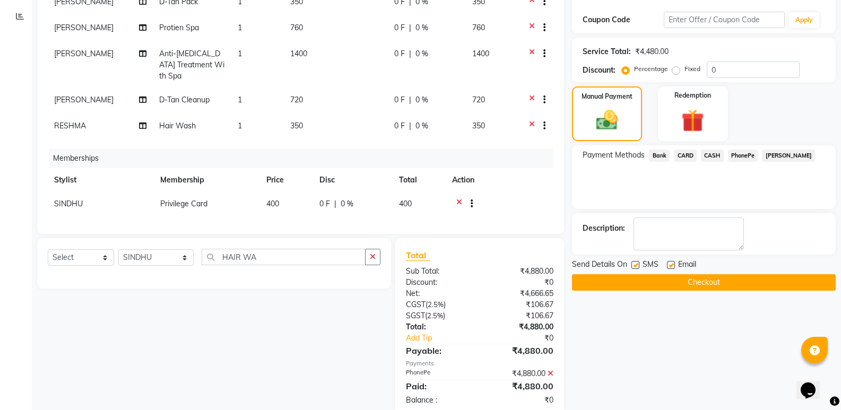
scroll to position [196, 0]
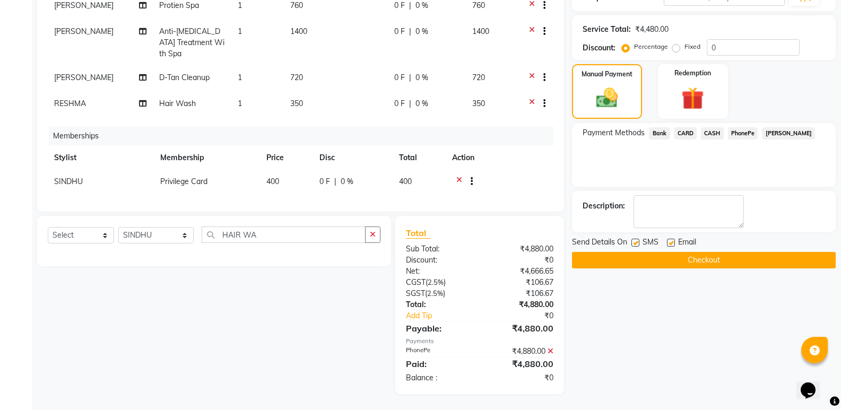
click at [669, 241] on label at bounding box center [671, 243] width 8 height 8
click at [669, 241] on input "checkbox" at bounding box center [670, 243] width 7 height 7
checkbox input "false"
click at [651, 258] on button "Checkout" at bounding box center [704, 260] width 264 height 16
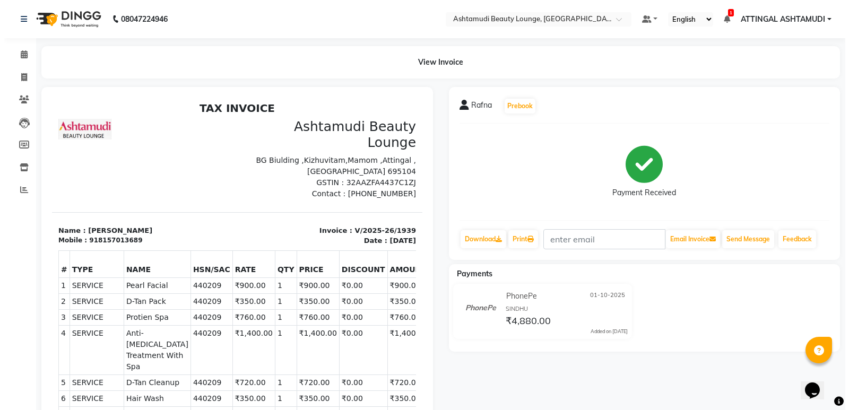
scroll to position [8, 0]
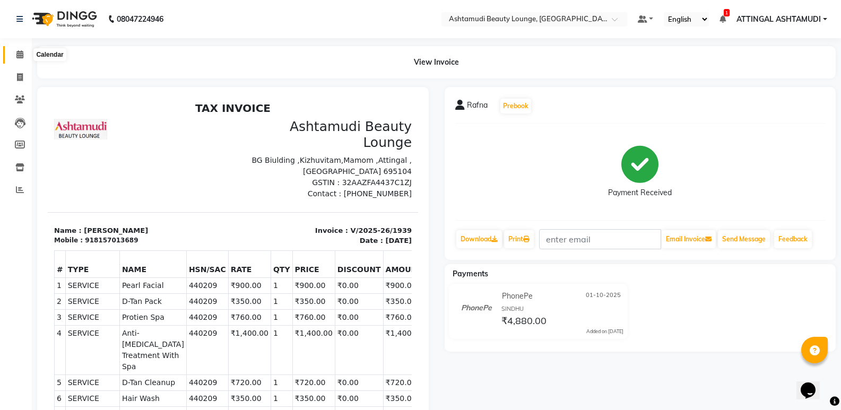
click at [19, 50] on span at bounding box center [20, 55] width 19 height 12
